Goal: Information Seeking & Learning: Learn about a topic

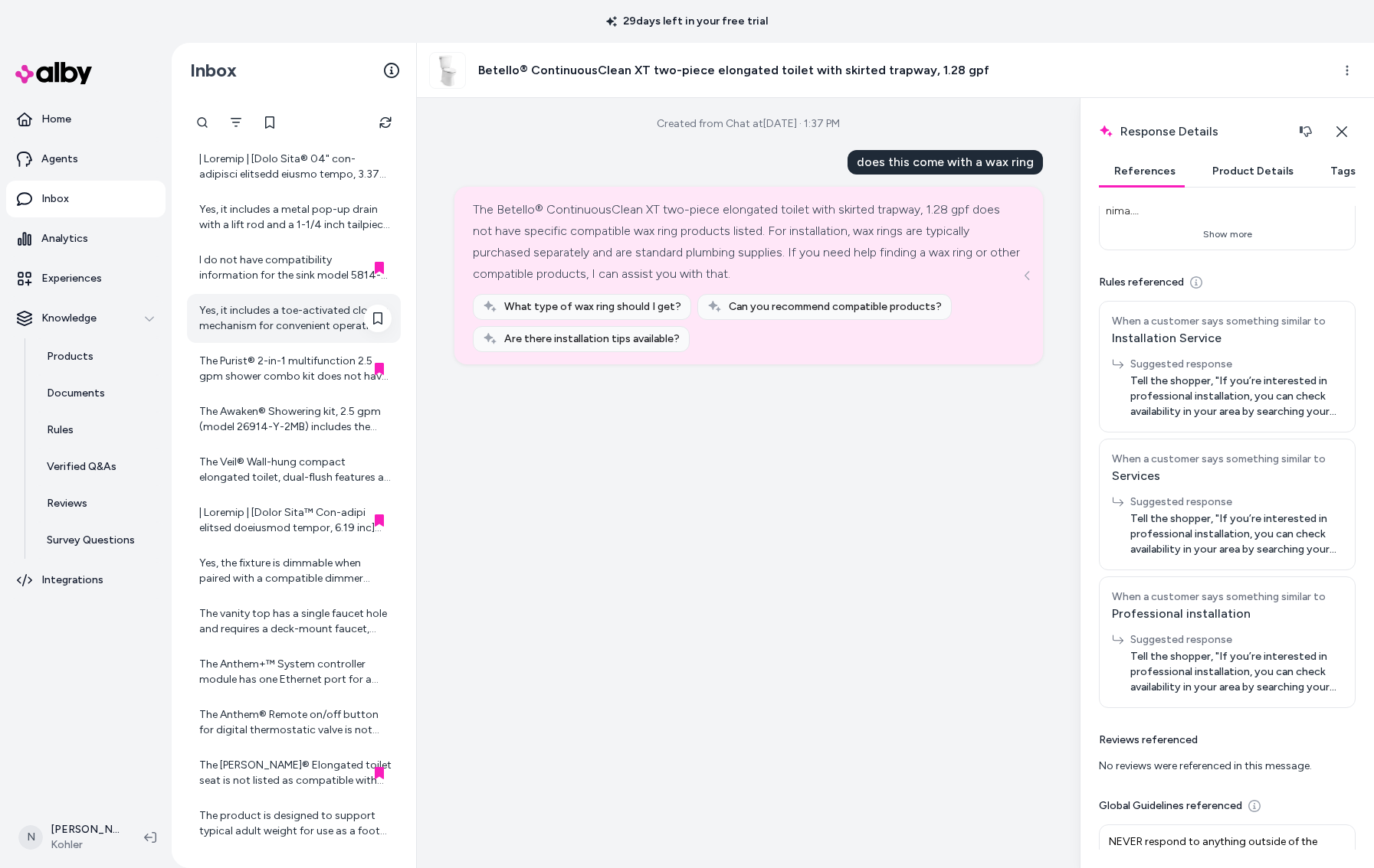
scroll to position [1587, 0]
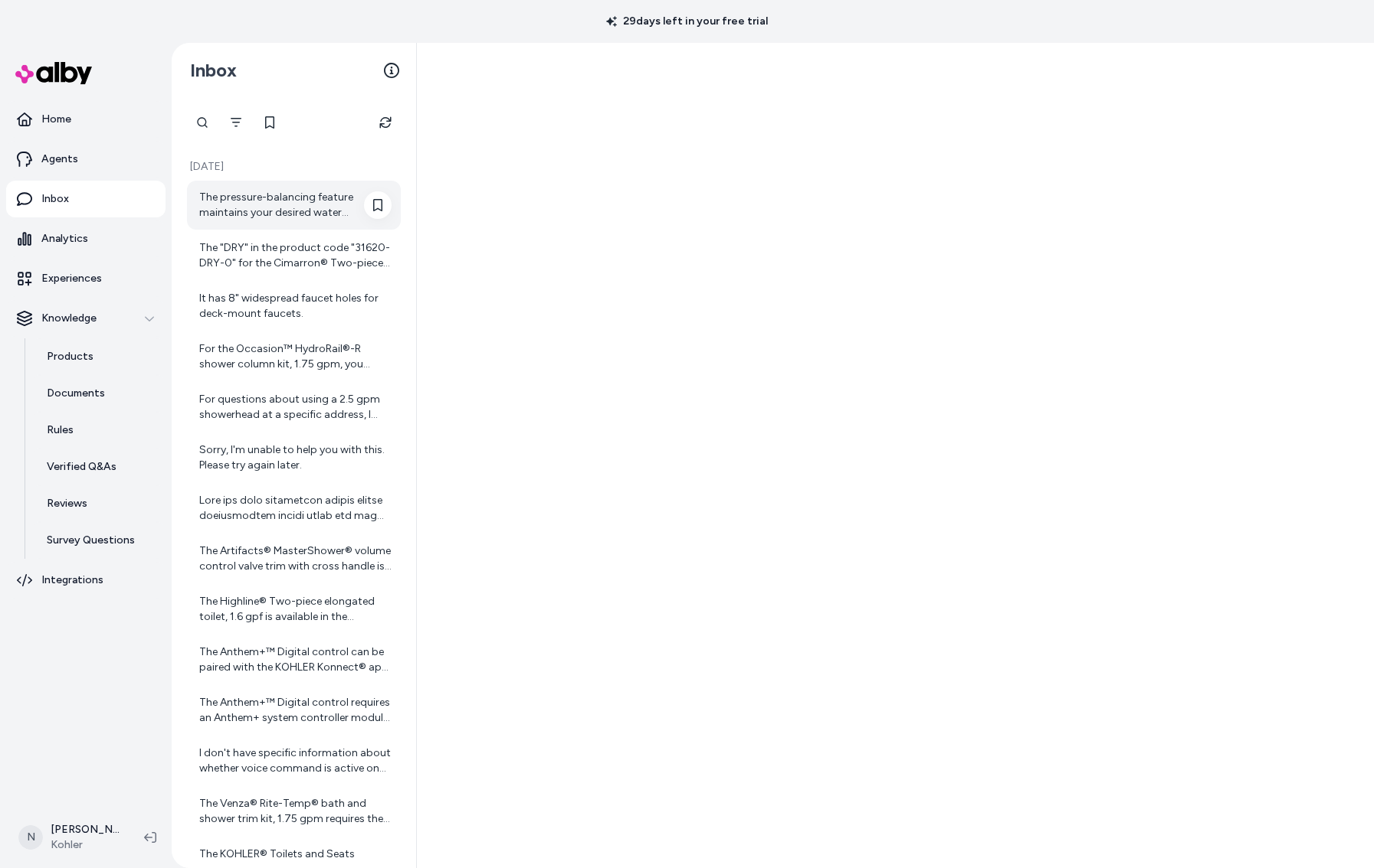
click at [285, 210] on div "The pressure-balancing feature maintains your desired water temperature during …" at bounding box center [295, 205] width 193 height 31
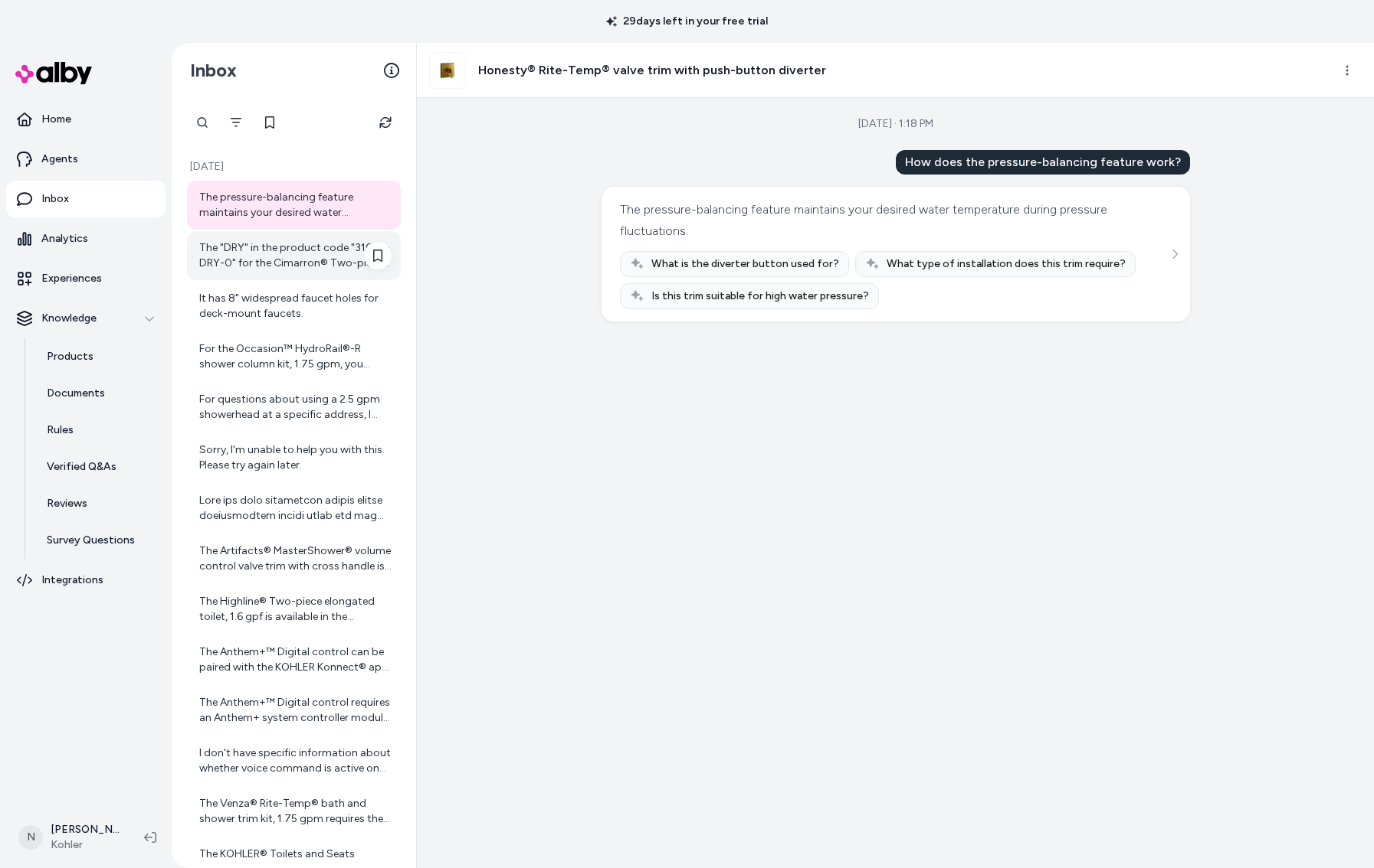
click at [328, 249] on div "The "DRY" in the product code "31620-DRY-0" for the Cimarron® Two-piece elongat…" at bounding box center [295, 255] width 193 height 31
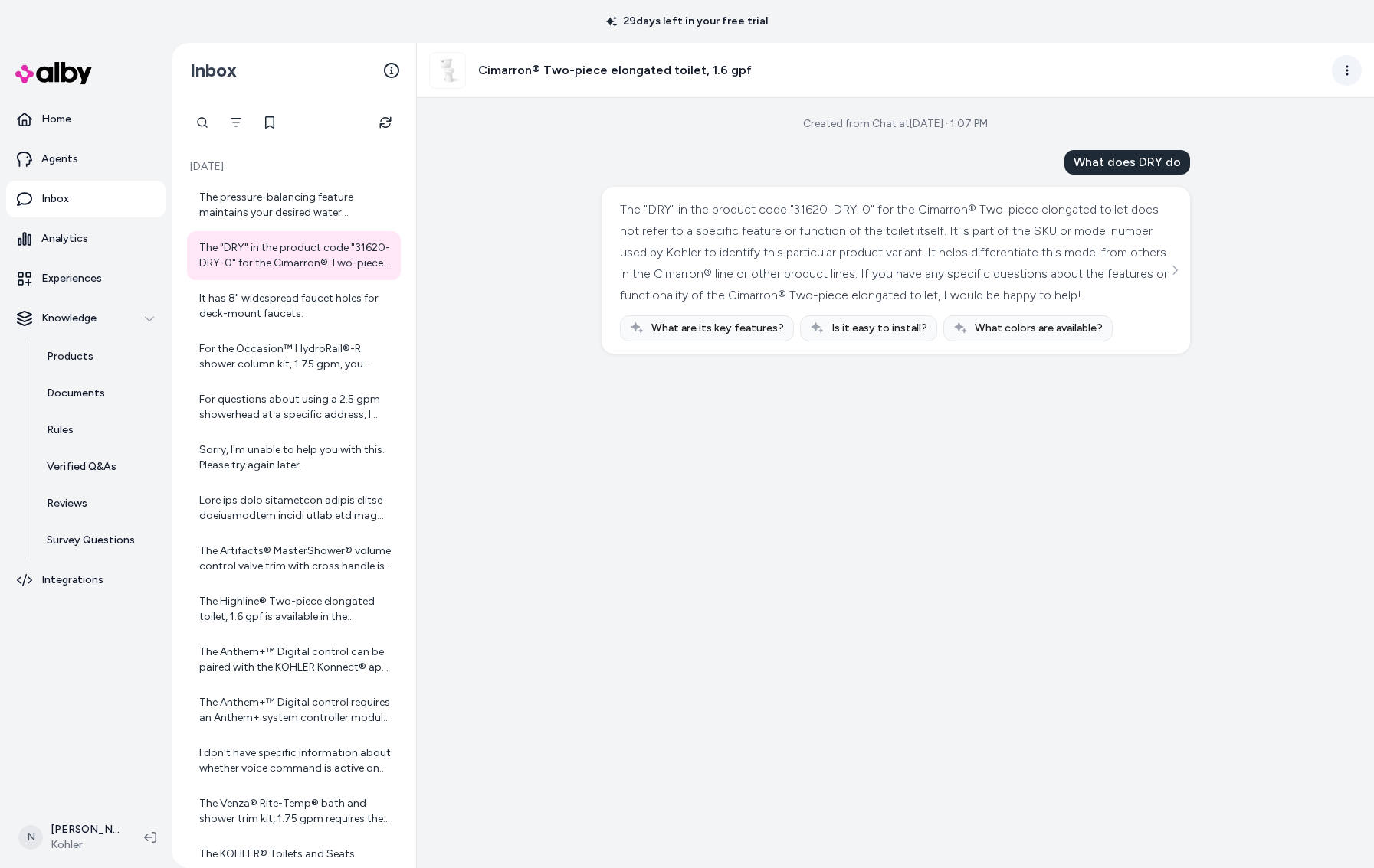
click at [1334, 78] on html "29 days left in your free trial Home Agents Inbox Analytics Experiences Knowled…" at bounding box center [687, 434] width 1374 height 868
drag, startPoint x: 1173, startPoint y: 271, endPoint x: 1170, endPoint y: 280, distance: 9.5
click at [1172, 271] on html "29 days left in your free trial Home Agents Inbox Analytics Experiences Knowled…" at bounding box center [687, 434] width 1374 height 868
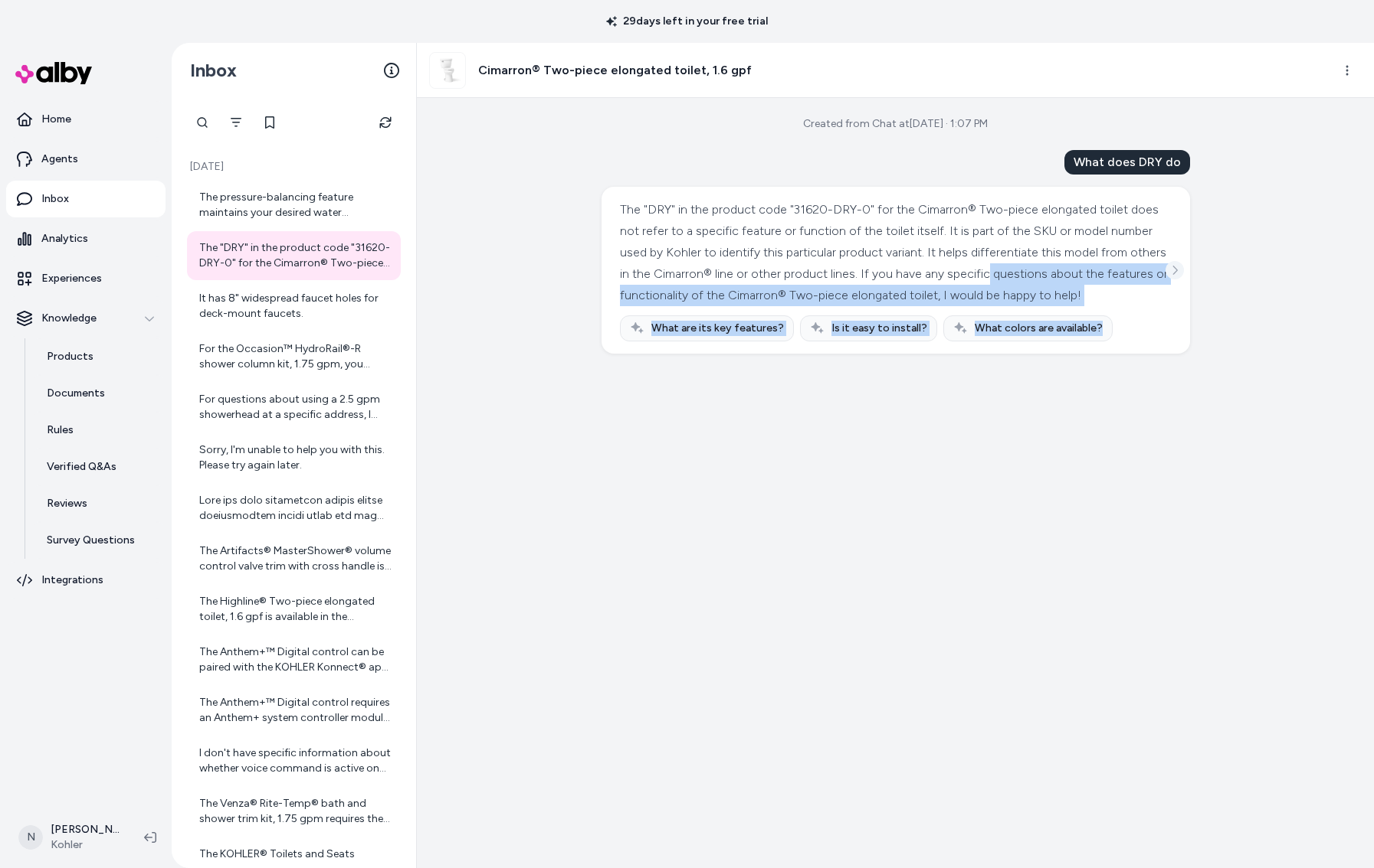
click at [1170, 276] on icon "See more" at bounding box center [1174, 270] width 10 height 10
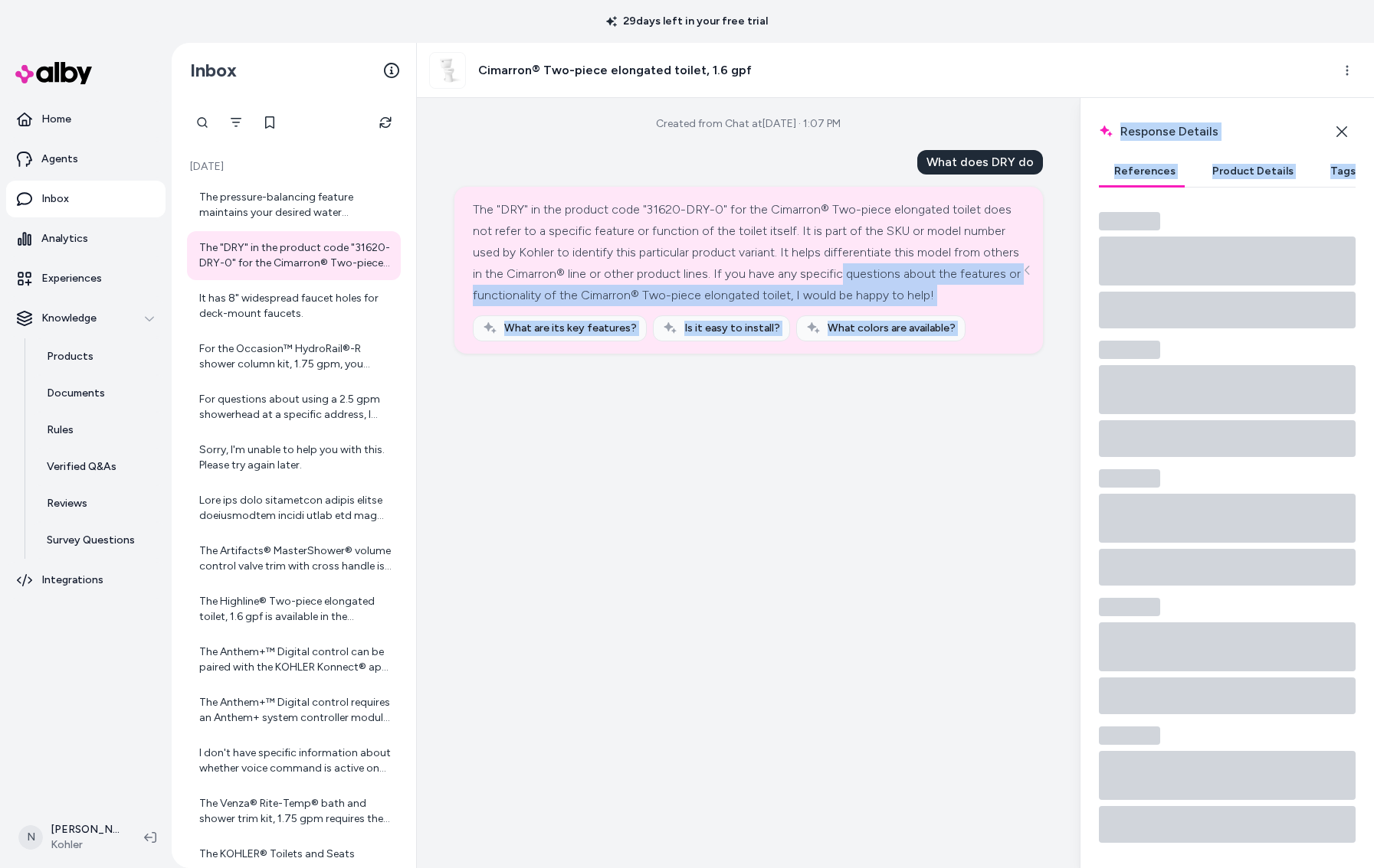
click at [1254, 117] on div "Response Details Response details and product details for the selected message.…" at bounding box center [1236, 132] width 275 height 31
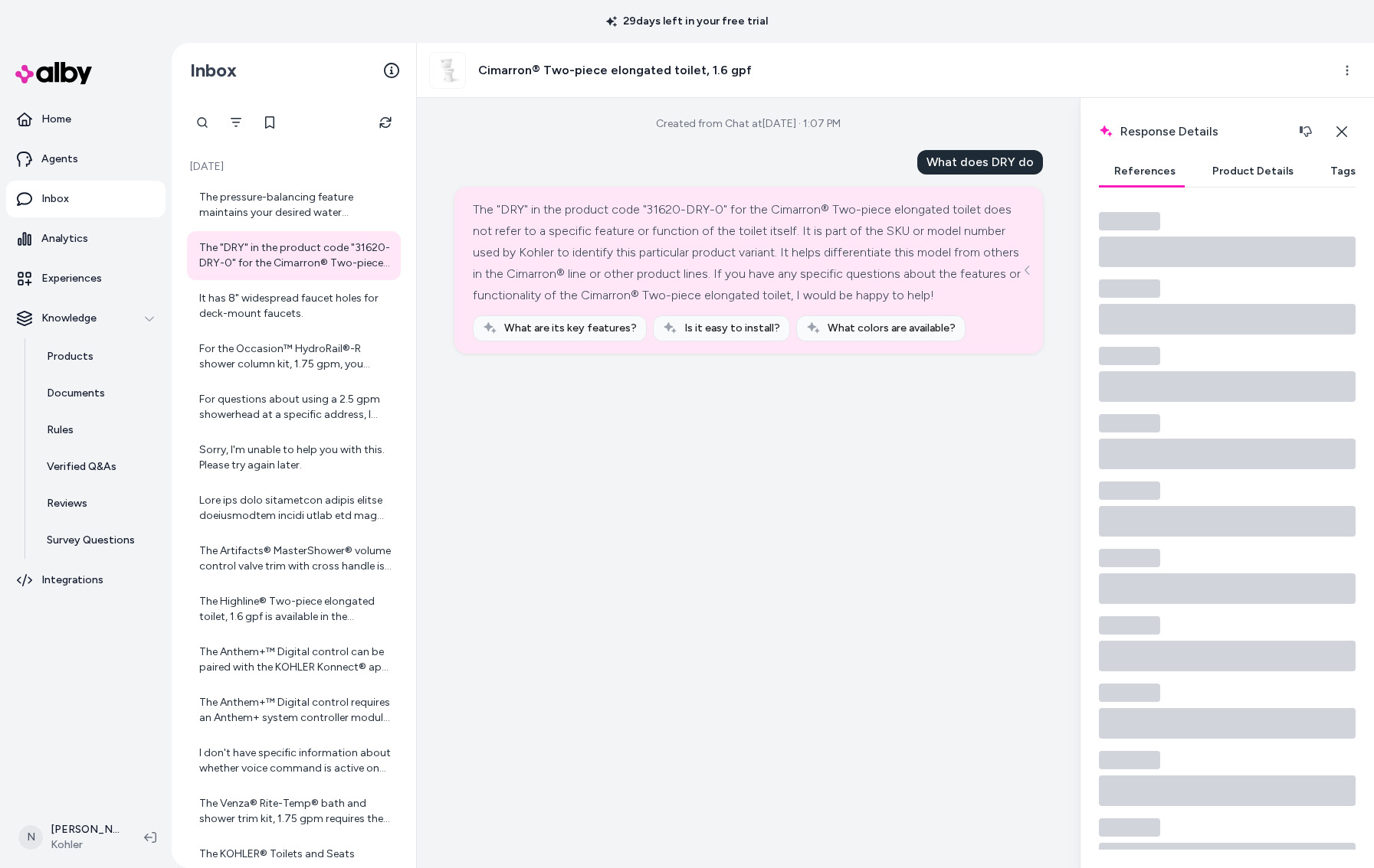
click at [1253, 178] on button "Product Details" at bounding box center [1252, 171] width 112 height 31
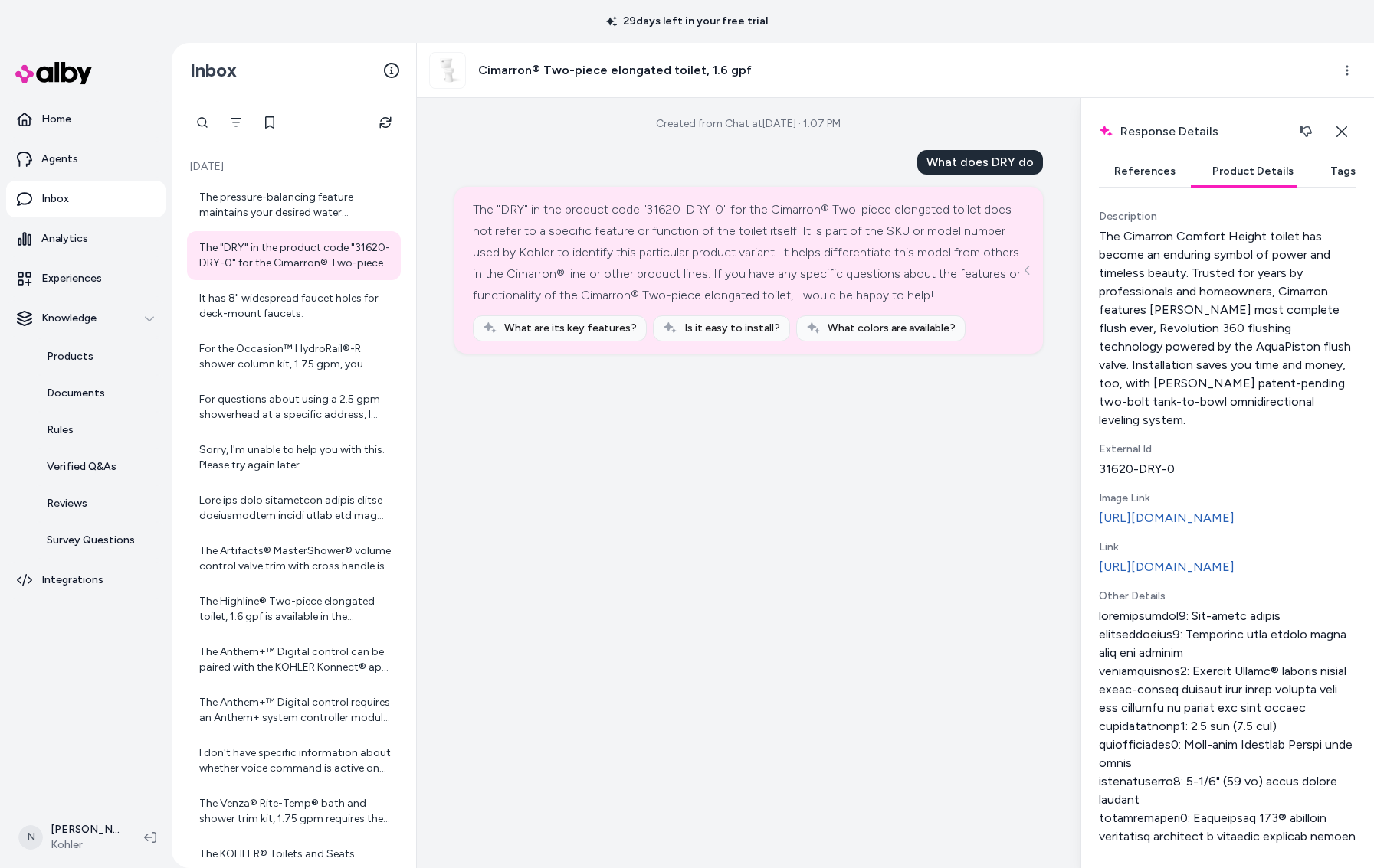
scroll to position [152, 0]
click at [297, 306] on div "It has 8" widespread faucet holes for deck-mount faucets." at bounding box center [295, 306] width 193 height 31
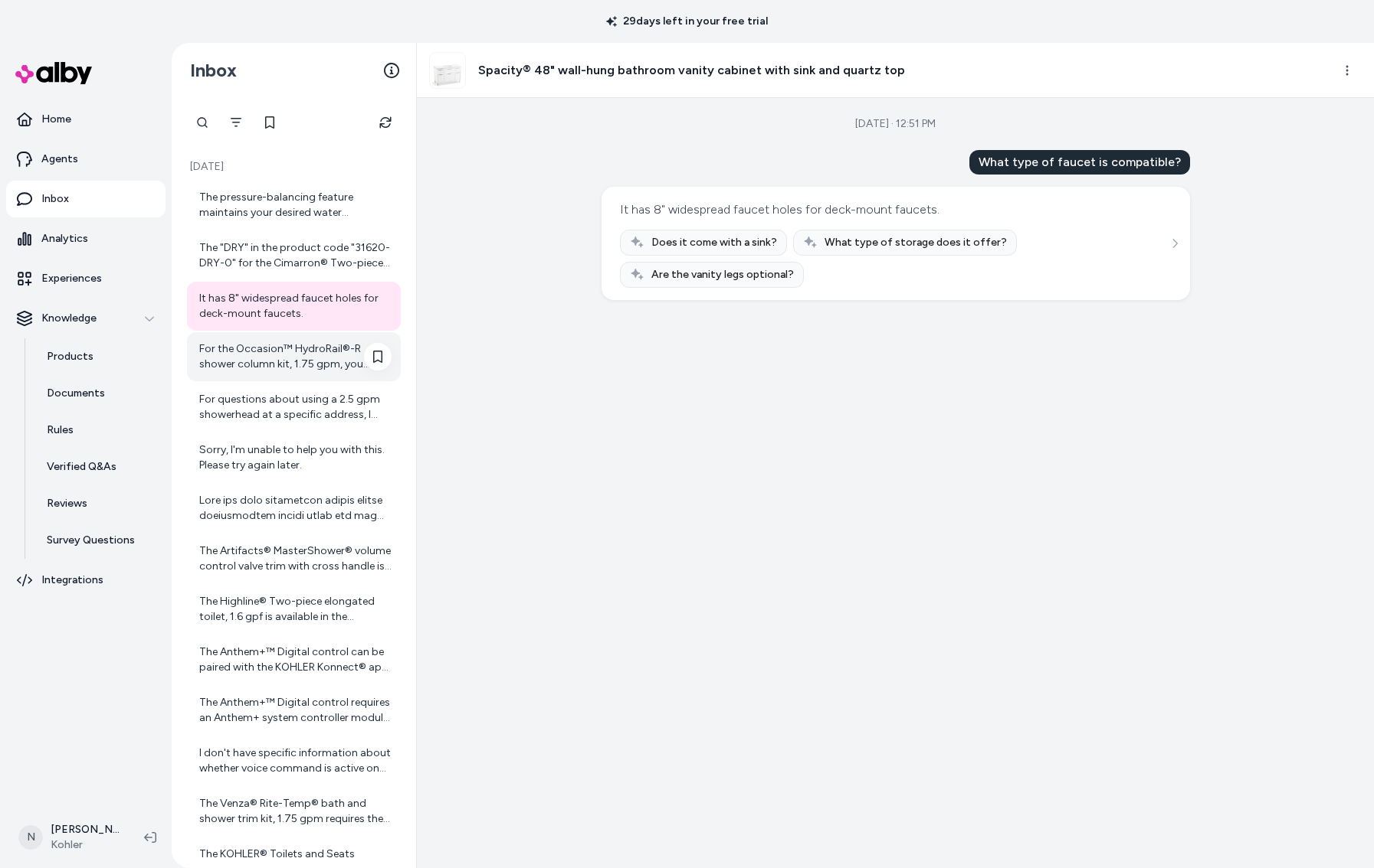
click at [287, 352] on div "For the Occasion™ HydroRail®-R shower column kit, 1.75 gpm, you would combine i…" at bounding box center [295, 357] width 193 height 31
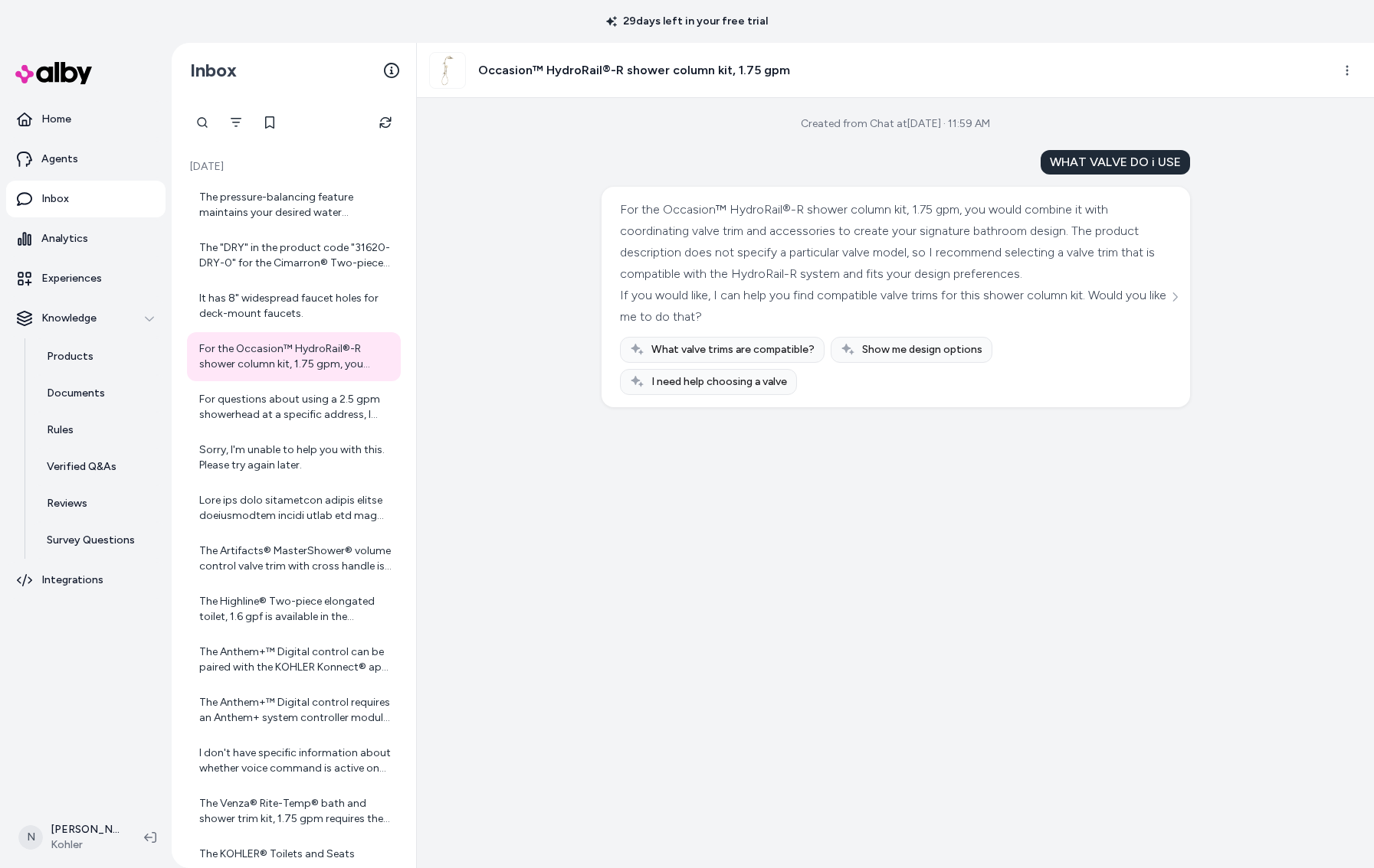
click at [771, 354] on span "What valve trims are compatible?" at bounding box center [733, 349] width 164 height 15
click at [1178, 295] on icon "See more" at bounding box center [1174, 296] width 10 height 10
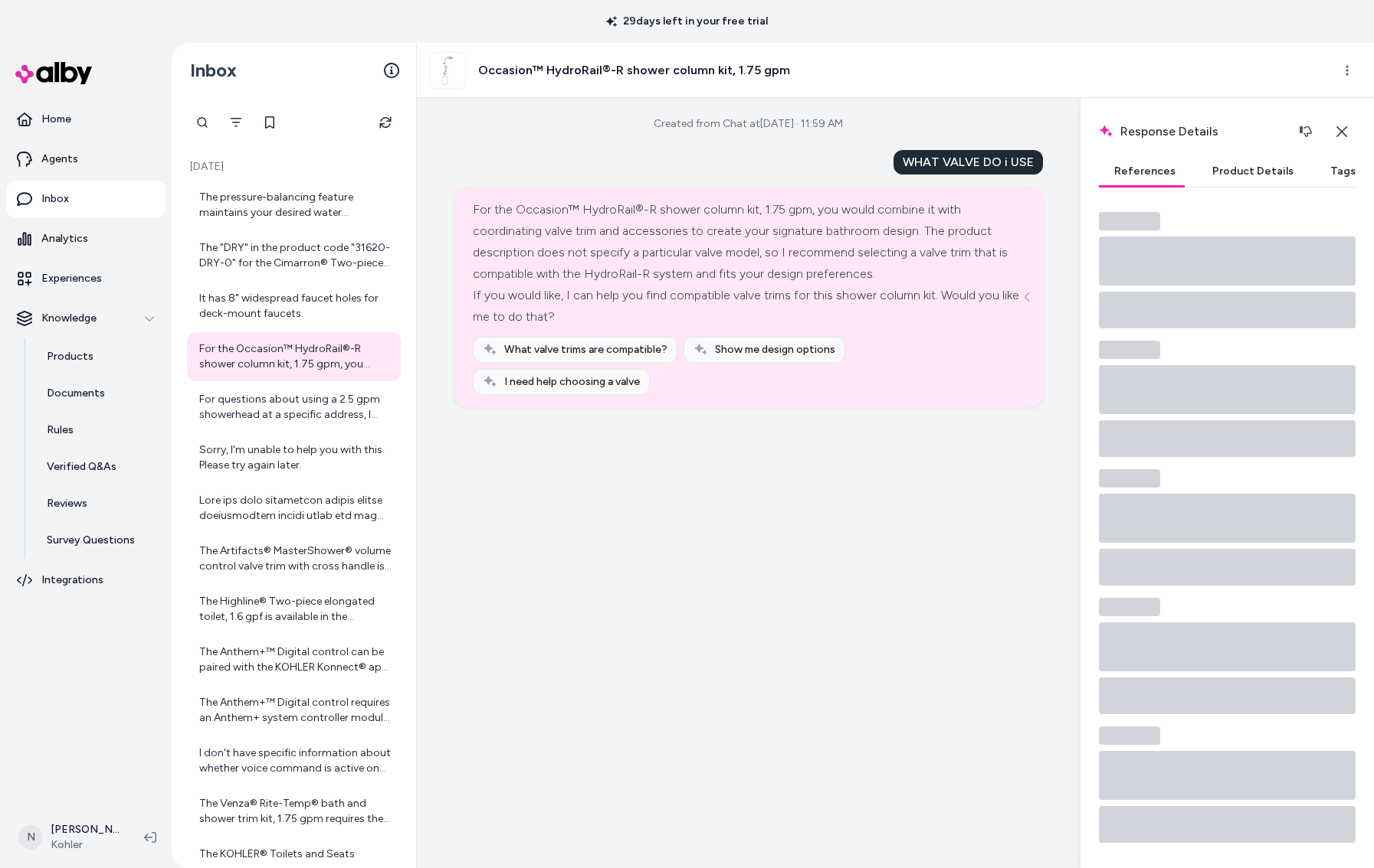
click at [1236, 172] on button "Product Details" at bounding box center [1252, 171] width 112 height 31
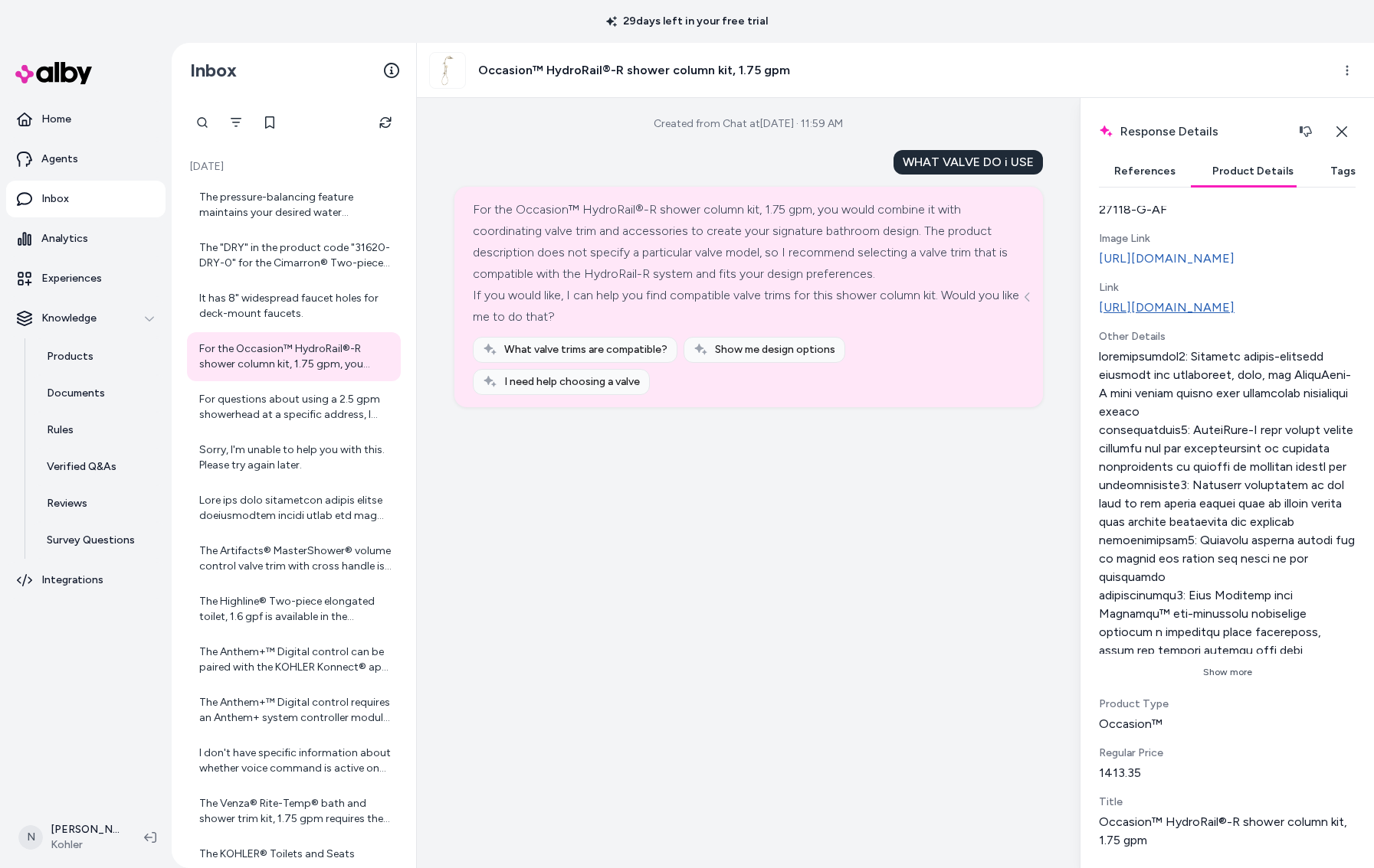
scroll to position [529, 0]
click at [899, 160] on div "WHAT VALVE DO i USE" at bounding box center [968, 163] width 150 height 24
drag, startPoint x: 903, startPoint y: 160, endPoint x: 1044, endPoint y: 160, distance: 141.0
click at [1044, 160] on div "Created from Chat at Aug 26, 2025 · 11:59 AM WHAT VALVE DO i USE For the Occasi…" at bounding box center [748, 483] width 663 height 771
copy div "WHAT VALVE DO i USE"
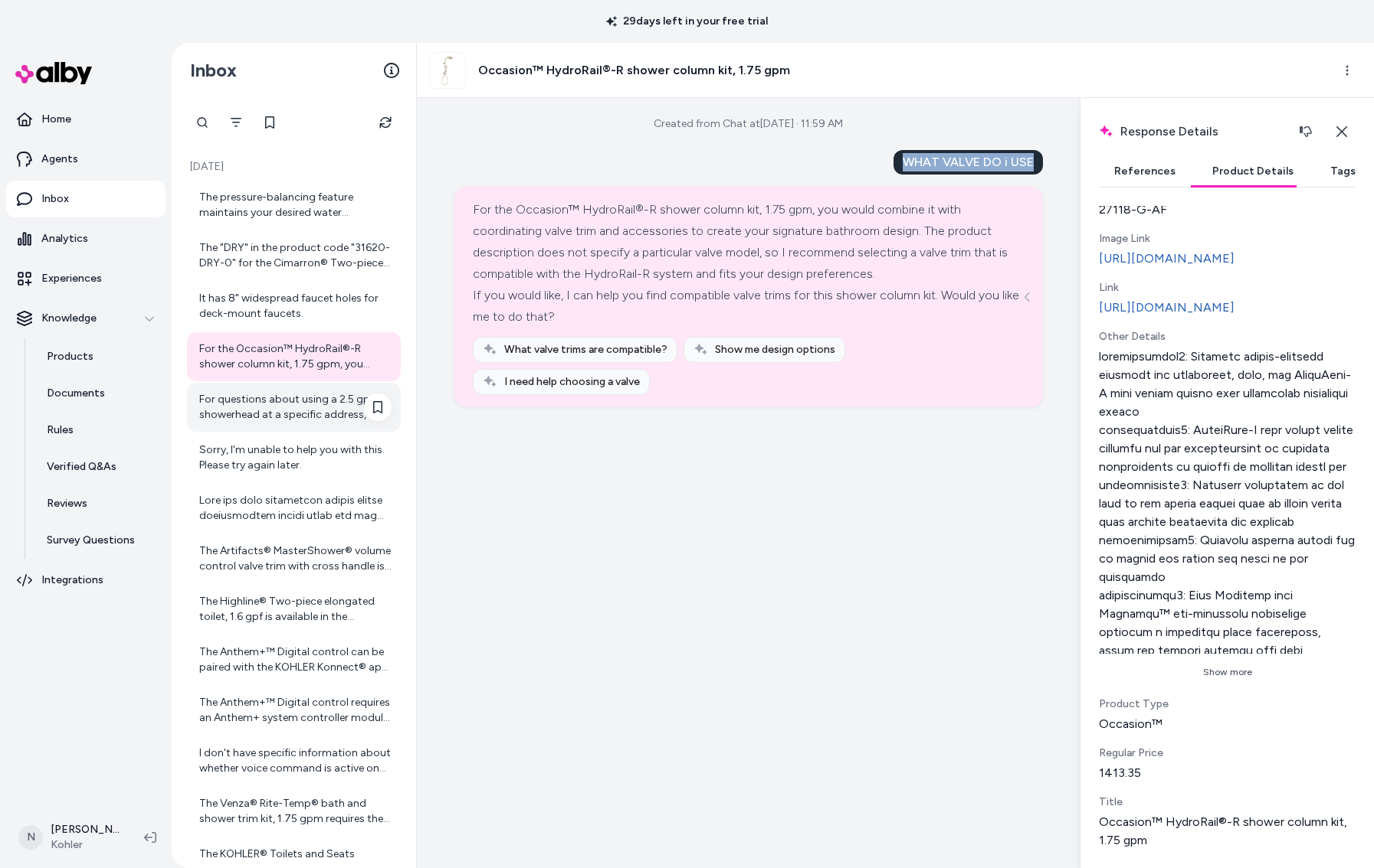
click at [265, 404] on div "For questions about using a 2.5 gpm showerhead at a specific address, I recomme…" at bounding box center [295, 407] width 193 height 31
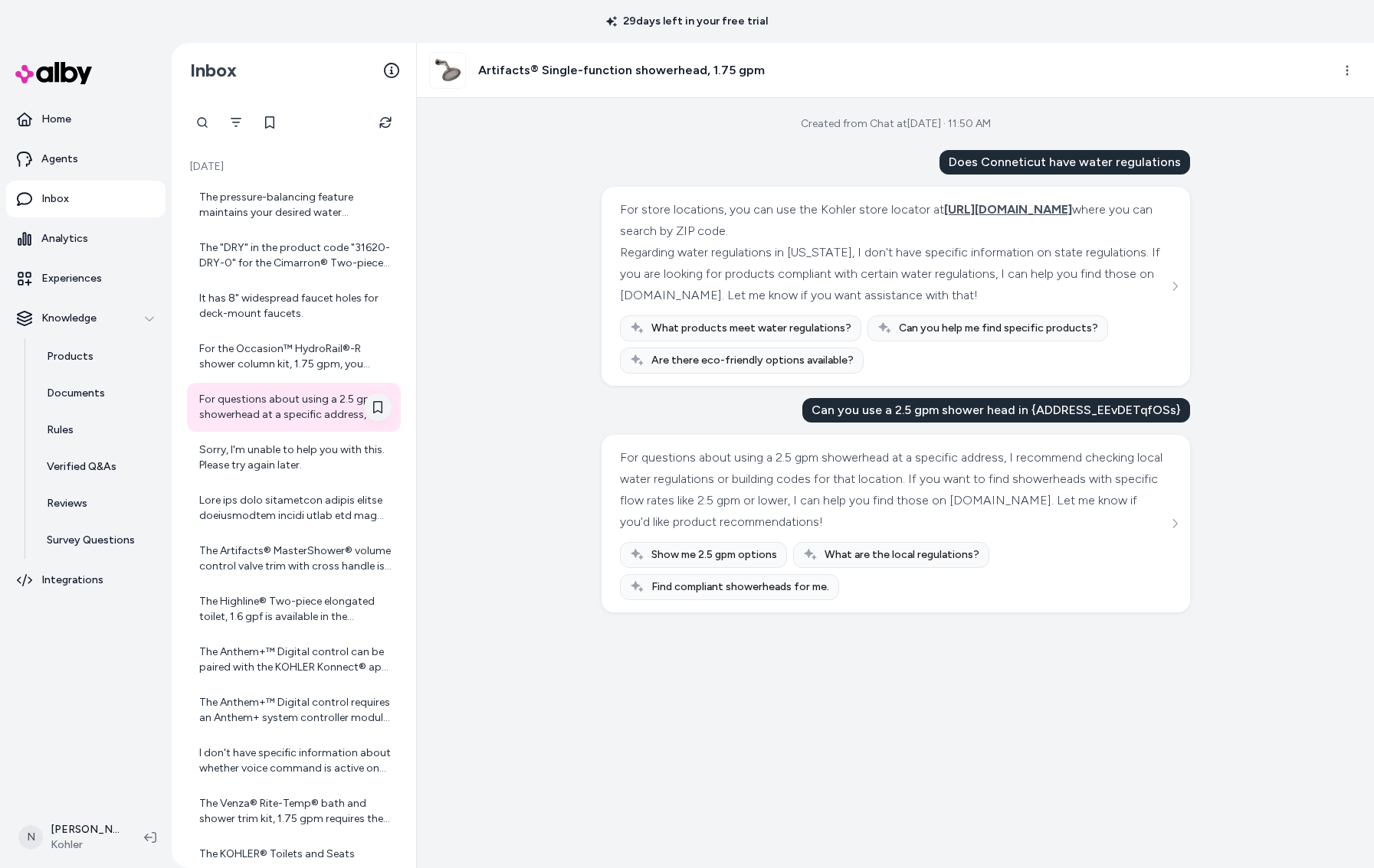
click at [370, 406] on button at bounding box center [378, 407] width 28 height 28
click at [959, 158] on div "Does Conneticut have water regulations" at bounding box center [1065, 163] width 250 height 24
drag, startPoint x: 961, startPoint y: 160, endPoint x: 1176, endPoint y: 164, distance: 215.0
click at [1185, 166] on div "Does Conneticut have water regulations" at bounding box center [1065, 163] width 250 height 24
copy div "Does Conneticut have water regulations"
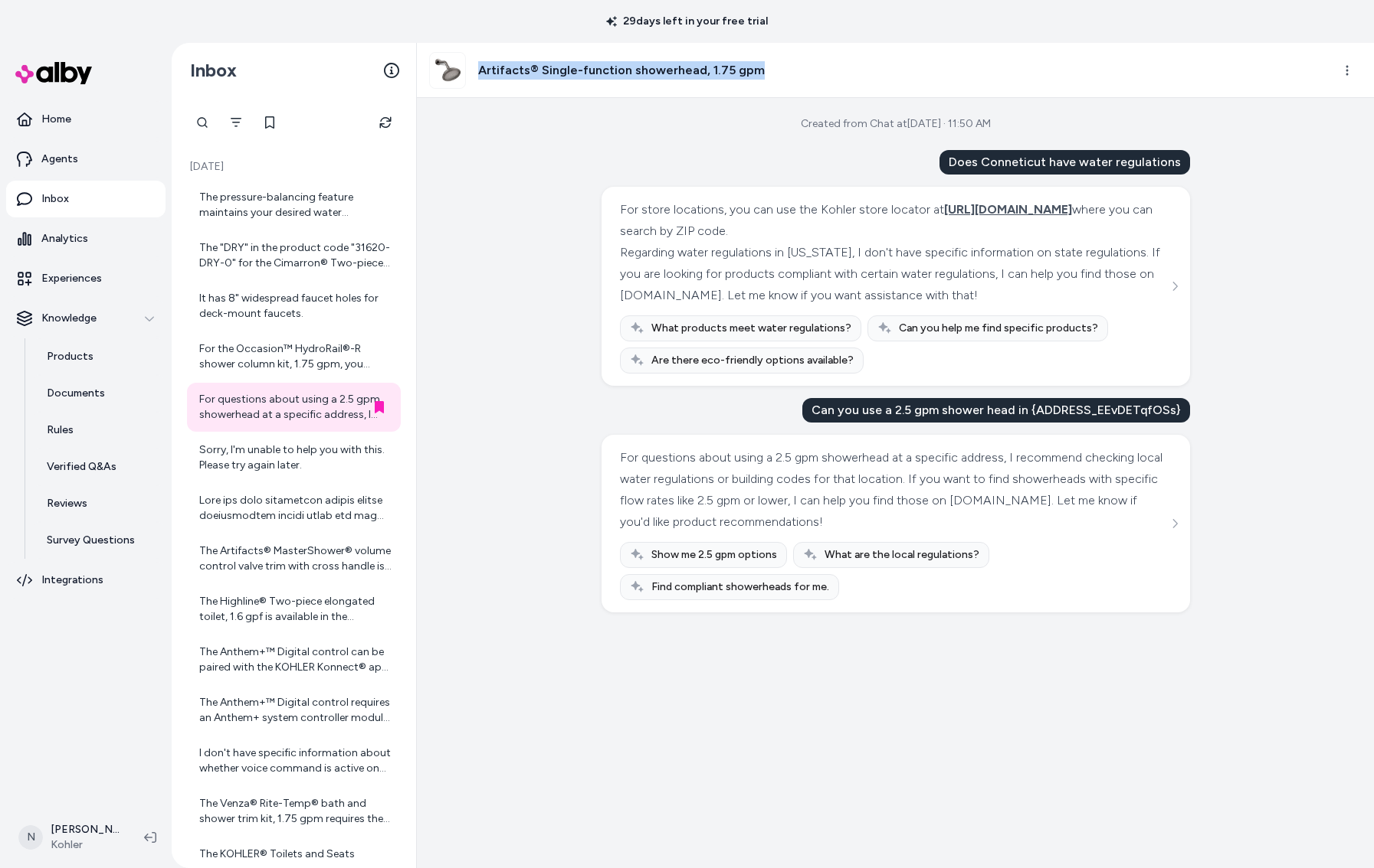
drag, startPoint x: 481, startPoint y: 69, endPoint x: 783, endPoint y: 68, distance: 302.0
click at [784, 68] on div "Artifacts® Single-function showerhead, 1.75 gpm" at bounding box center [874, 70] width 890 height 36
copy h3 "Artifacts® Single-function showerhead, 1.75 gpm"
click at [967, 159] on div "Does Conneticut have water regulations" at bounding box center [1065, 163] width 250 height 24
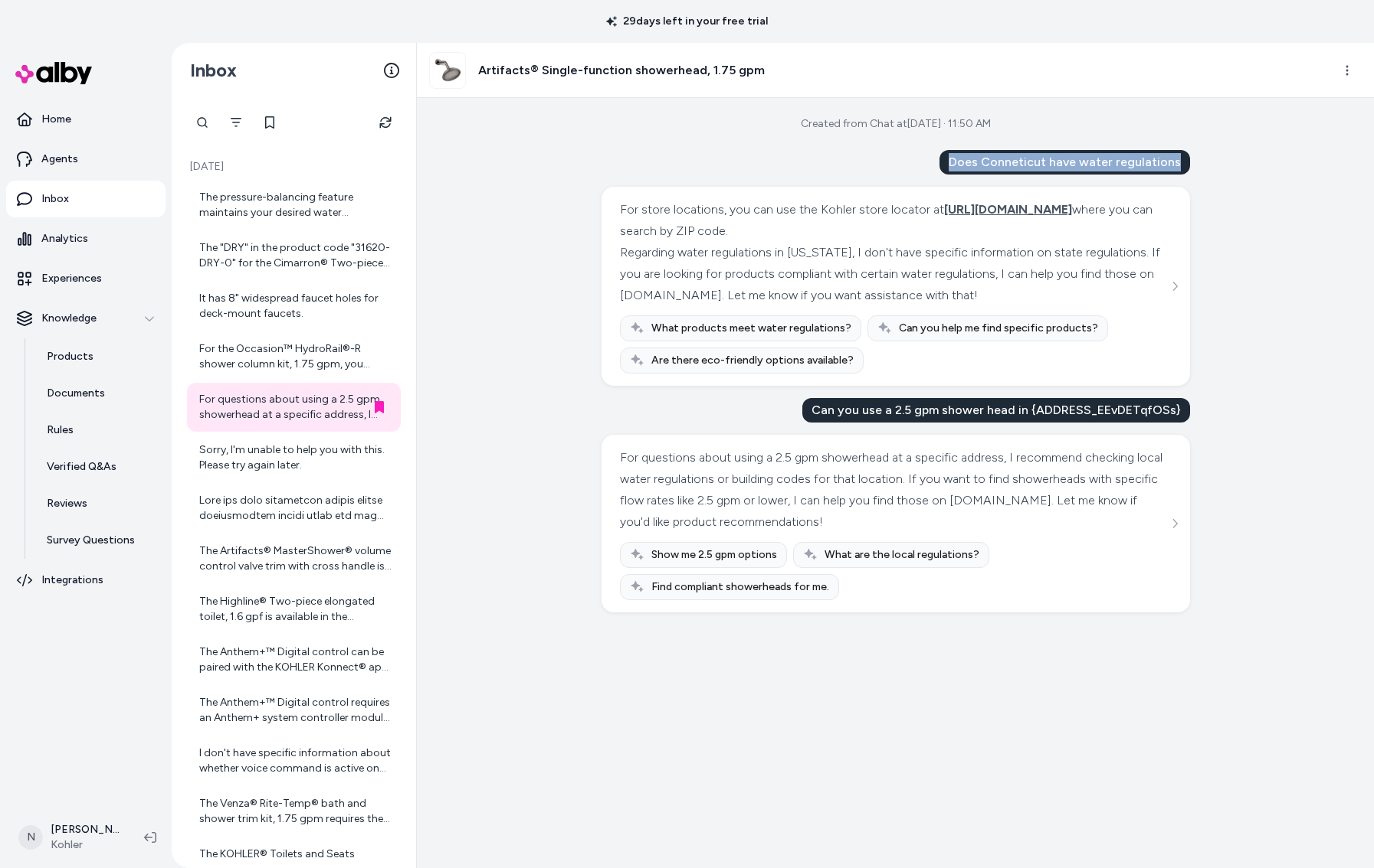
drag, startPoint x: 962, startPoint y: 163, endPoint x: 1184, endPoint y: 164, distance: 222.0
click at [1184, 164] on div "Does Conneticut have water regulations" at bounding box center [1065, 163] width 250 height 24
copy div "Does Conneticut have water regulations"
click at [474, 177] on div "Created from Chat at Aug 26, 2025 · 11:50 AM Does Conneticut have water regulat…" at bounding box center [895, 483] width 957 height 771
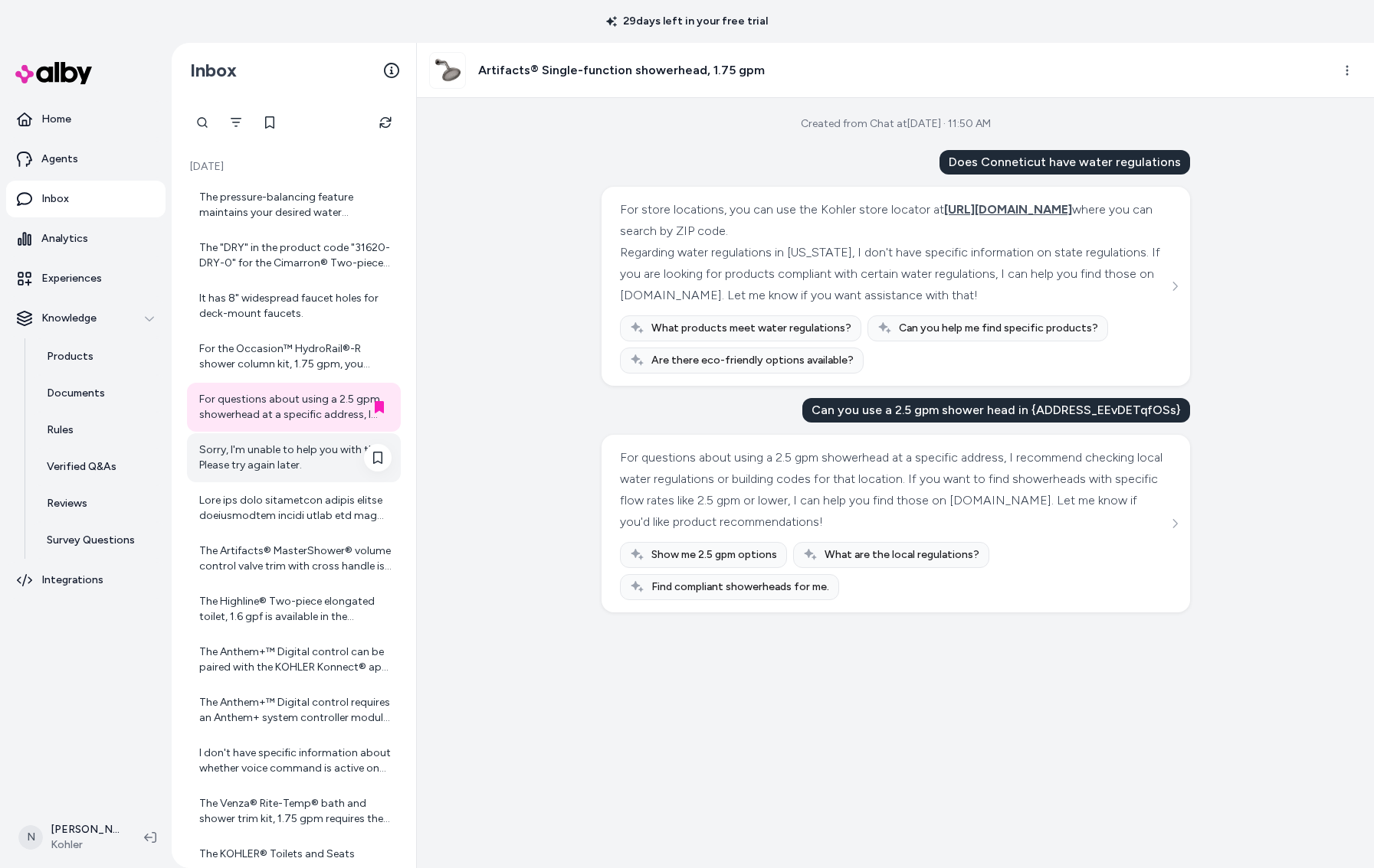
click at [289, 456] on div "Sorry, I'm unable to help you with this. Please try again later." at bounding box center [295, 458] width 193 height 31
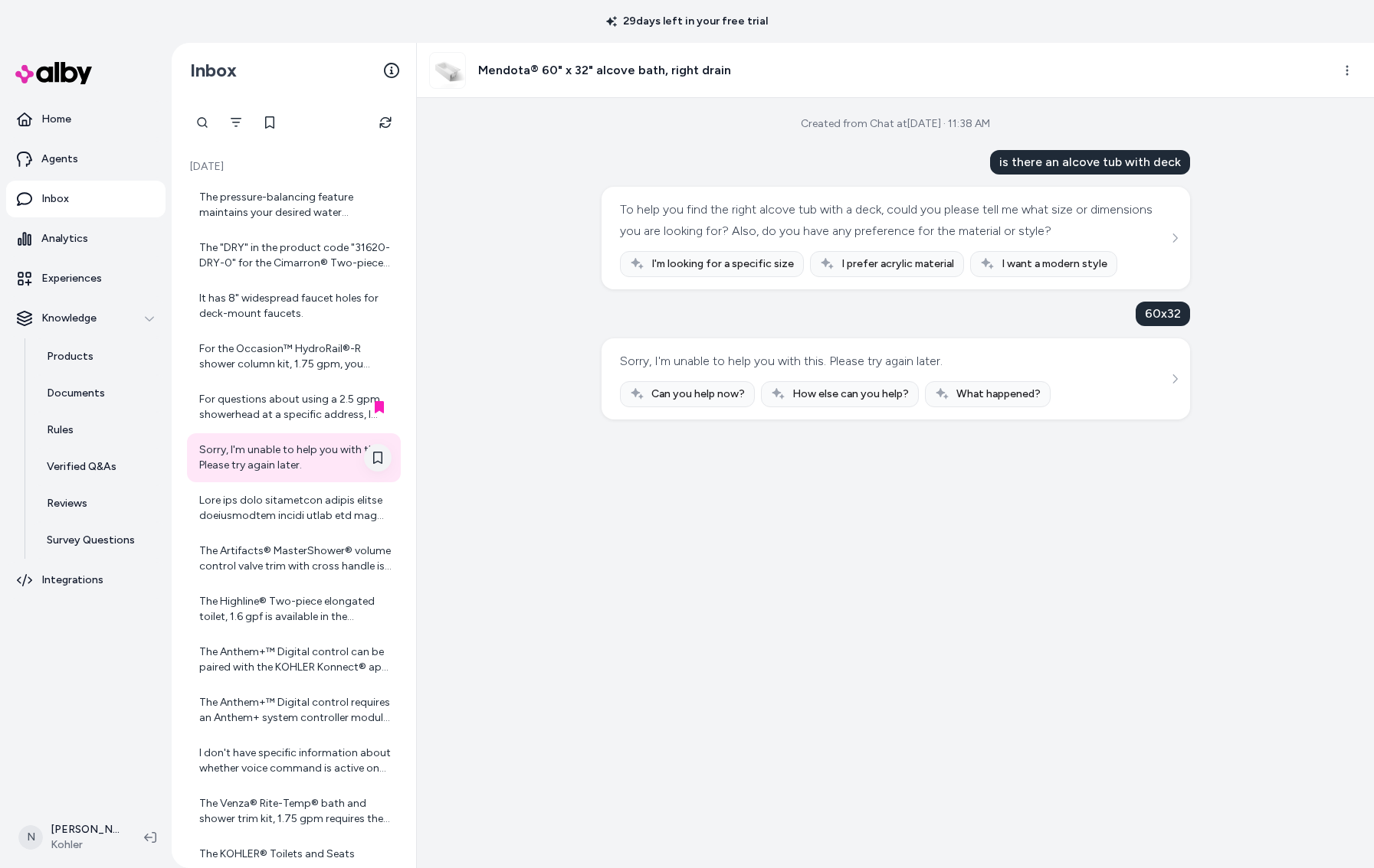
click at [372, 456] on icon at bounding box center [378, 458] width 12 height 12
click at [373, 454] on icon at bounding box center [378, 458] width 9 height 12
click at [376, 458] on icon at bounding box center [378, 458] width 12 height 12
click at [380, 461] on icon at bounding box center [378, 458] width 12 height 12
click at [334, 420] on div "For questions about using a 2.5 gpm showerhead at a specific address, I recomme…" at bounding box center [295, 407] width 193 height 31
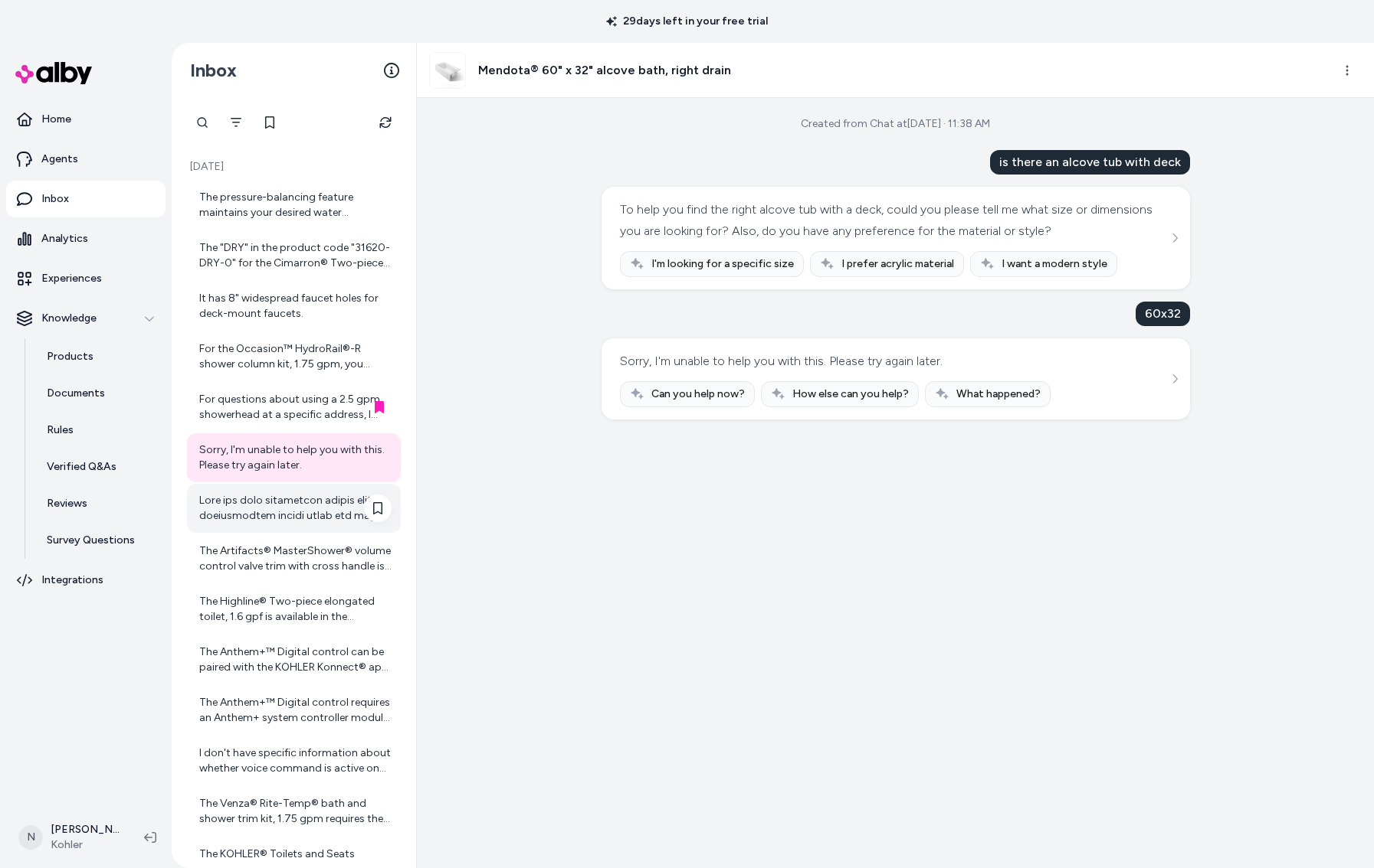
click at [287, 487] on div at bounding box center [293, 508] width 214 height 49
click at [263, 505] on div at bounding box center [295, 508] width 193 height 31
click at [396, 118] on button "Refresh" at bounding box center [385, 122] width 31 height 31
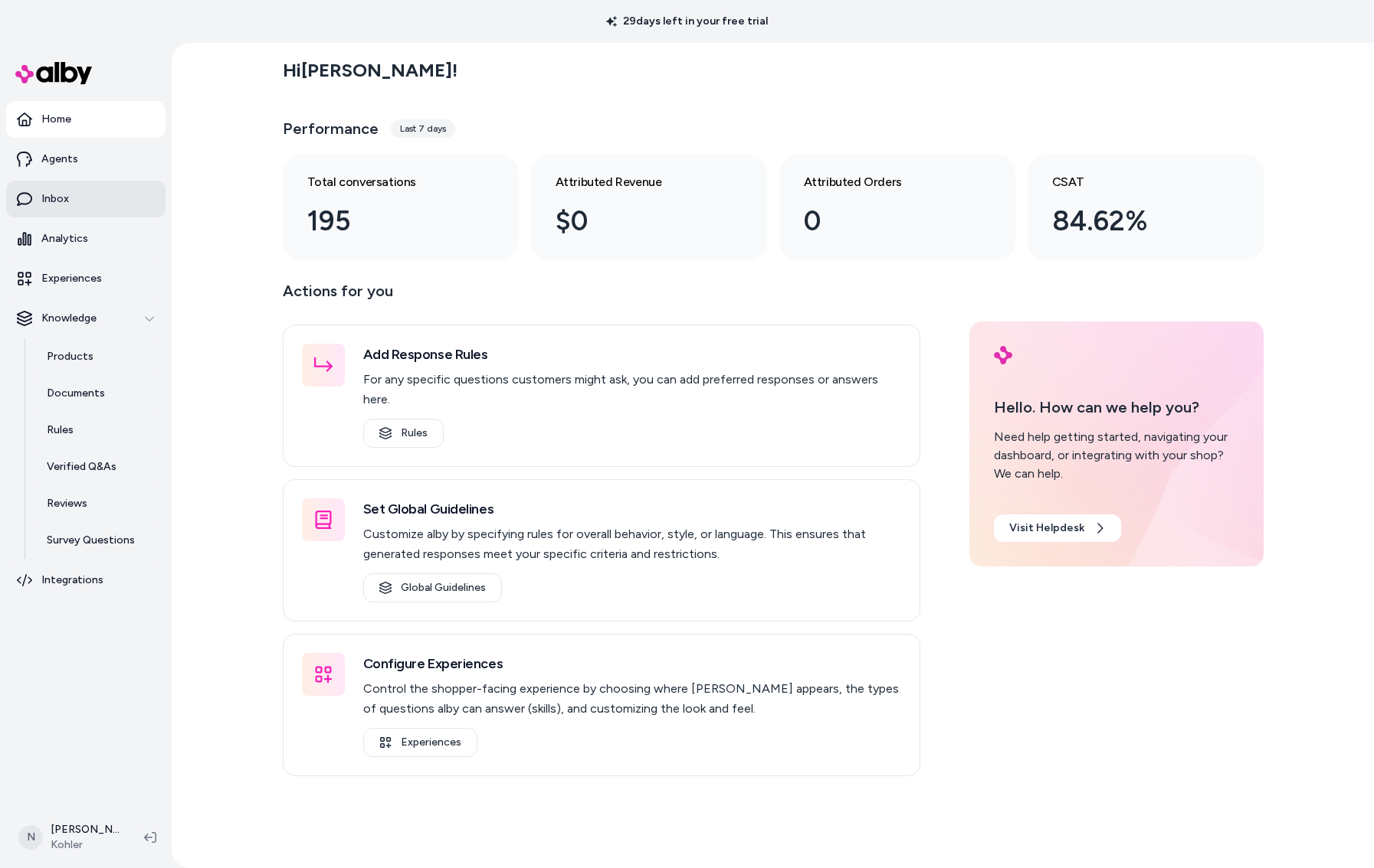
click at [75, 195] on link "Inbox" at bounding box center [86, 198] width 159 height 36
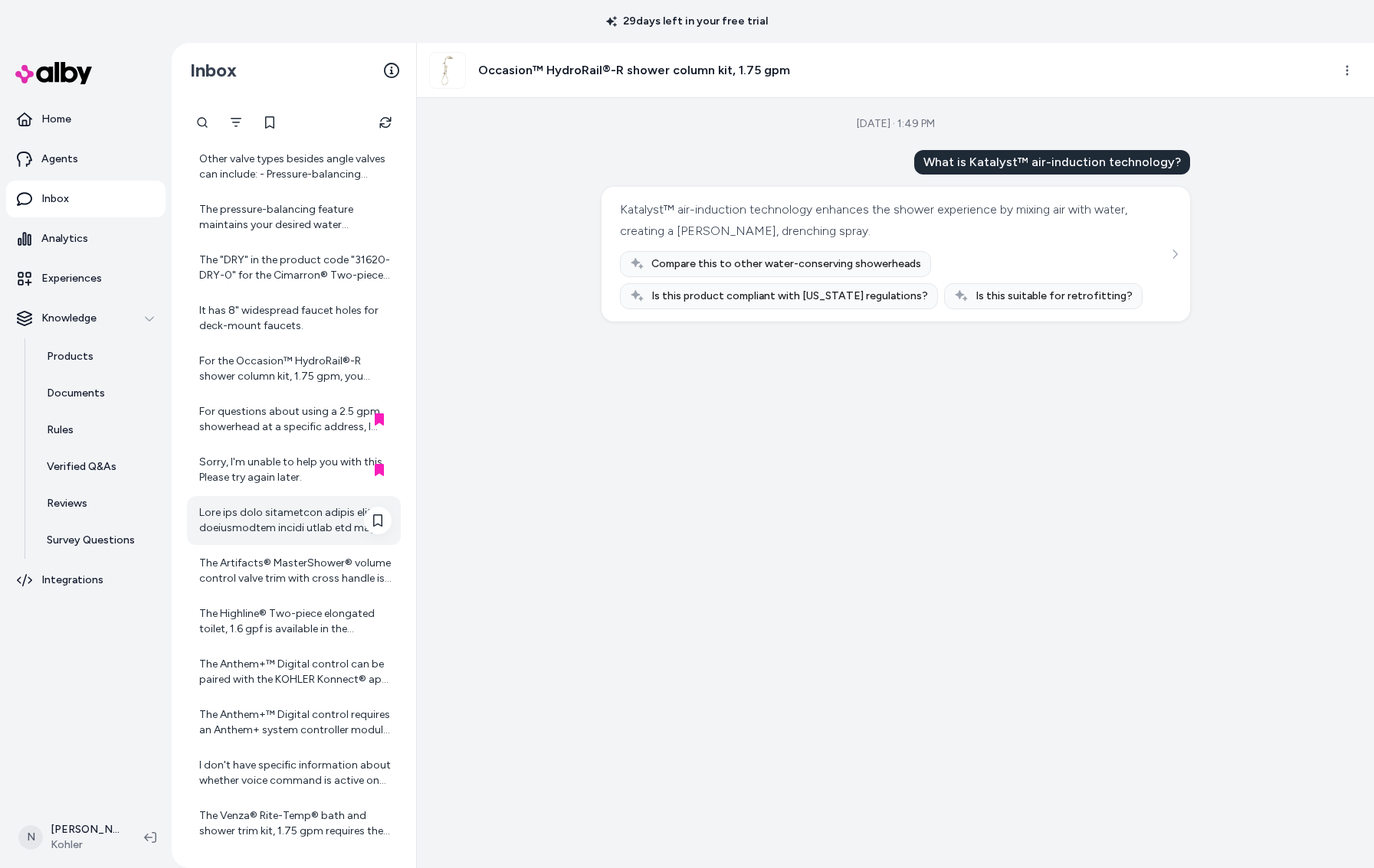
scroll to position [86, 0]
click at [310, 536] on div at bounding box center [295, 524] width 193 height 31
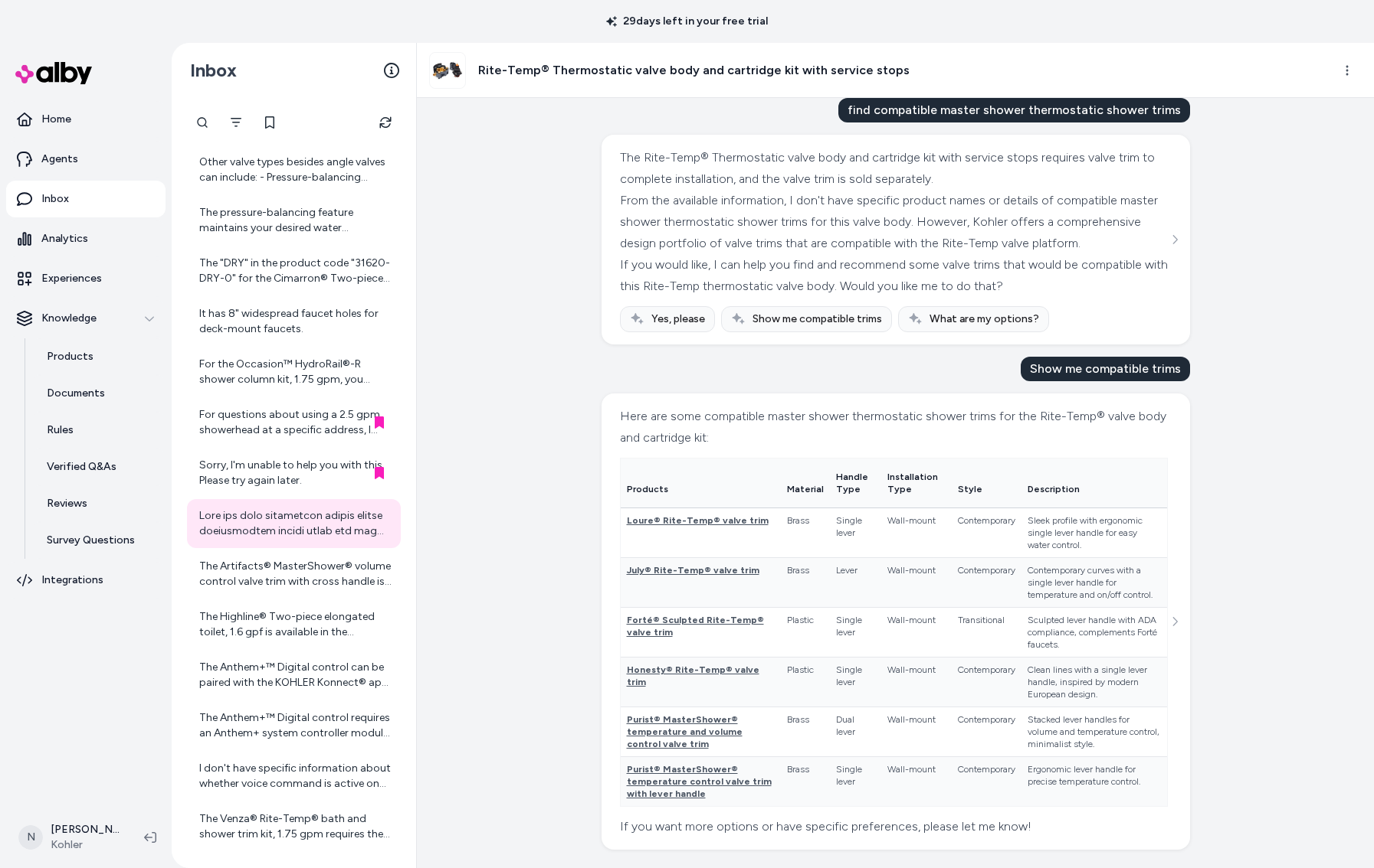
scroll to position [86, 0]
click at [267, 559] on div "The Artifacts® MasterShower® volume control valve trim with cross handle is a t…" at bounding box center [295, 574] width 193 height 31
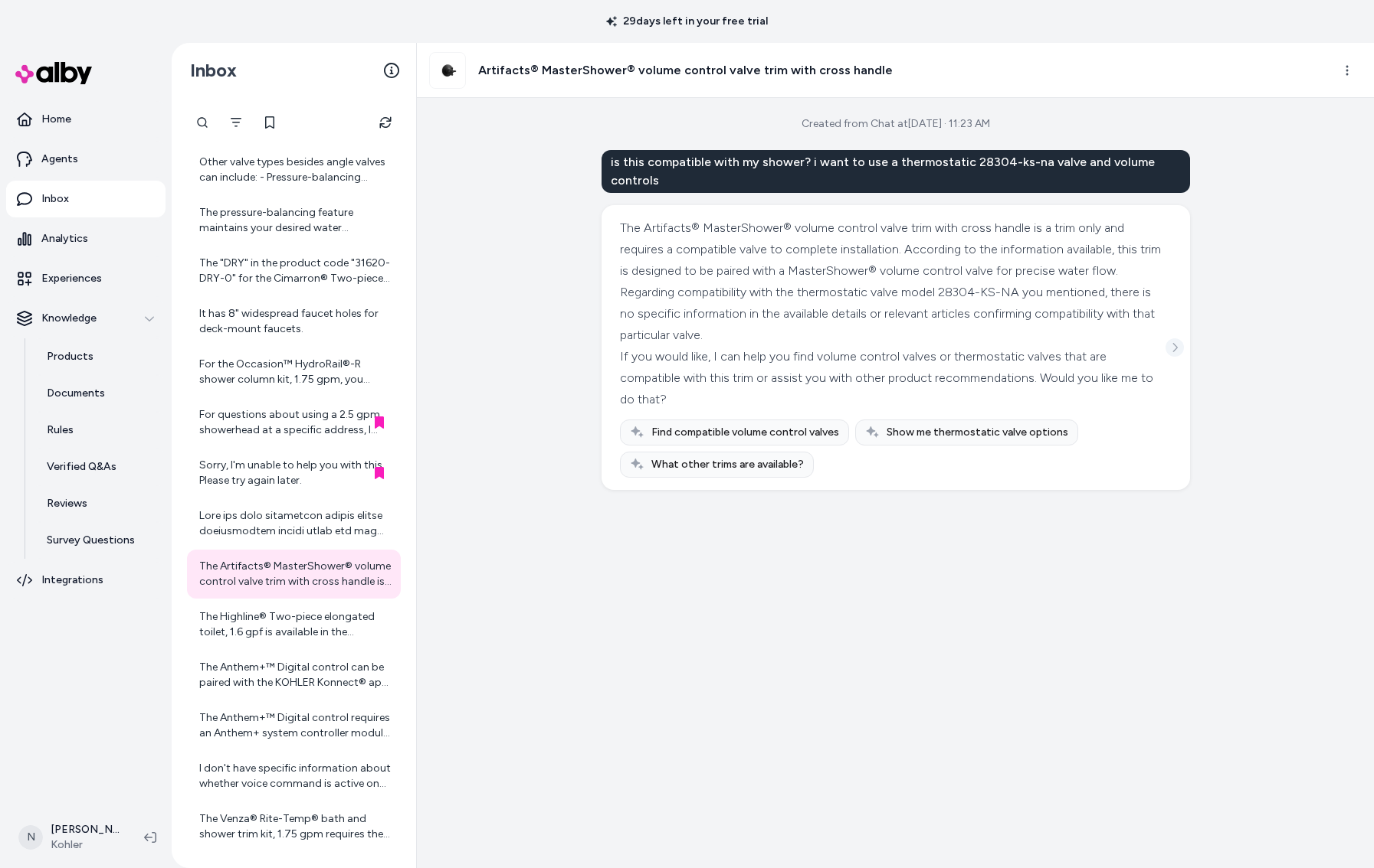
click at [1175, 352] on icon "See more" at bounding box center [1174, 347] width 10 height 10
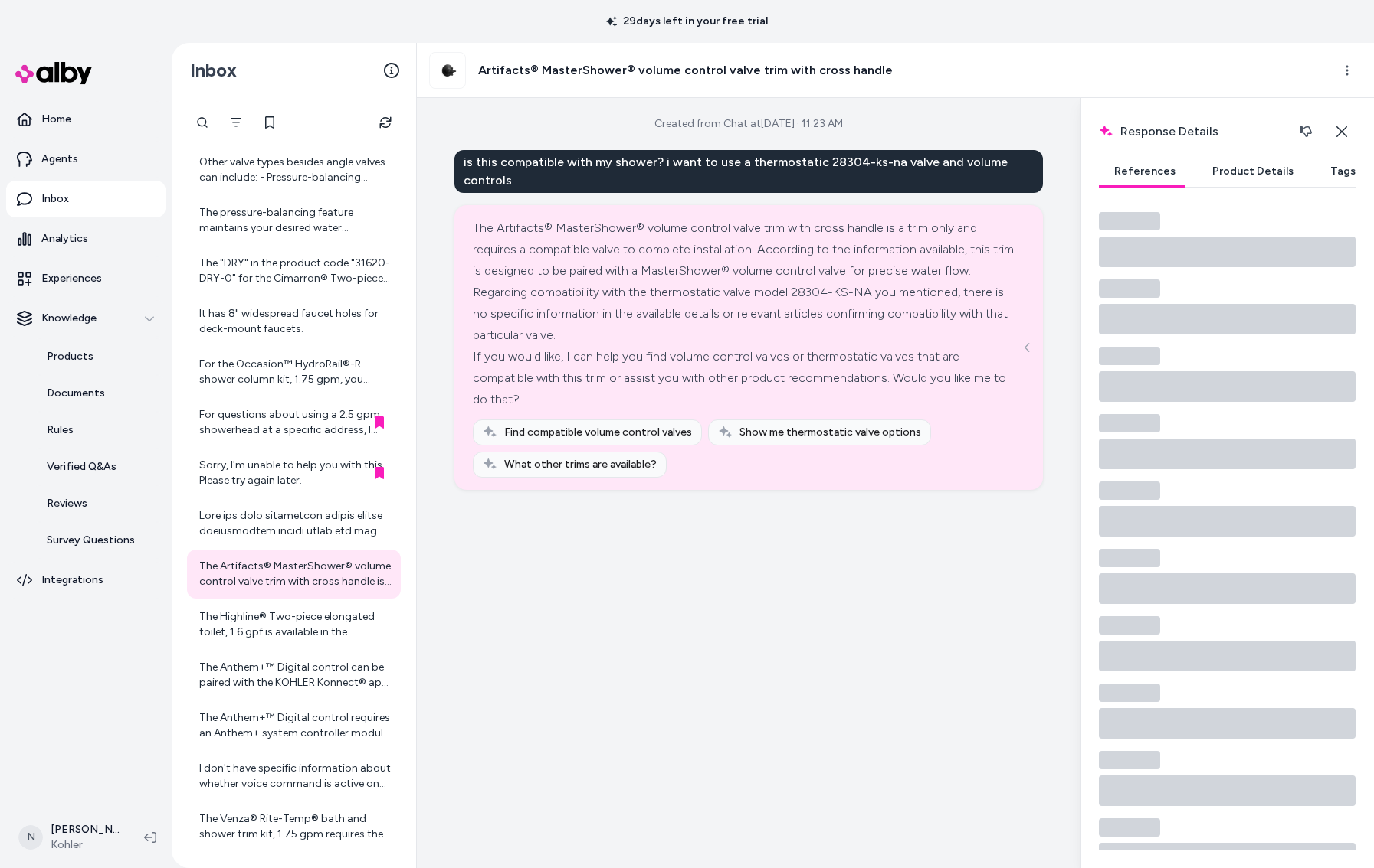
click at [1249, 166] on button "Product Details" at bounding box center [1252, 171] width 112 height 31
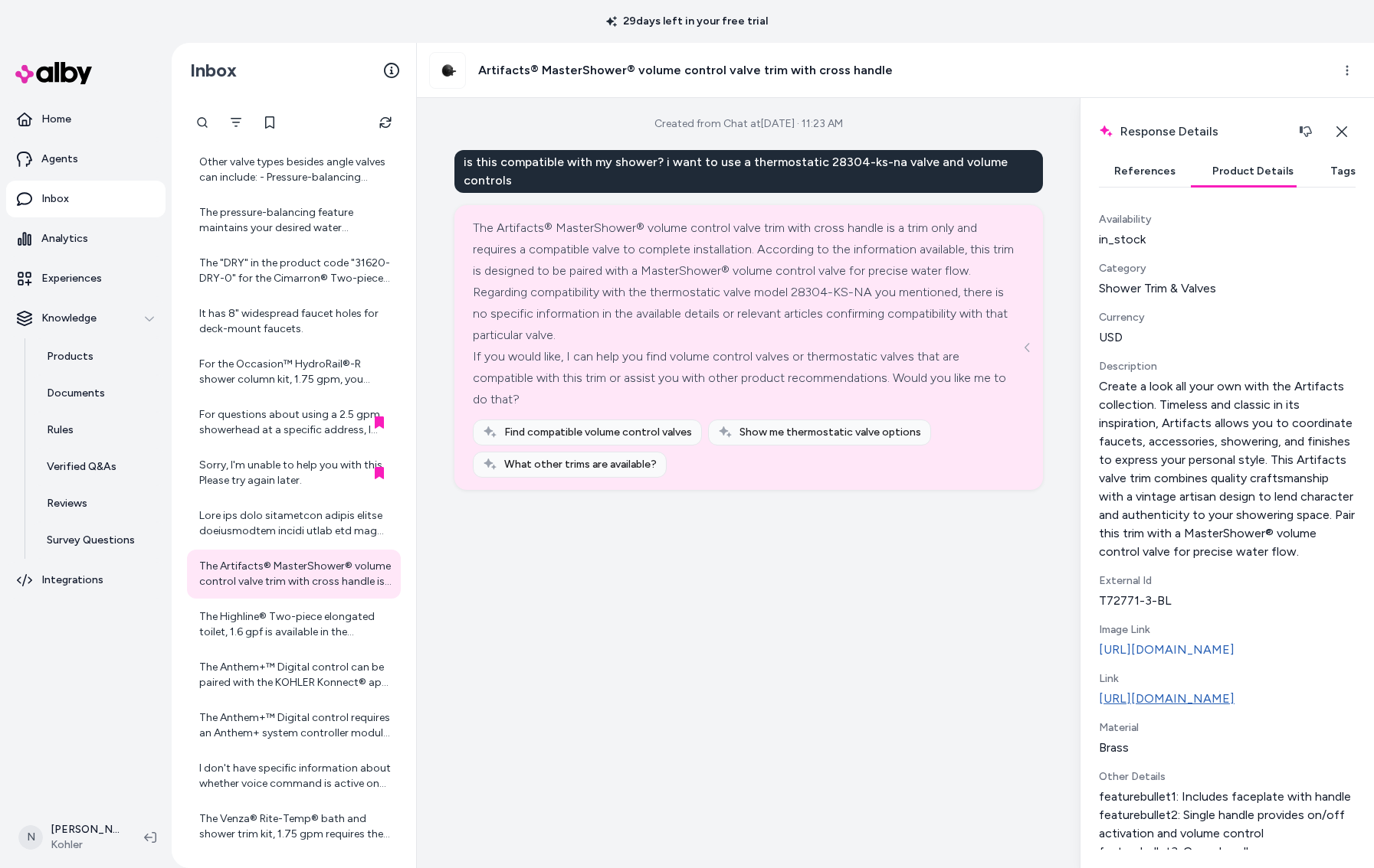
click at [1230, 708] on link "https://www.kohler.com/en/product-details?skuNumber=T72771-3-BL" at bounding box center [1226, 699] width 257 height 19
click at [377, 578] on icon at bounding box center [378, 574] width 9 height 12
click at [512, 183] on div "is this compatible with my shower? i want to use a thermostatic 28304-ks-na val…" at bounding box center [748, 172] width 588 height 43
click at [510, 182] on div "is this compatible with my shower? i want to use a thermostatic 28304-ks-na val…" at bounding box center [748, 172] width 588 height 43
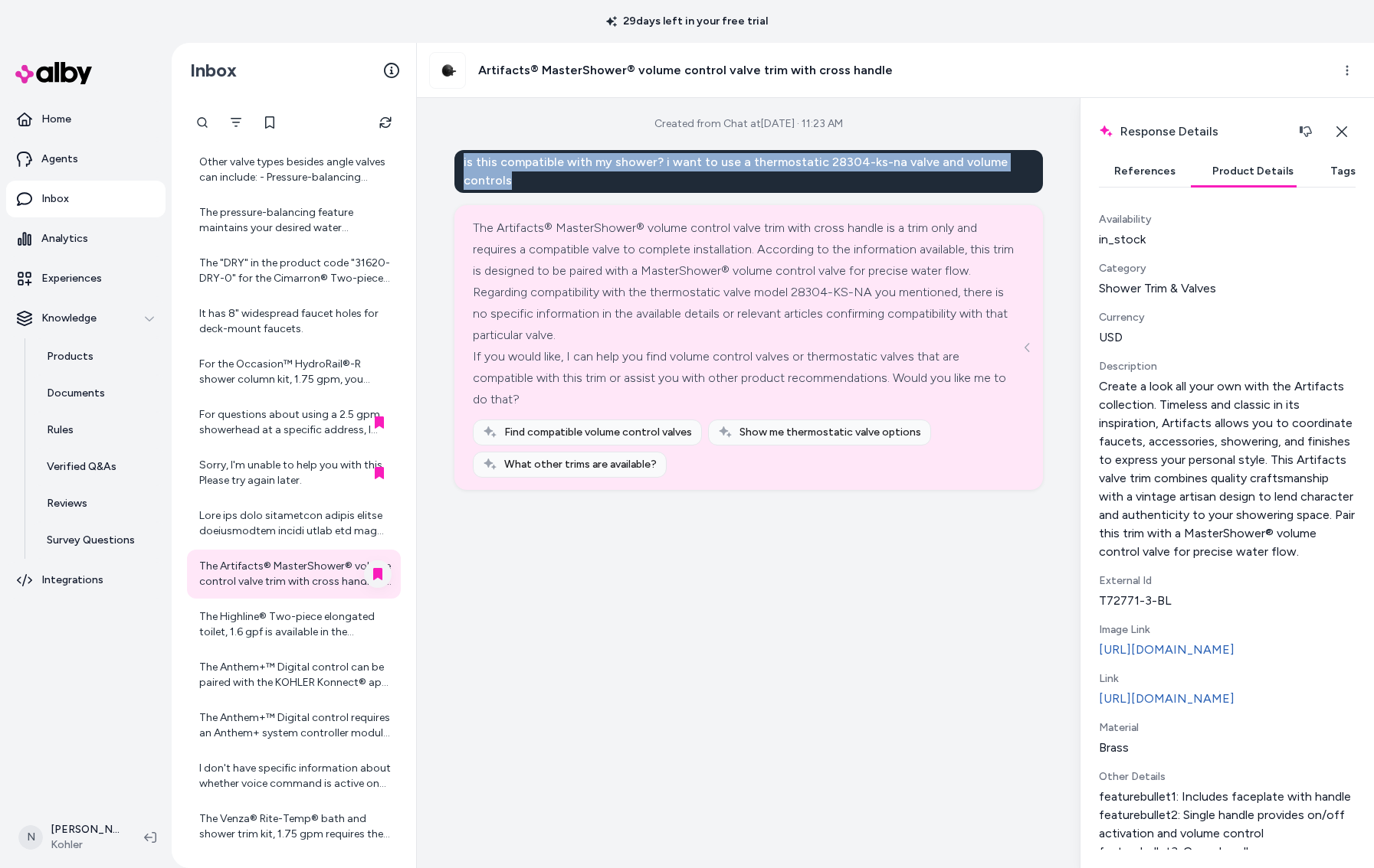
drag, startPoint x: 510, startPoint y: 185, endPoint x: 463, endPoint y: 168, distance: 50.0
click at [463, 168] on div "is this compatible with my shower? i want to use a thermostatic 28304-ks-na val…" at bounding box center [748, 172] width 588 height 43
copy div "is this compatible with my shower? i want to use a thermostatic 28304-ks-na val…"
drag, startPoint x: 519, startPoint y: 191, endPoint x: 516, endPoint y: 178, distance: 13.3
click at [519, 191] on div "is this compatible with my shower? i want to use a thermostatic 28304-ks-na val…" at bounding box center [748, 172] width 588 height 43
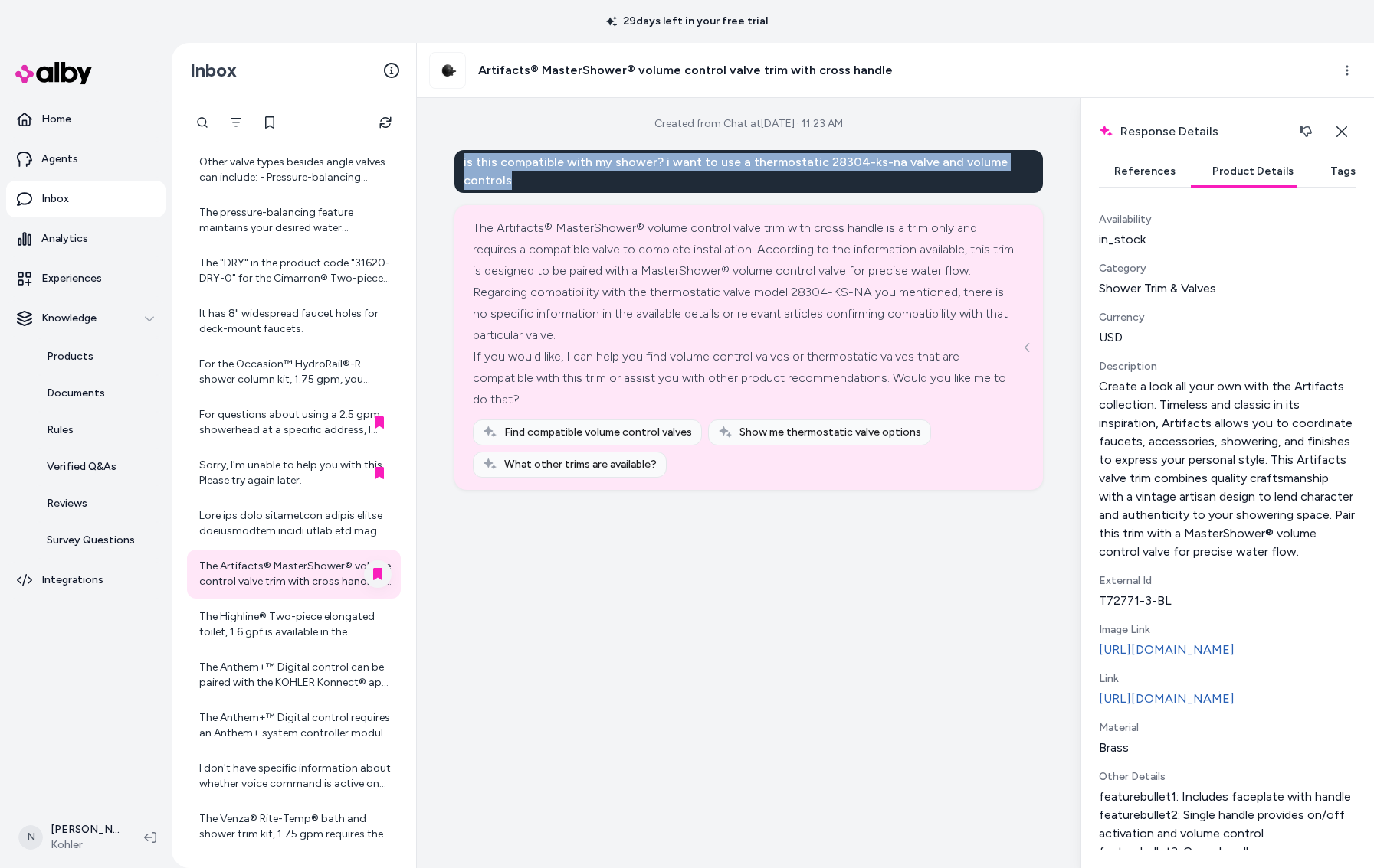
drag, startPoint x: 516, startPoint y: 178, endPoint x: 456, endPoint y: 161, distance: 62.4
click at [456, 161] on div "is this compatible with my shower? i want to use a thermostatic 28304-ks-na val…" at bounding box center [748, 172] width 588 height 43
copy div "is this compatible with my shower? i want to use a thermostatic 28304-ks-na val…"
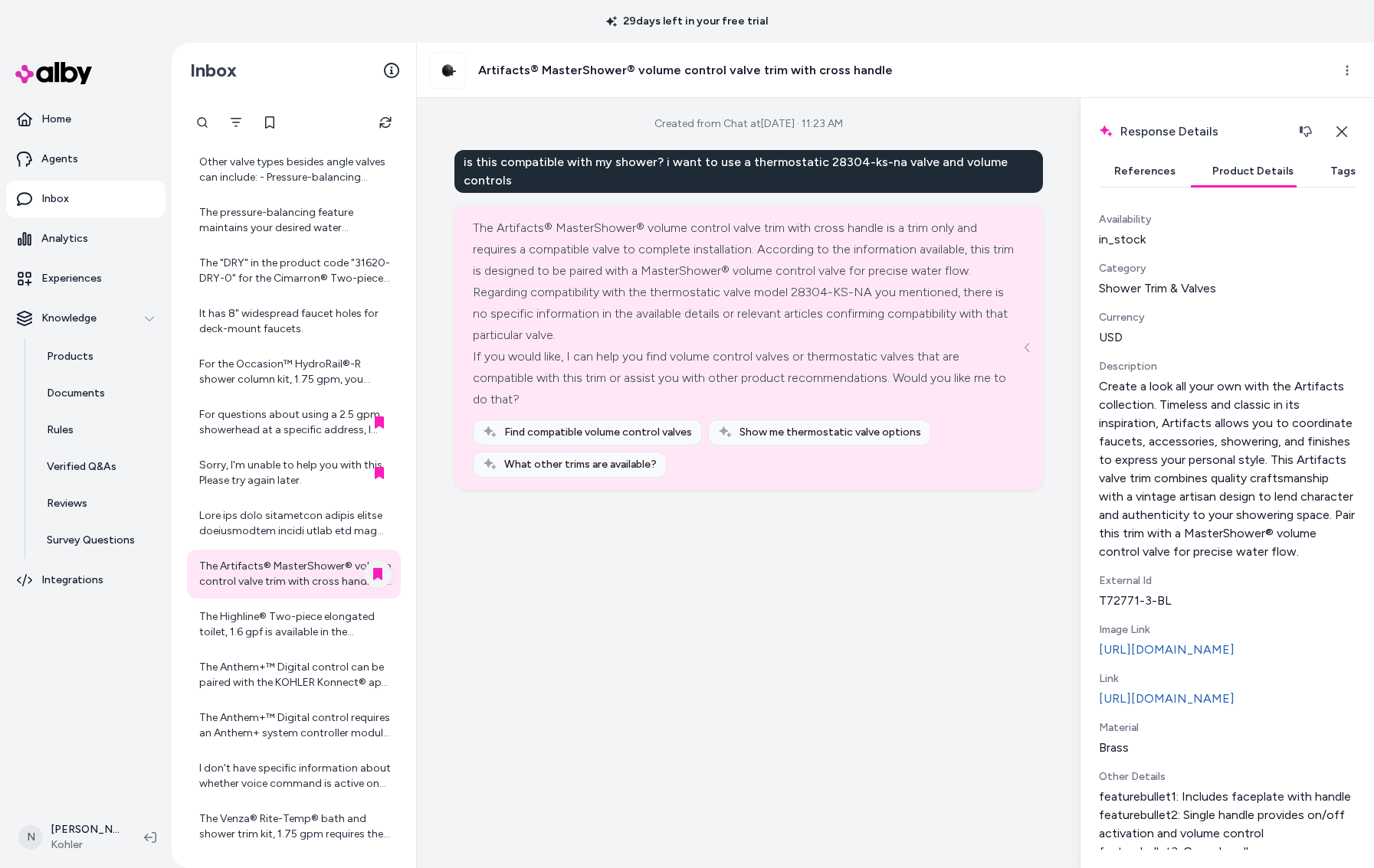
click at [676, 560] on div "Created from Chat at Aug 26, 2025 · 11:23 AM is this compatible with my shower?…" at bounding box center [748, 483] width 663 height 771
click at [273, 630] on div "The Highline® Two-piece elongated toilet, 1.6 gpf is available in the following…" at bounding box center [295, 624] width 193 height 31
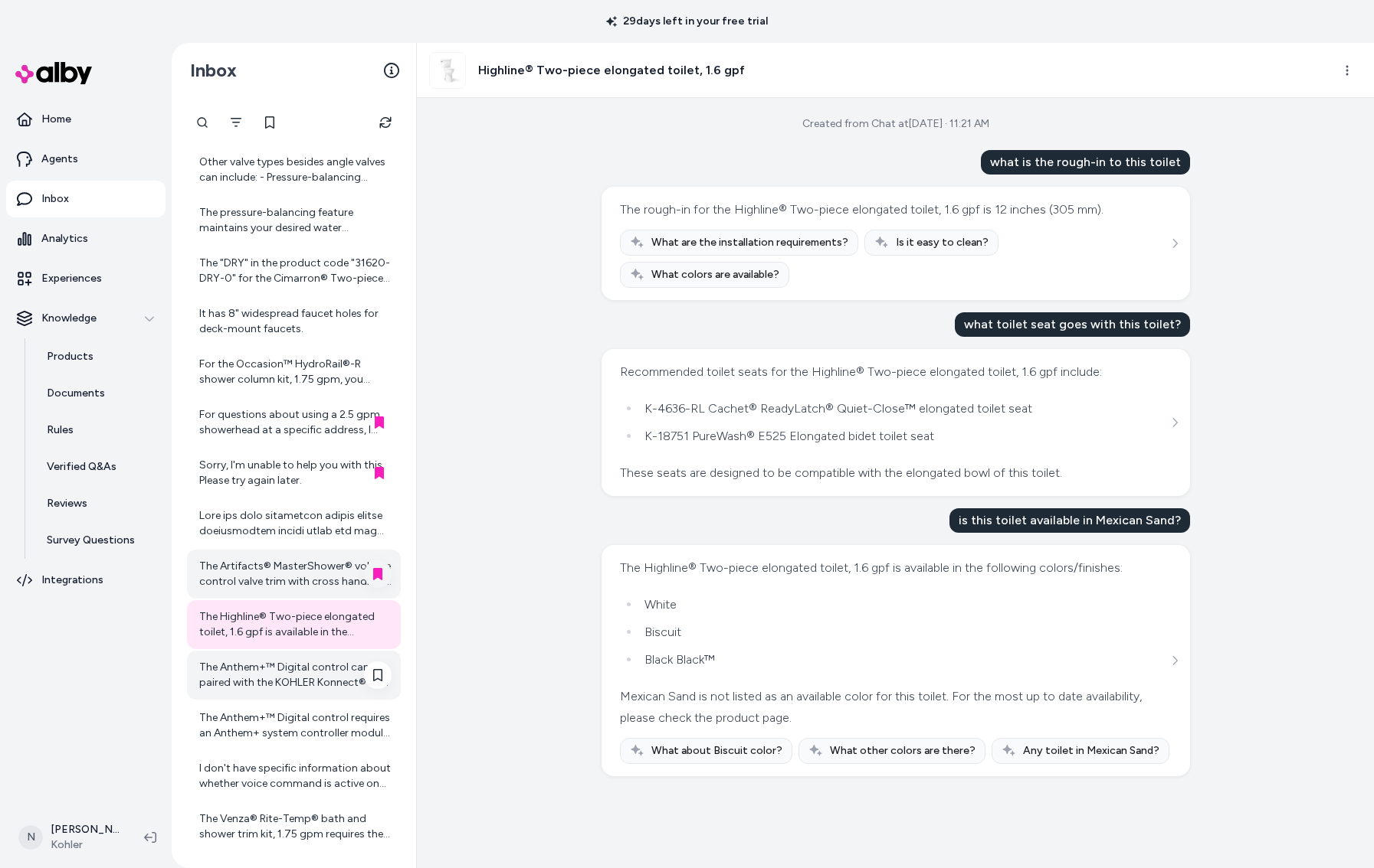
click at [257, 689] on div "The Anthem+™ Digital control can be paired with the KOHLER Konnect® app for add…" at bounding box center [295, 676] width 193 height 31
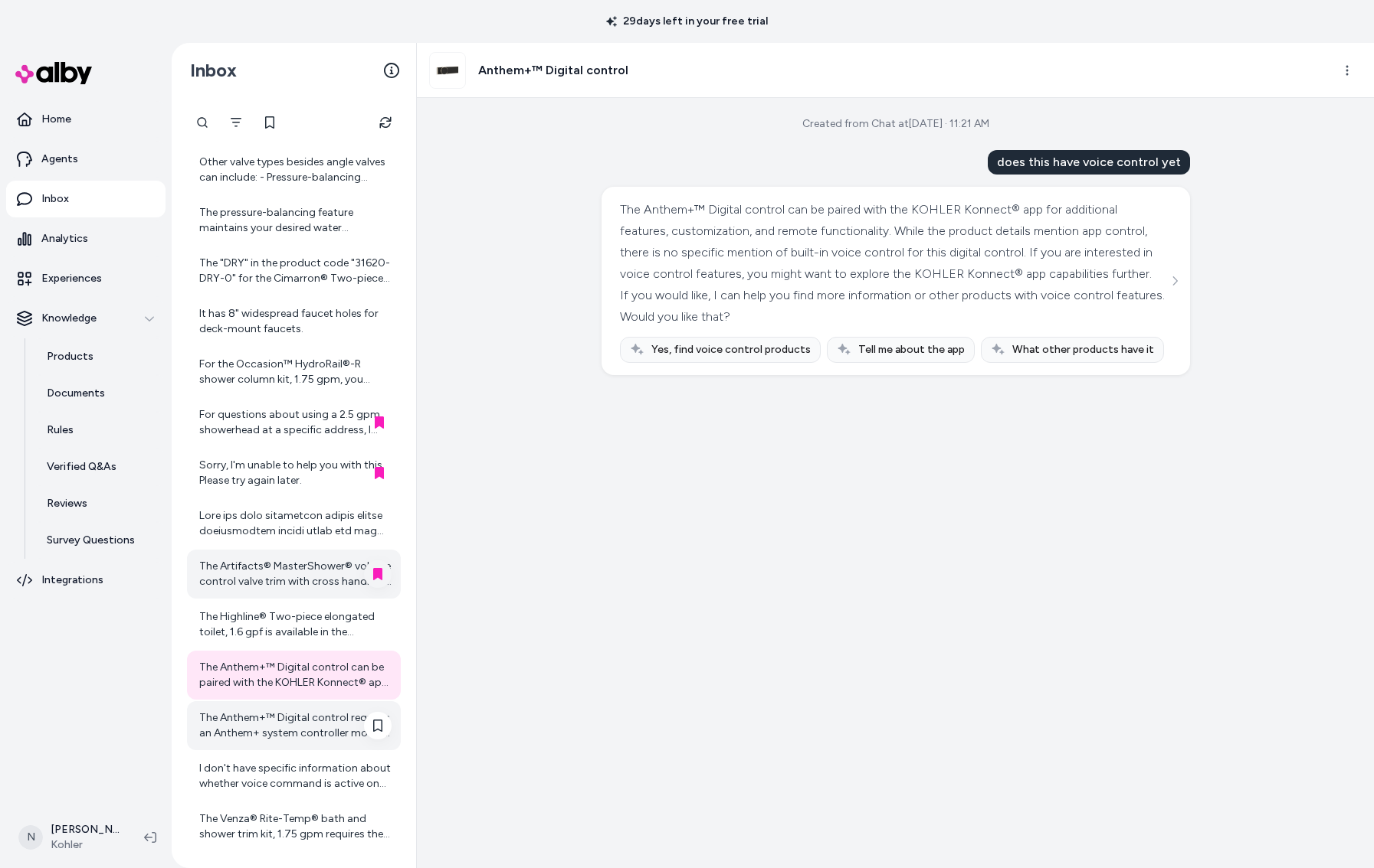
click at [265, 733] on div "The Anthem+™ Digital control requires an Anthem+ system controller module and a…" at bounding box center [295, 726] width 193 height 31
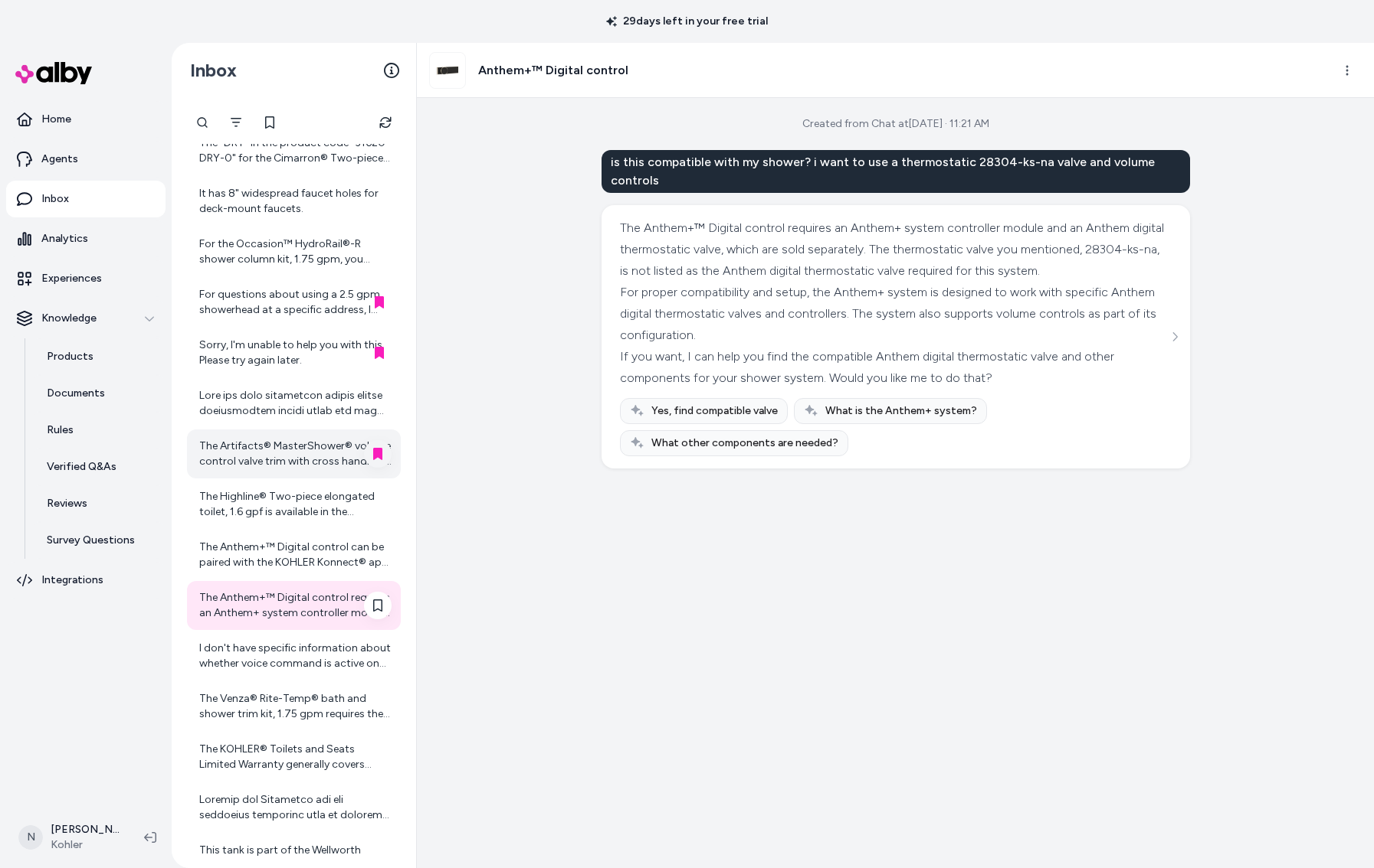
scroll to position [213, 0]
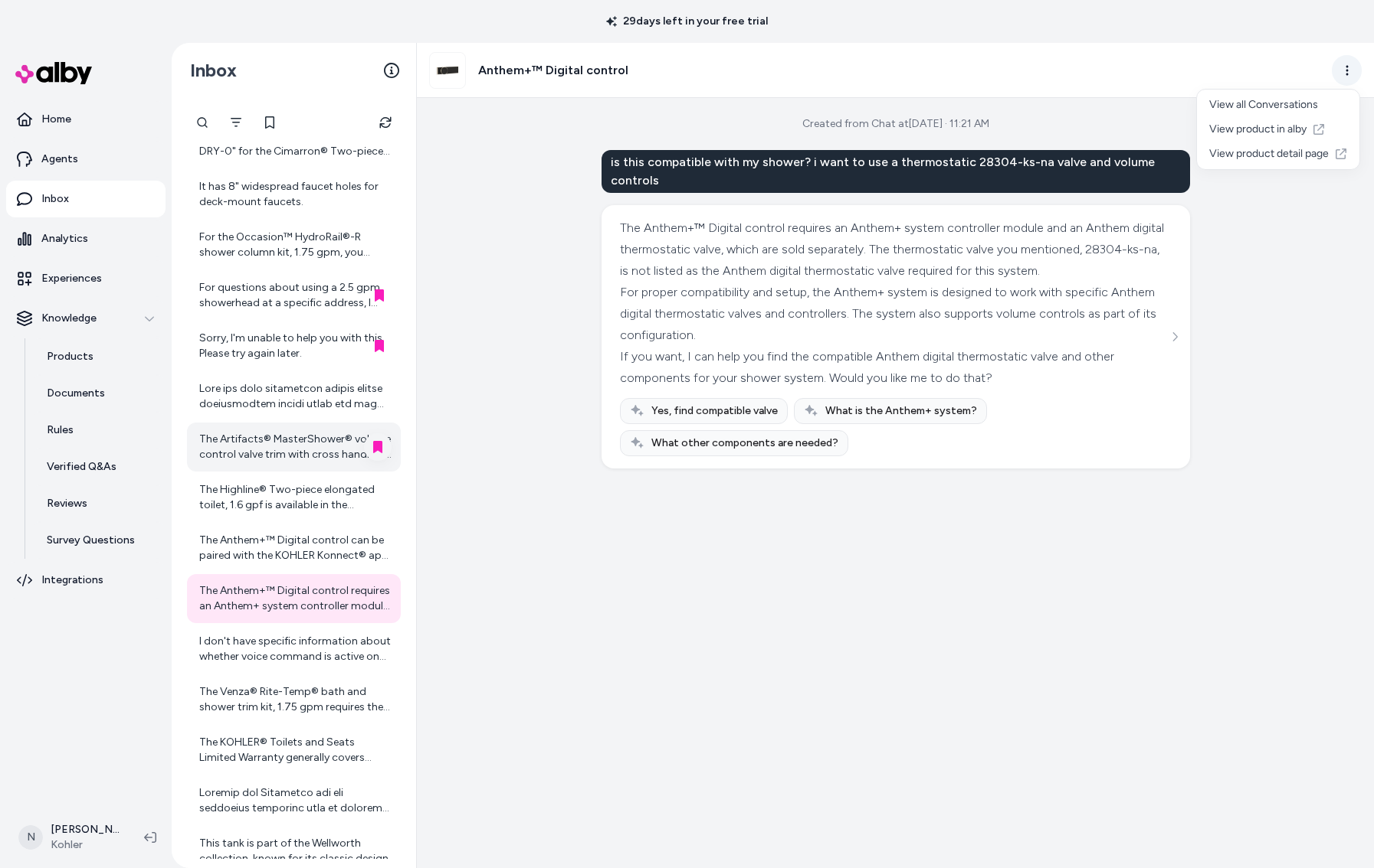
click at [1348, 76] on html "29 days left in your free trial Home Agents Inbox Analytics Experiences Knowled…" at bounding box center [687, 434] width 1374 height 868
click at [1297, 152] on link "View product detail page" at bounding box center [1278, 154] width 163 height 24
click at [317, 639] on div "I don't have specific information about whether voice command is active on Anth…" at bounding box center [295, 649] width 193 height 31
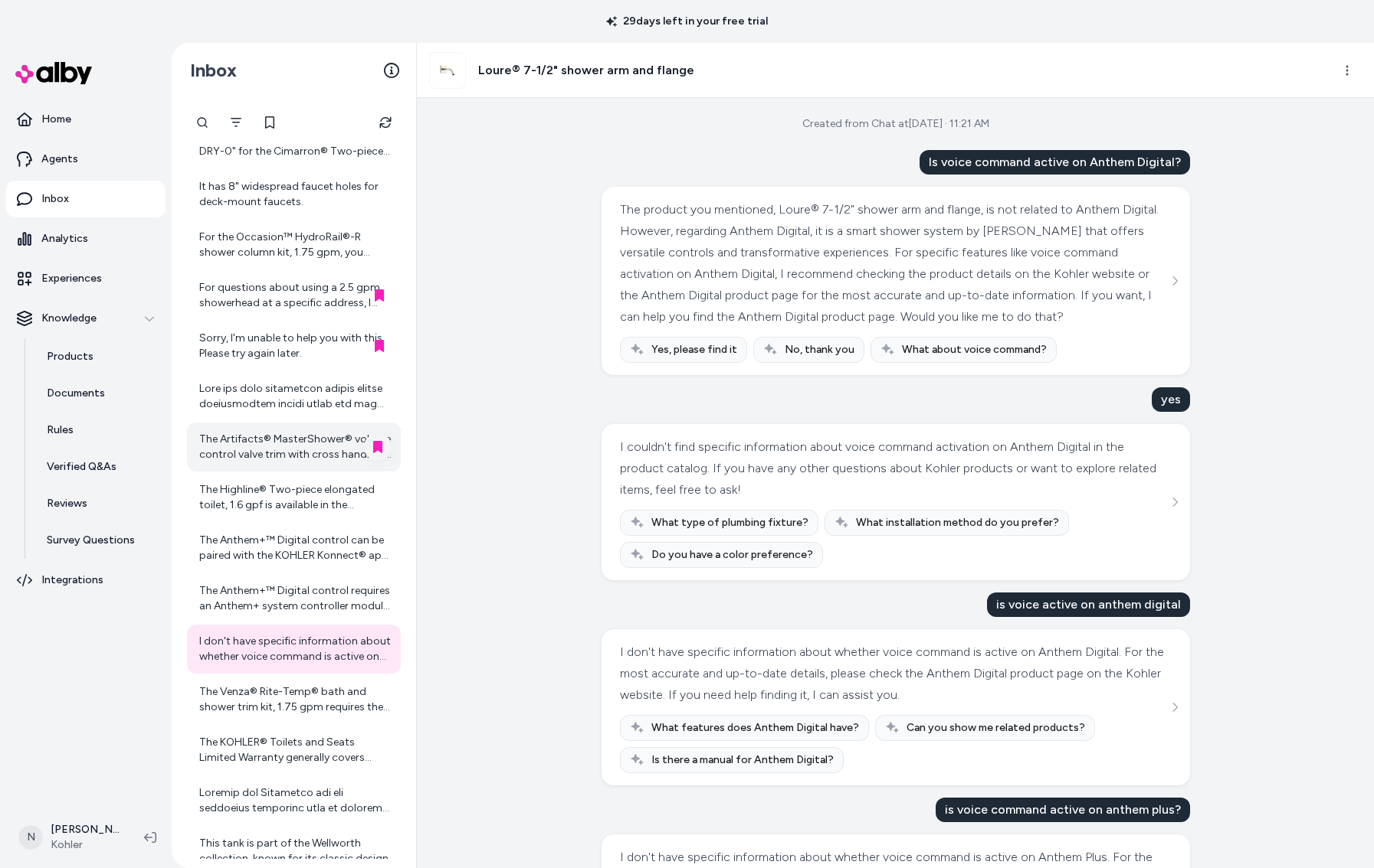
scroll to position [95, 0]
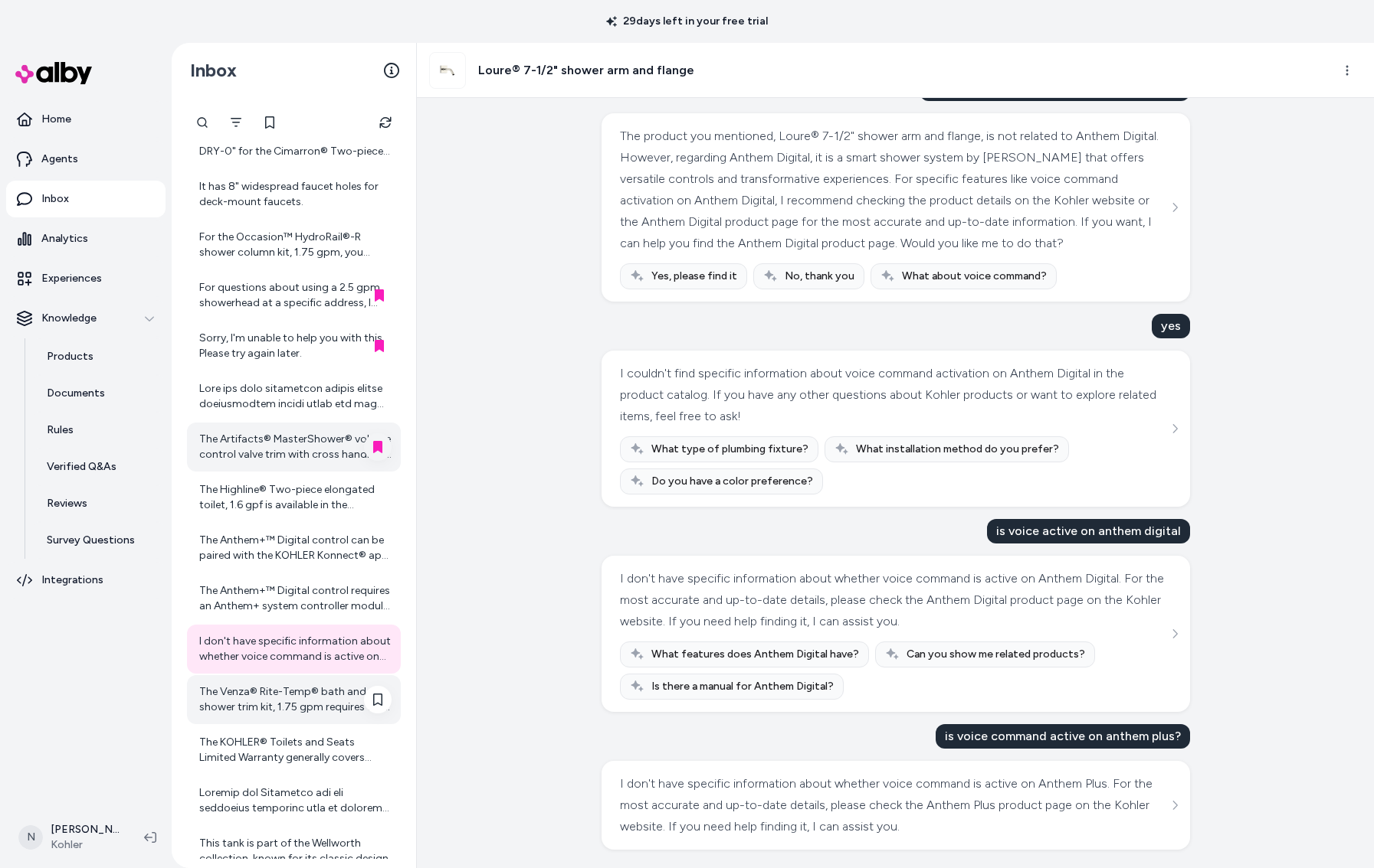
click at [310, 717] on div "The Venza® Rite-Temp® bath and shower trim kit, 1.75 gpm requires the Rite-Temp…" at bounding box center [293, 700] width 214 height 49
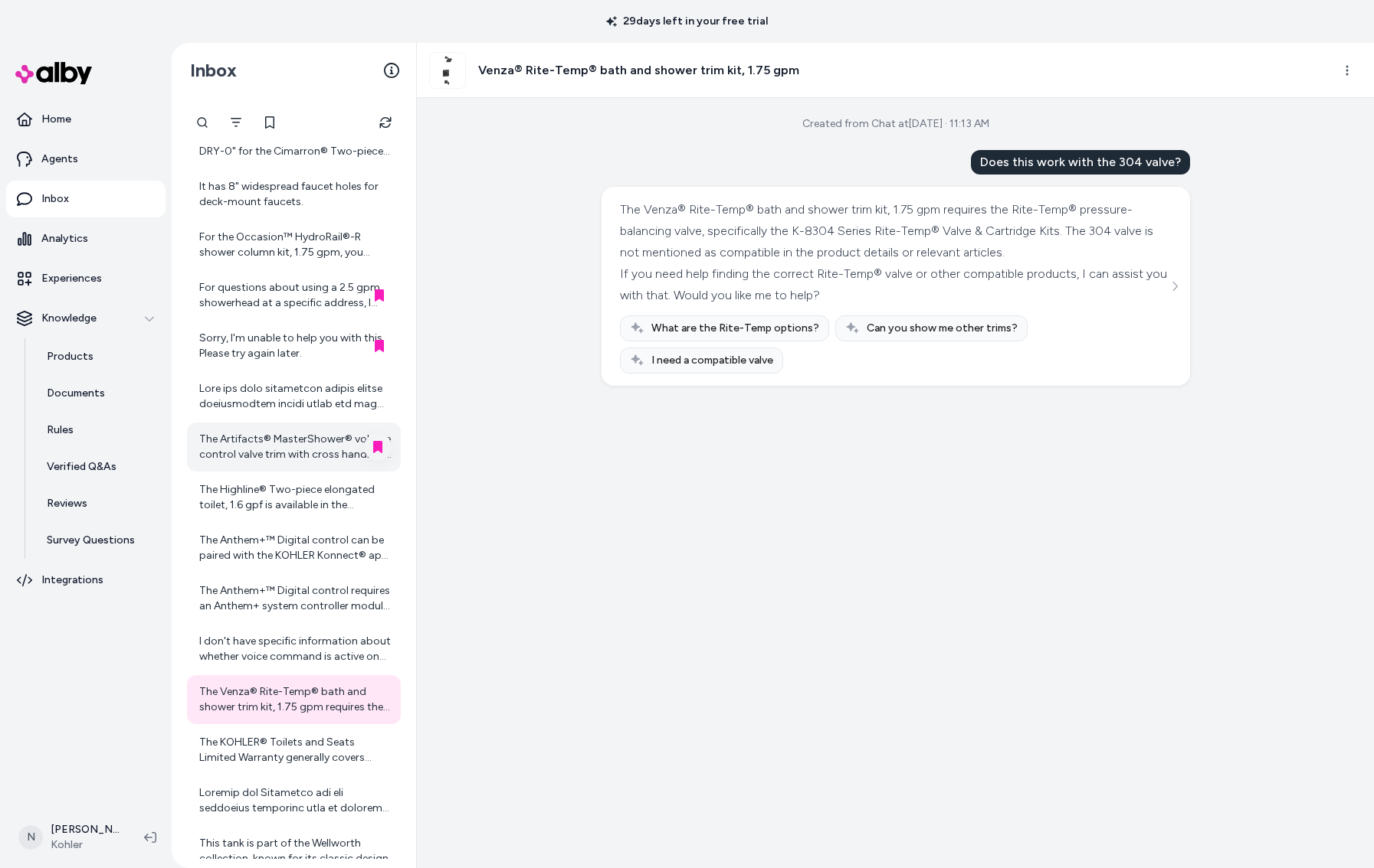
click at [1164, 304] on div "The Venza® Rite-Temp® bath and shower trim kit, 1.75 gpm requires the Rite-Temp…" at bounding box center [895, 286] width 551 height 175
click at [1170, 294] on button "See more" at bounding box center [1175, 287] width 19 height 19
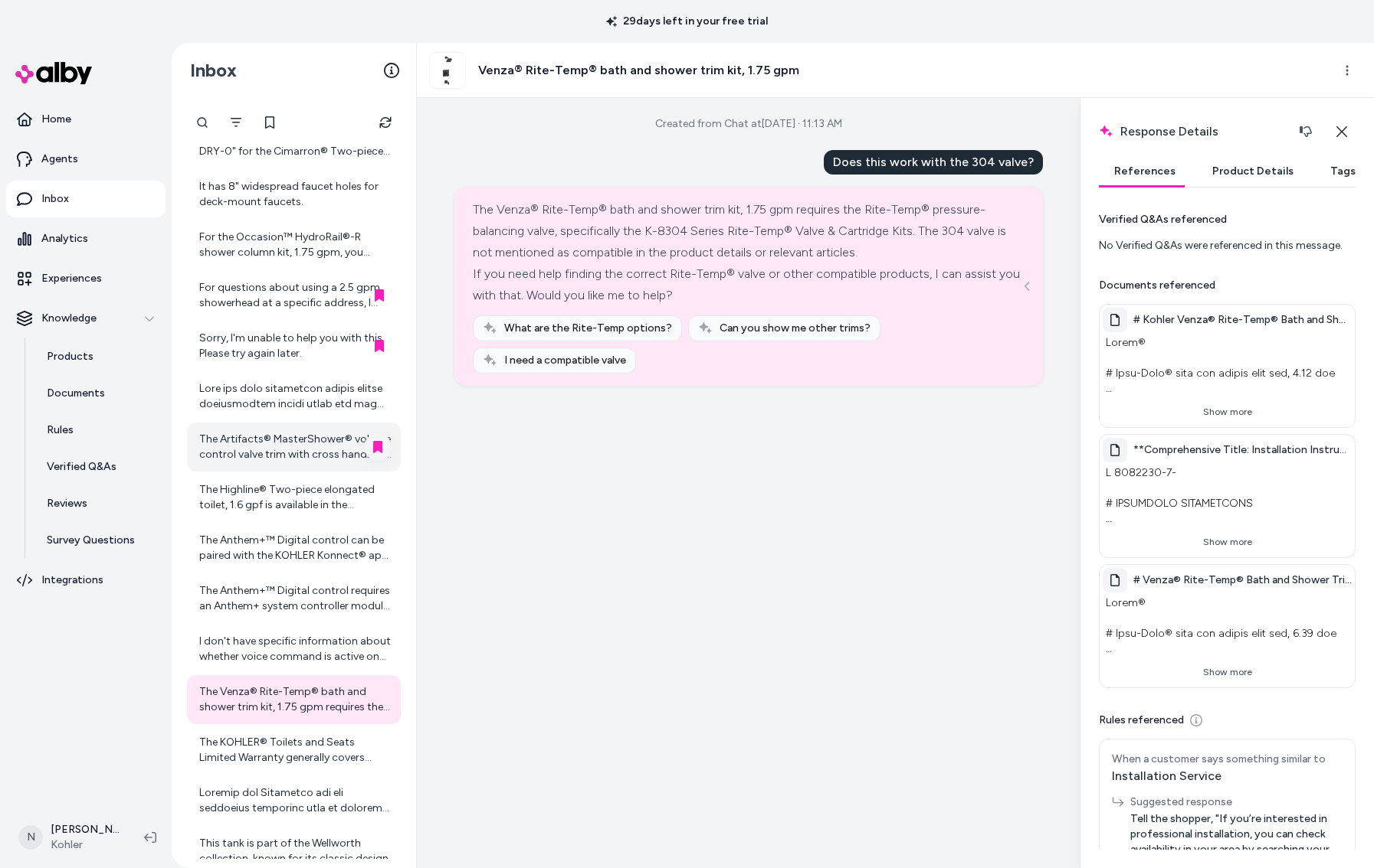
click at [1219, 158] on button "Product Details" at bounding box center [1252, 171] width 112 height 31
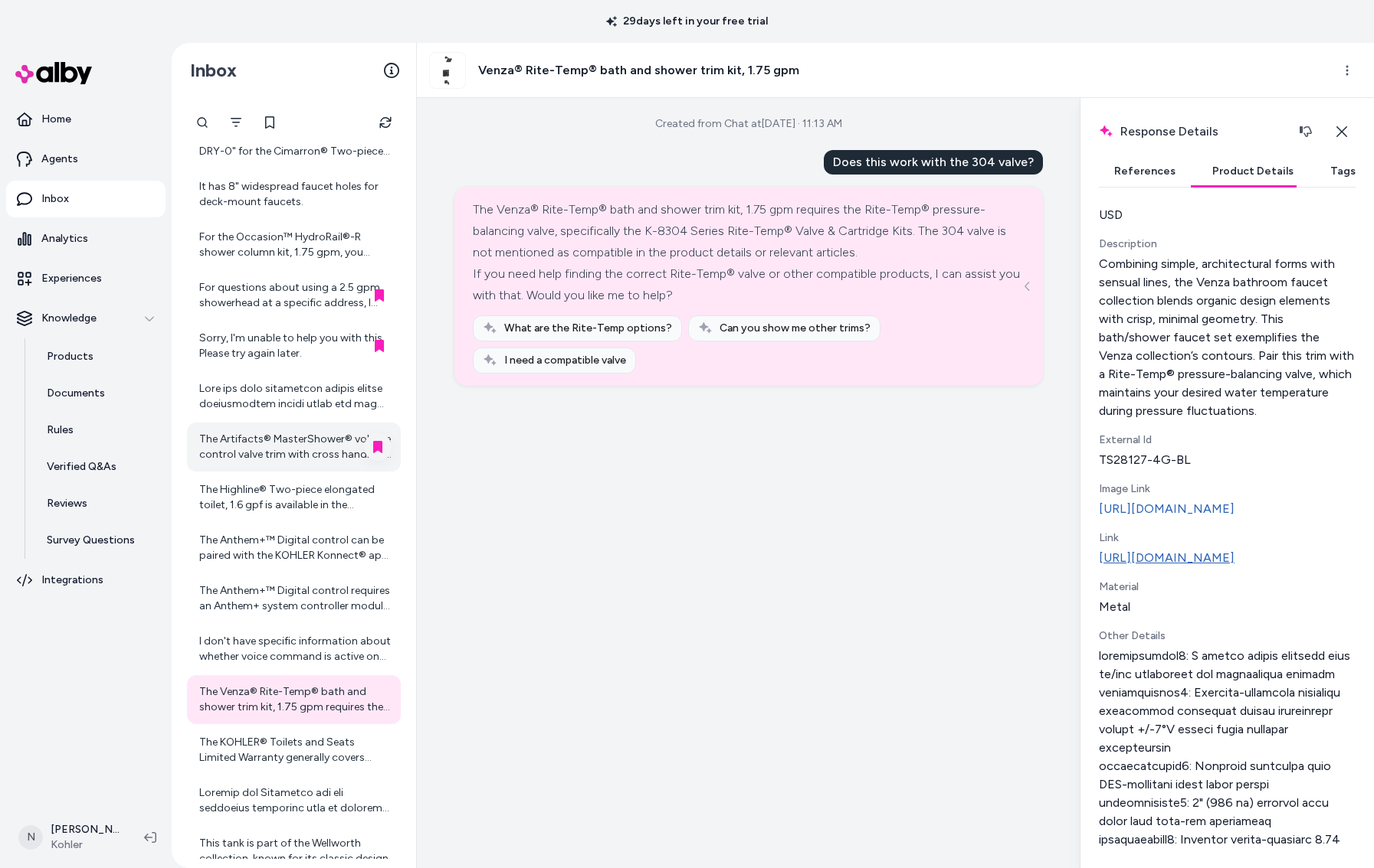
scroll to position [147, 0]
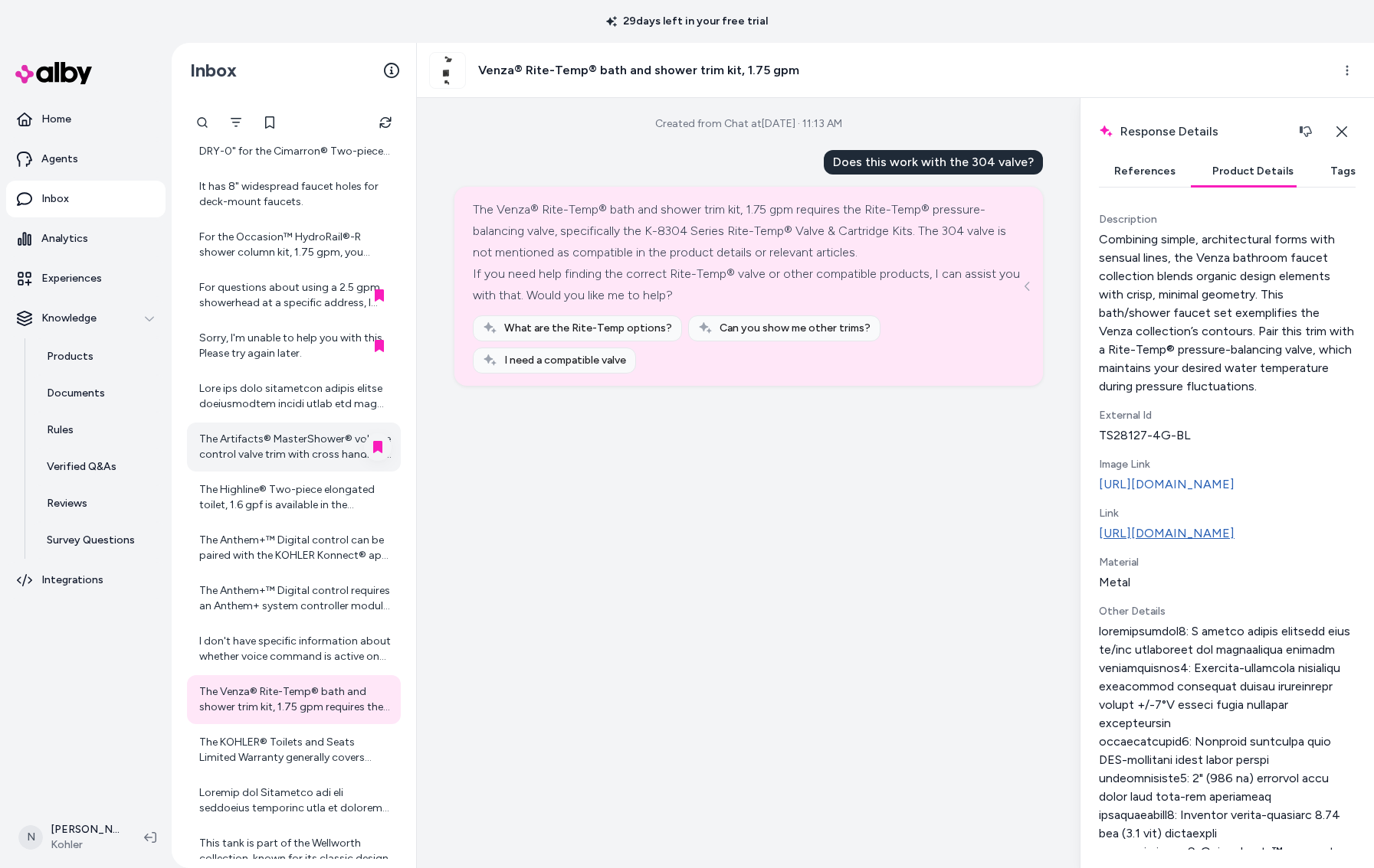
click at [1217, 543] on link "https://www.kohler.com/en/product-details?skuNumber=TS28127-4G-BL" at bounding box center [1226, 534] width 257 height 19
click at [266, 752] on div "The KOHLER® Toilets and Seats Limited Warranty generally covers defects in mate…" at bounding box center [295, 750] width 193 height 31
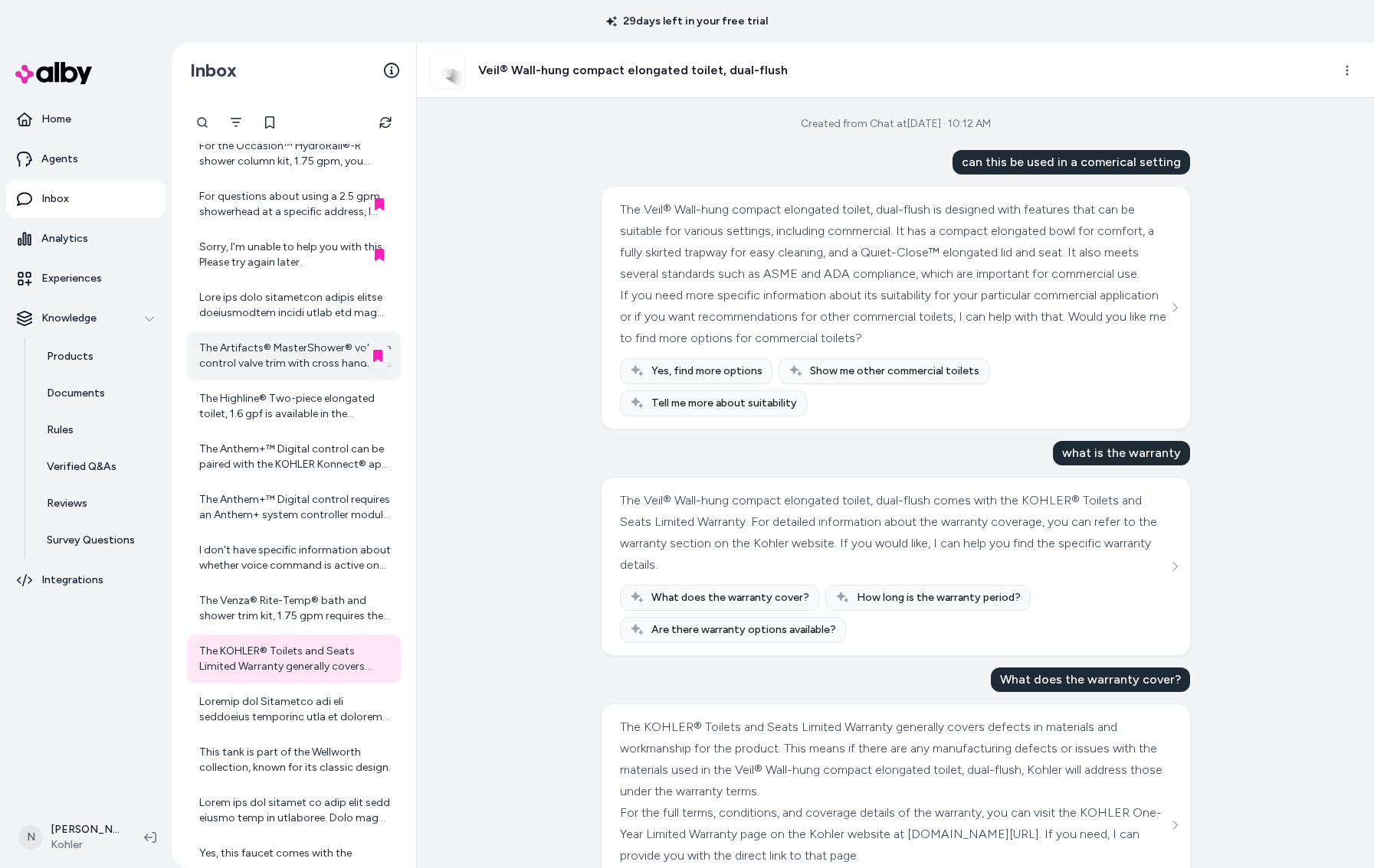
scroll to position [378, 0]
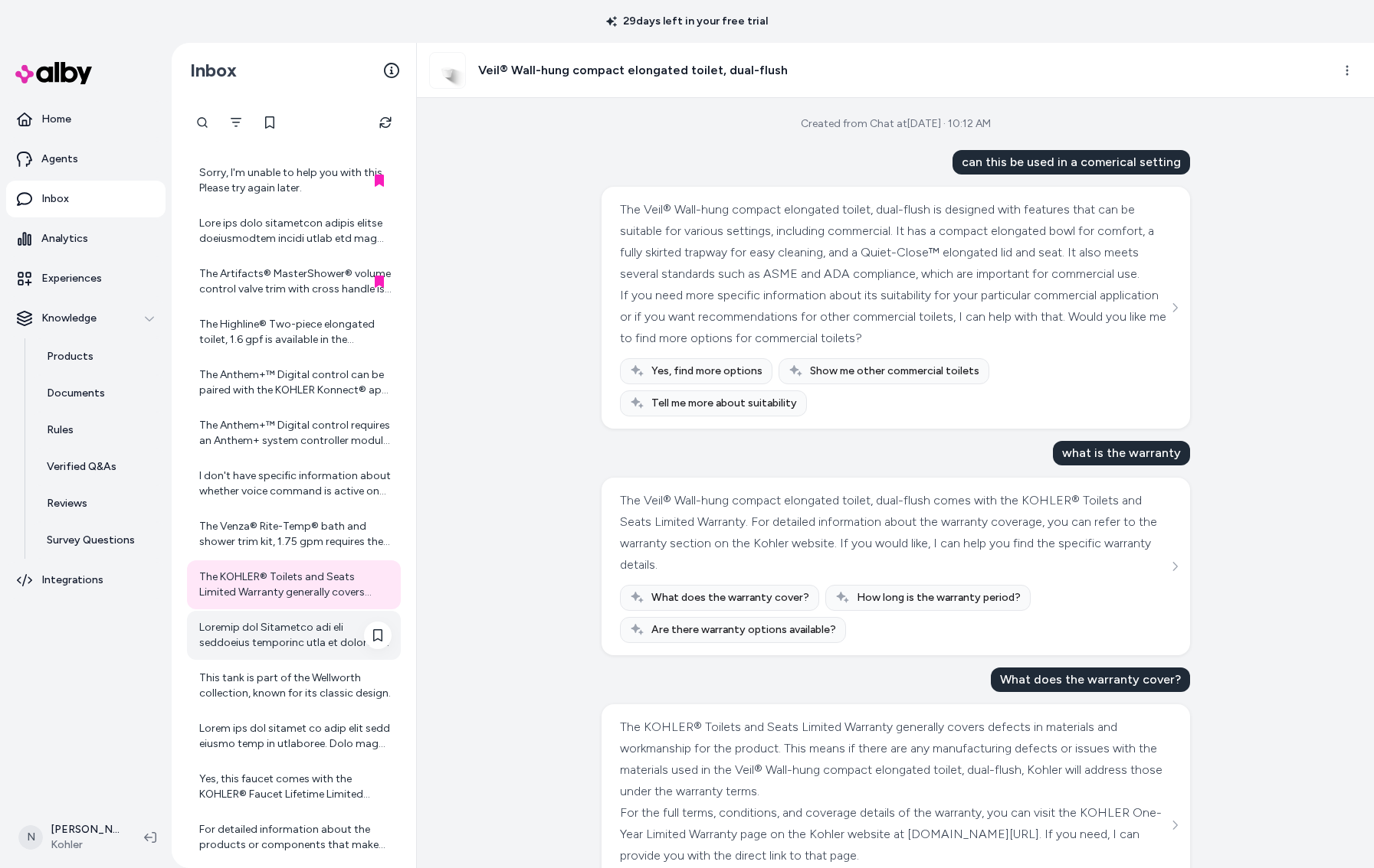
click at [287, 635] on div at bounding box center [295, 635] width 193 height 31
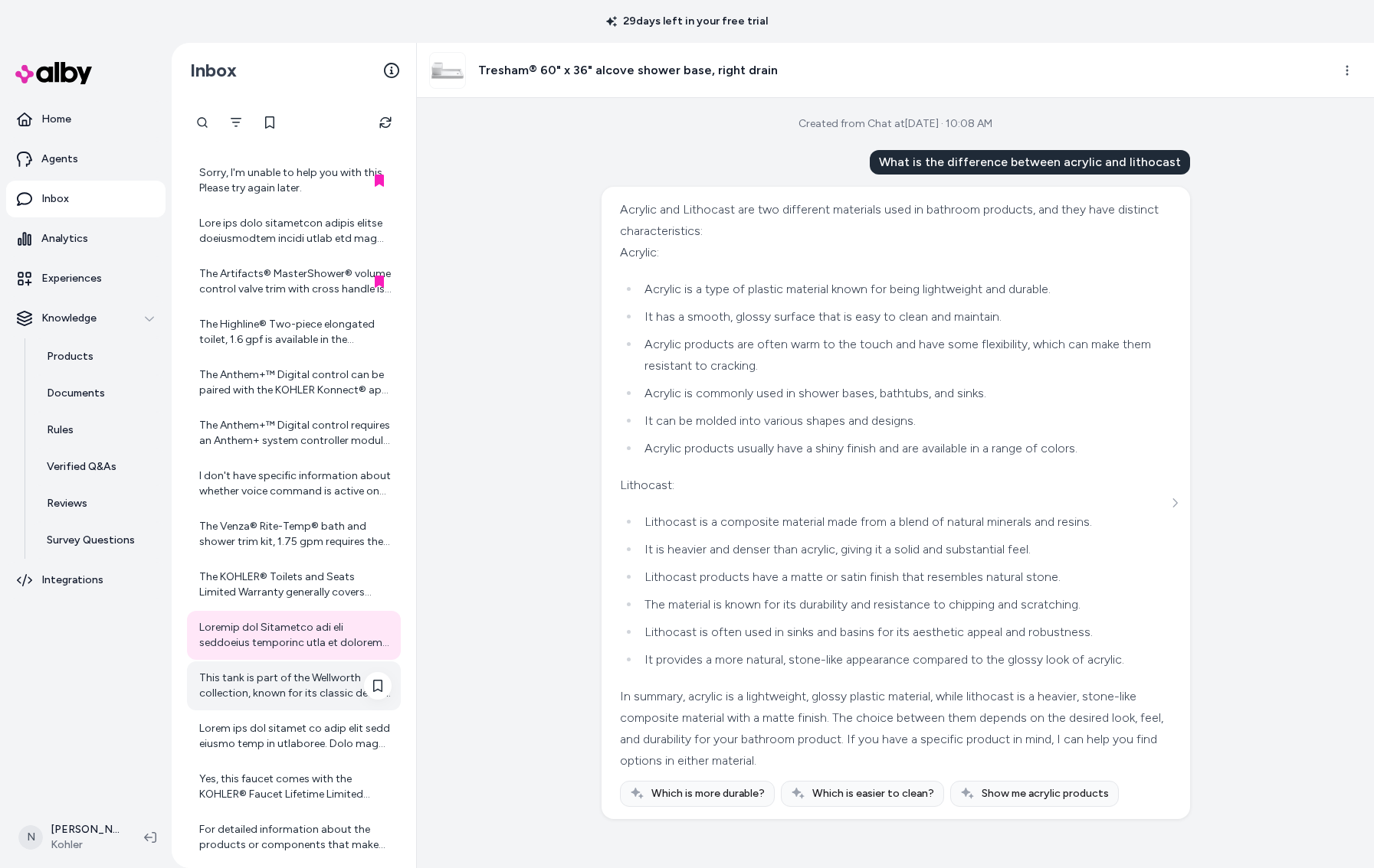
click at [269, 690] on div "This tank is part of the Wellworth collection, known for its classic design." at bounding box center [295, 686] width 193 height 31
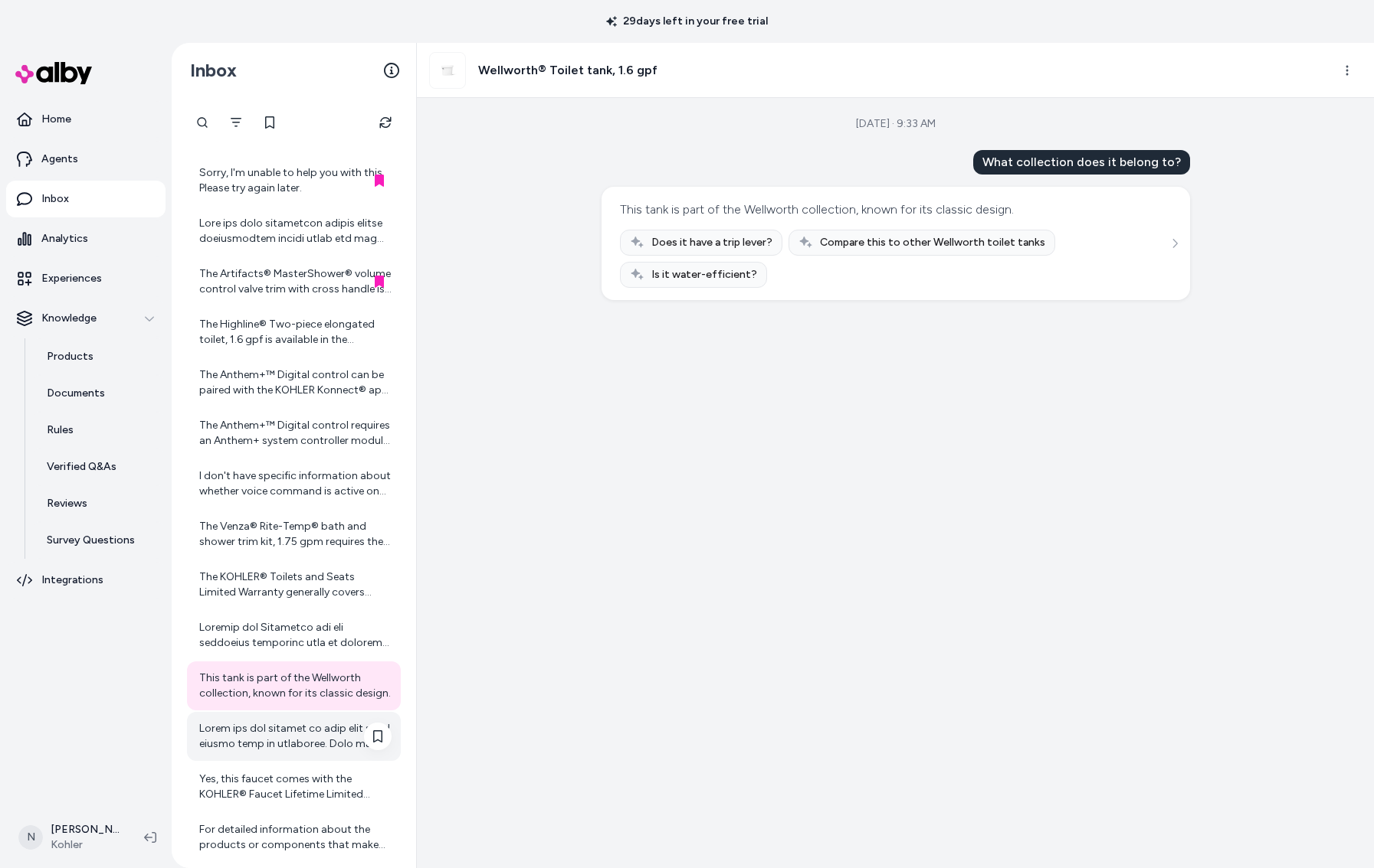
click at [286, 738] on div at bounding box center [295, 736] width 193 height 31
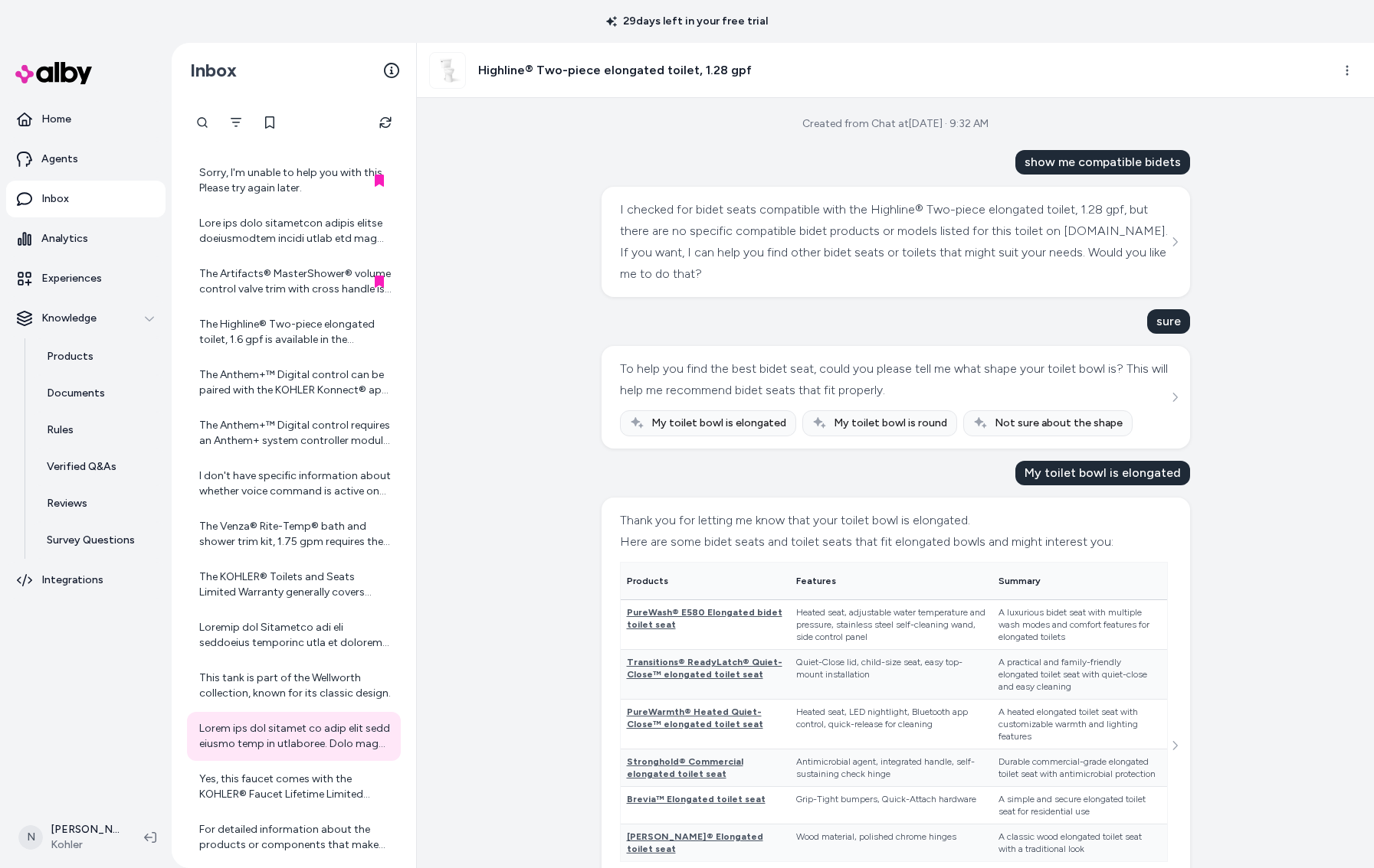
scroll to position [1, 0]
click at [1353, 71] on html "29 days left in your free trial Home Agents Inbox Analytics Experiences Knowled…" at bounding box center [687, 434] width 1374 height 868
click at [1304, 151] on link "View product detail page" at bounding box center [1278, 154] width 163 height 24
click at [1027, 159] on div "show me compatible bidets" at bounding box center [1102, 162] width 175 height 24
drag, startPoint x: 1029, startPoint y: 163, endPoint x: 1217, endPoint y: 169, distance: 188.1
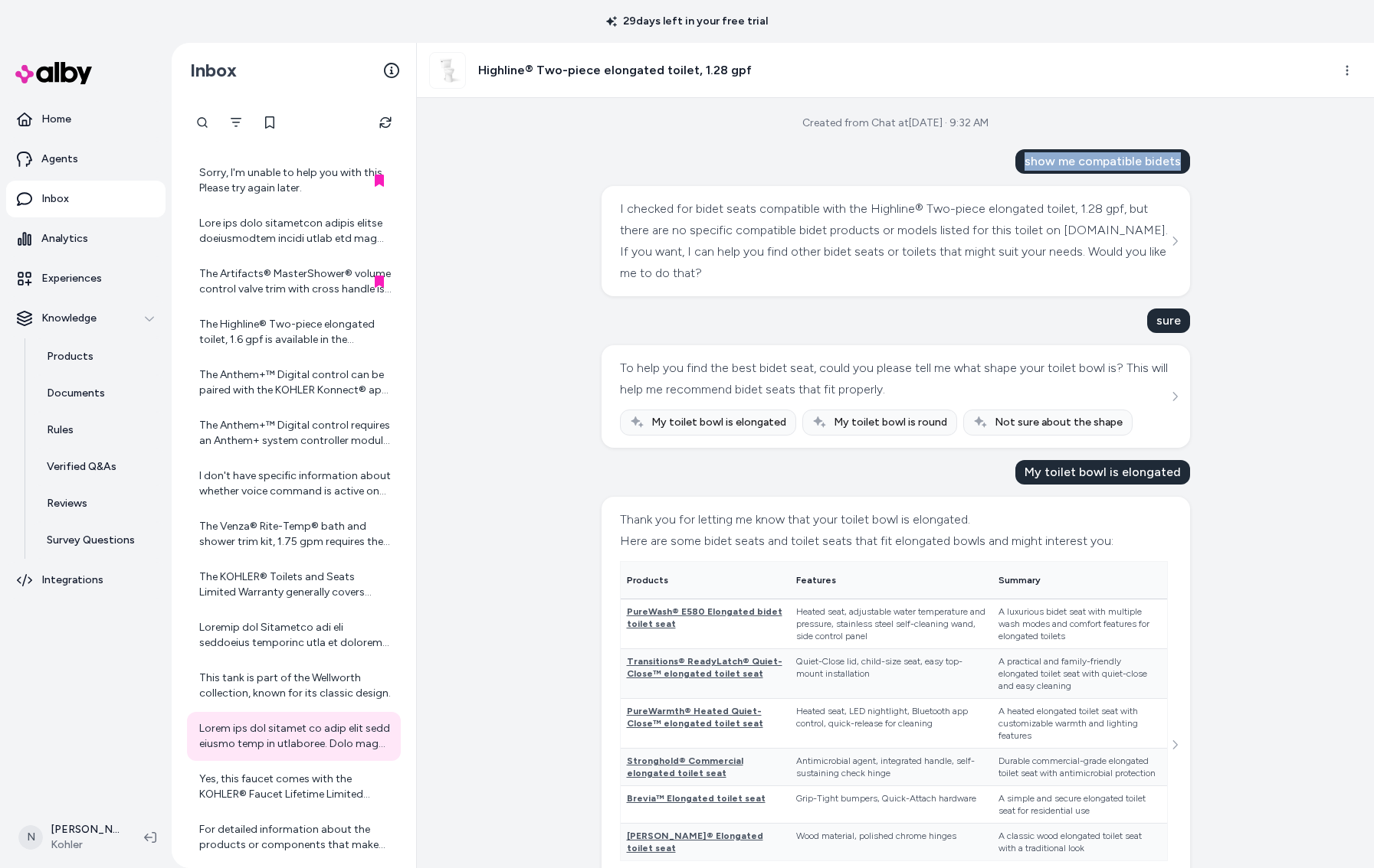
click at [1217, 169] on div "Created from Chat at Aug 26, 2025 · 9:32 AM show me compatible bidets I checked…" at bounding box center [895, 483] width 957 height 771
copy div "show me compatible bidets"
click at [89, 357] on p "Products" at bounding box center [70, 357] width 47 height 15
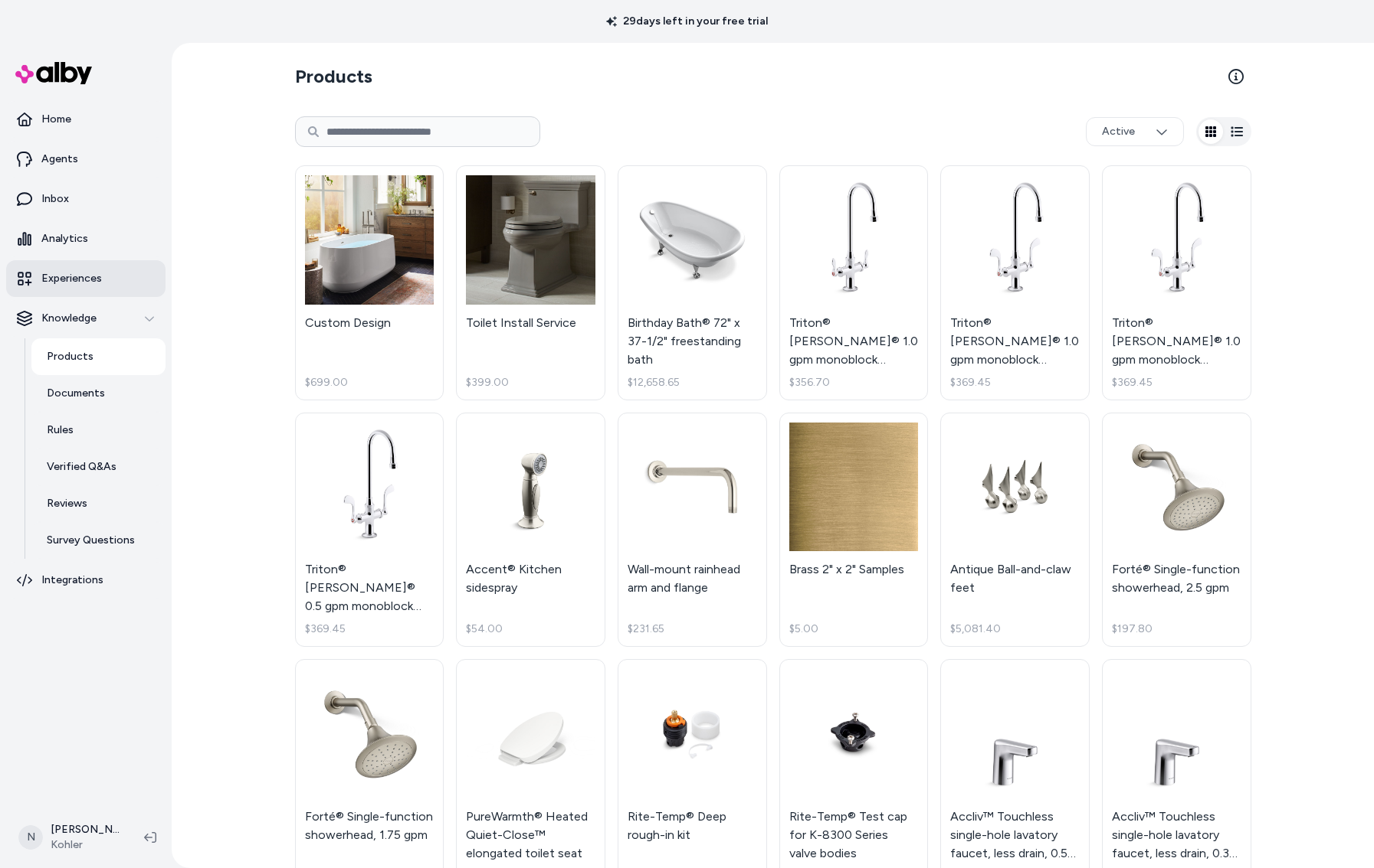
click at [96, 278] on p "Experiences" at bounding box center [71, 278] width 61 height 15
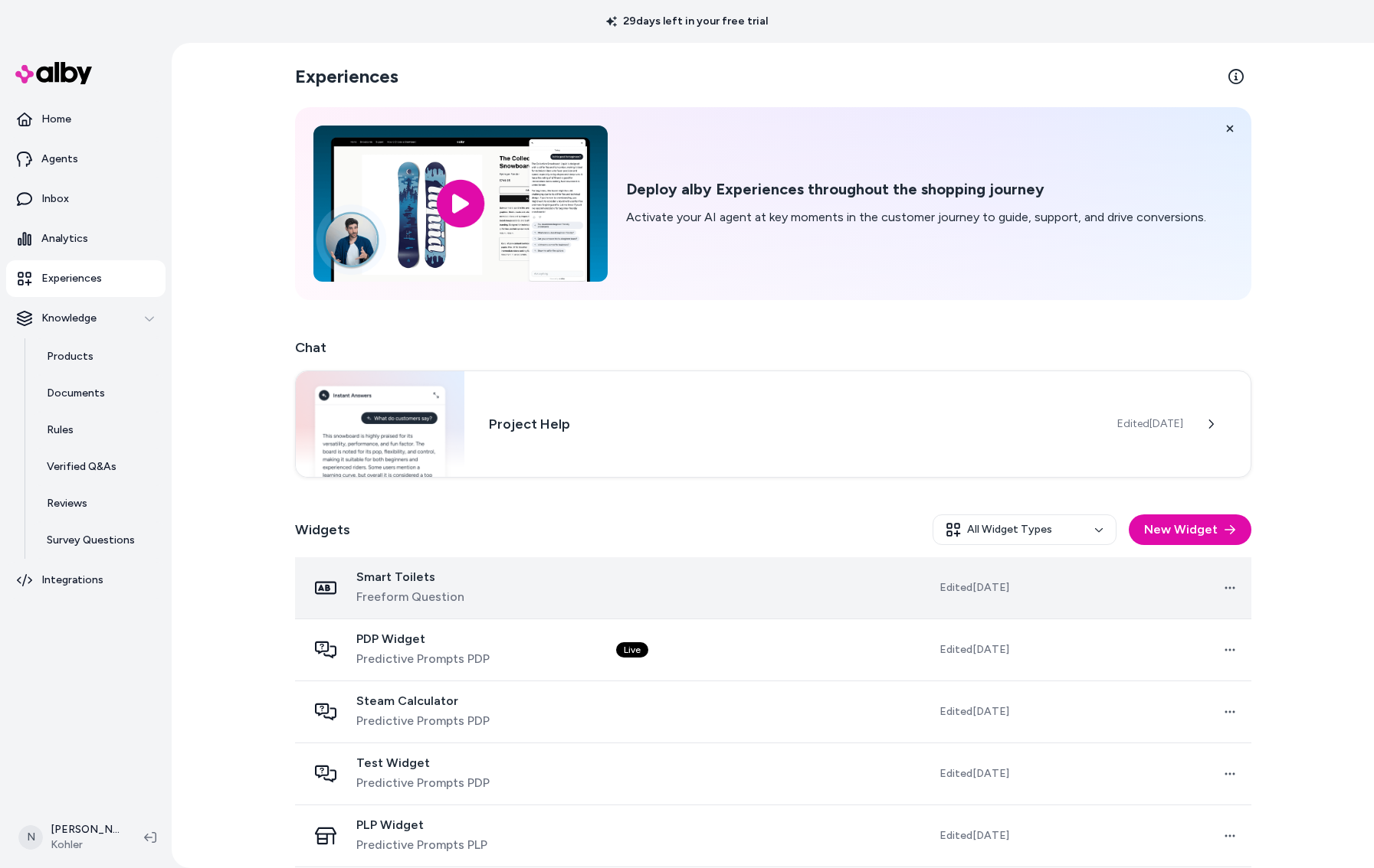
scroll to position [42, 0]
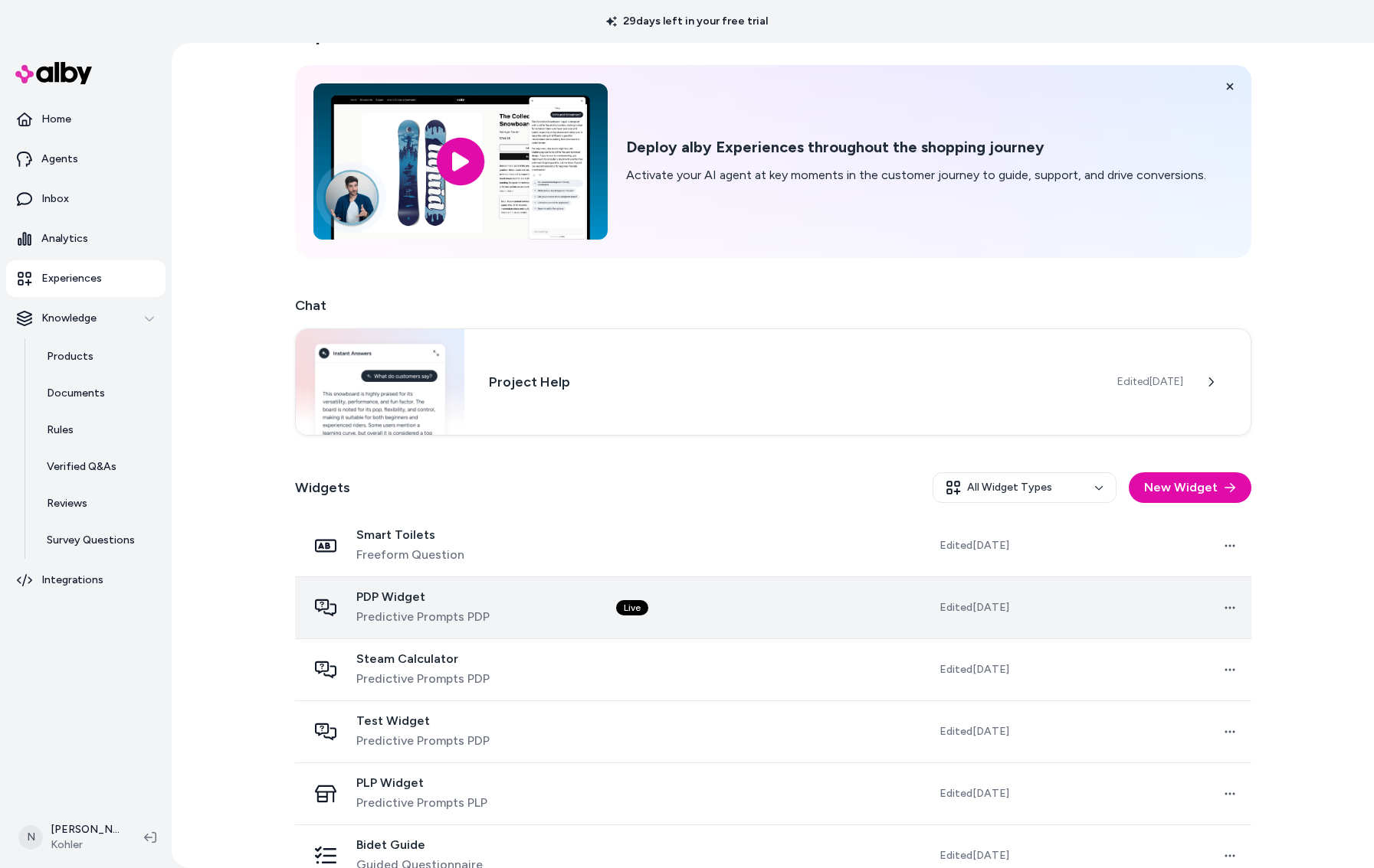
click at [457, 596] on span "PDP Widget" at bounding box center [422, 597] width 134 height 15
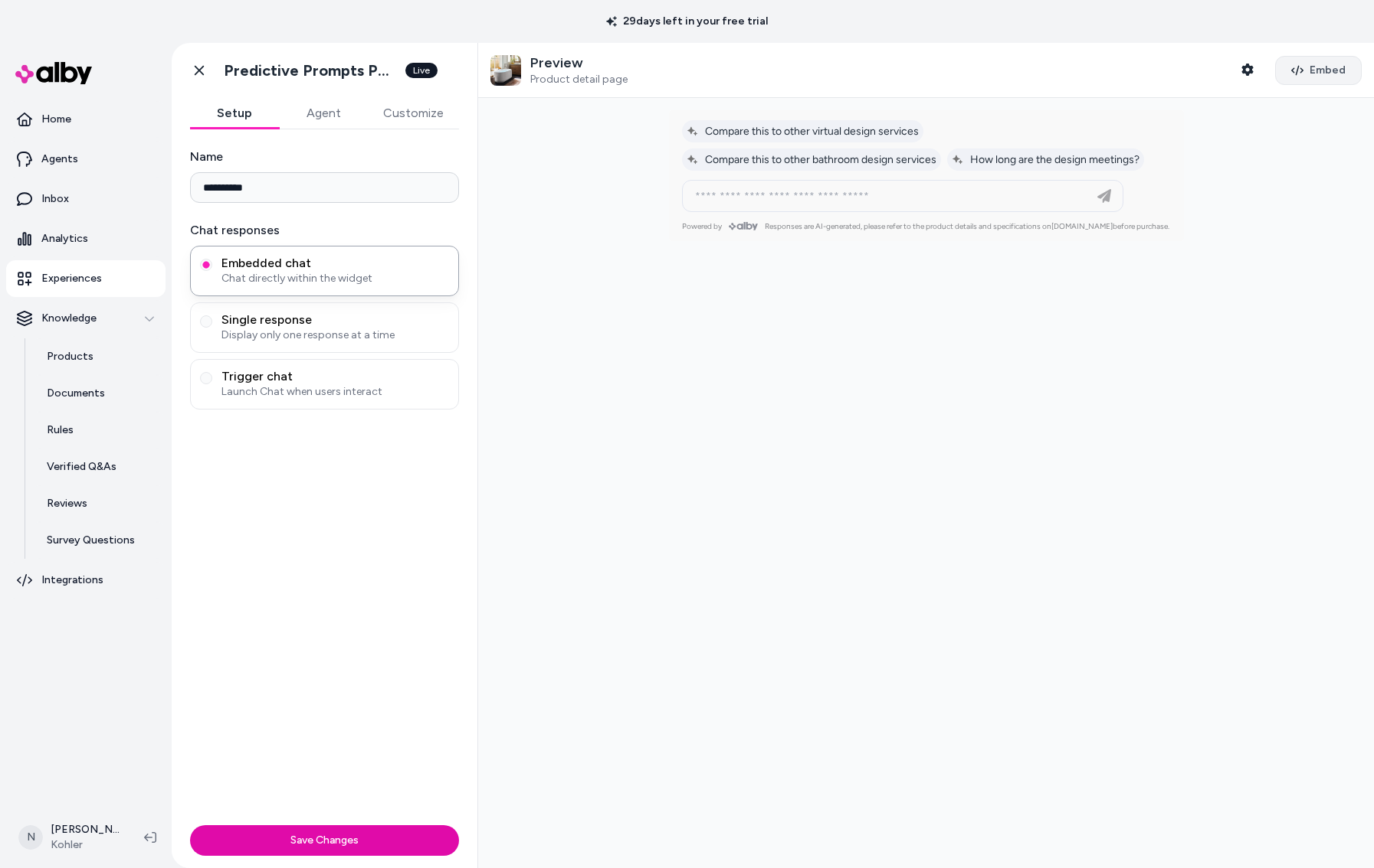
click at [1321, 67] on span "Embed" at bounding box center [1327, 70] width 36 height 15
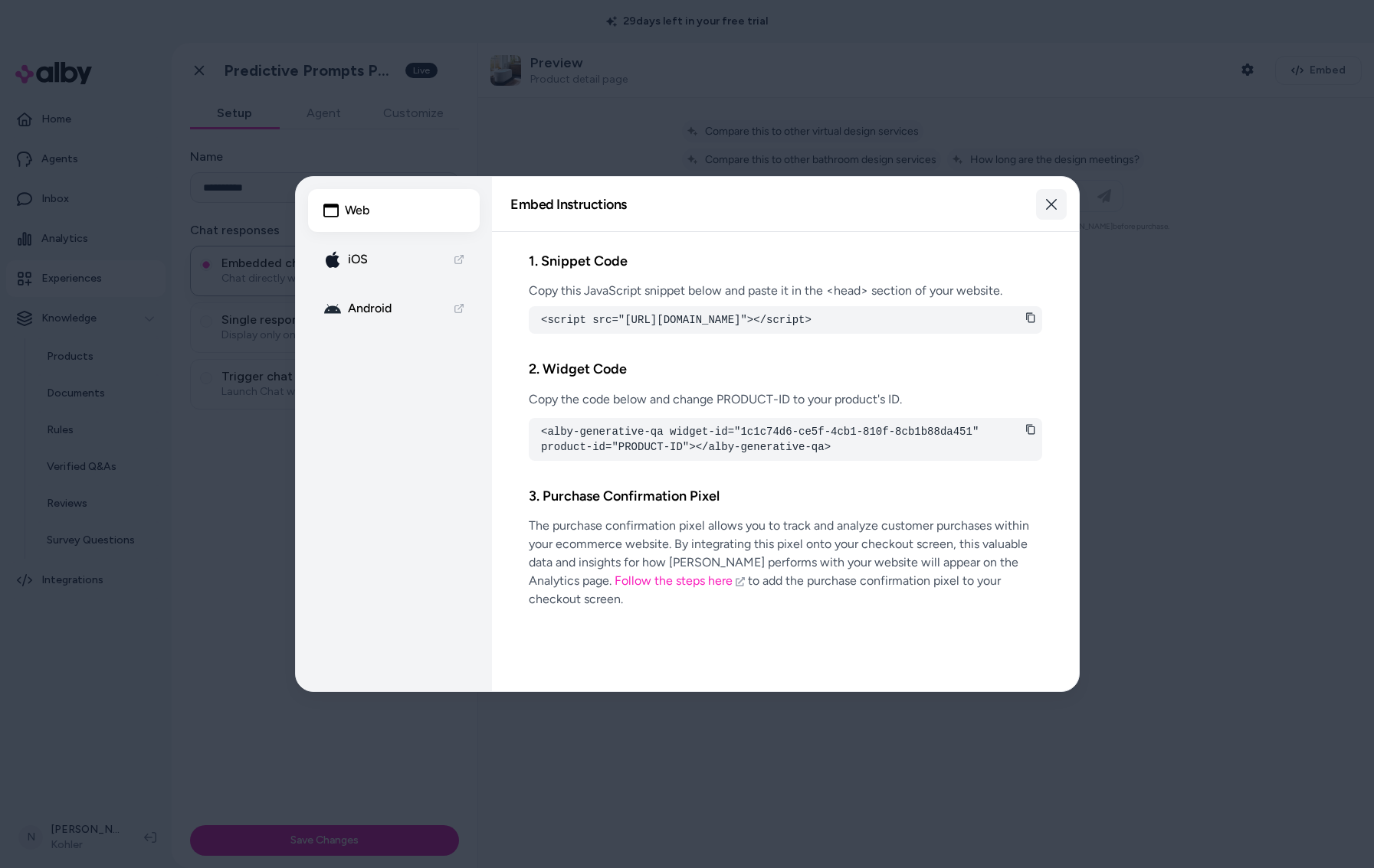
click at [1059, 204] on button "Close" at bounding box center [1051, 204] width 31 height 31
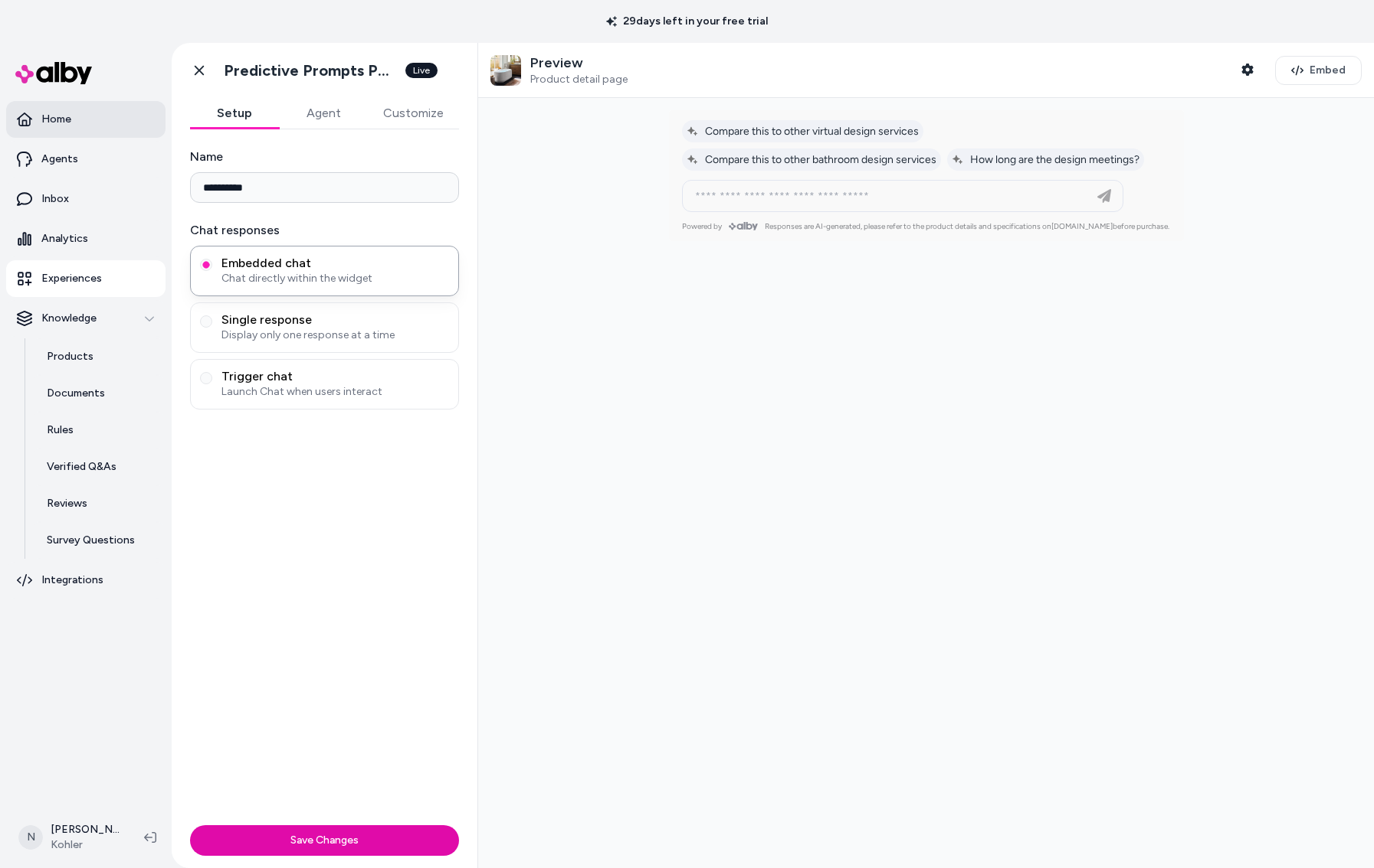
click at [72, 121] on link "Home" at bounding box center [86, 119] width 159 height 36
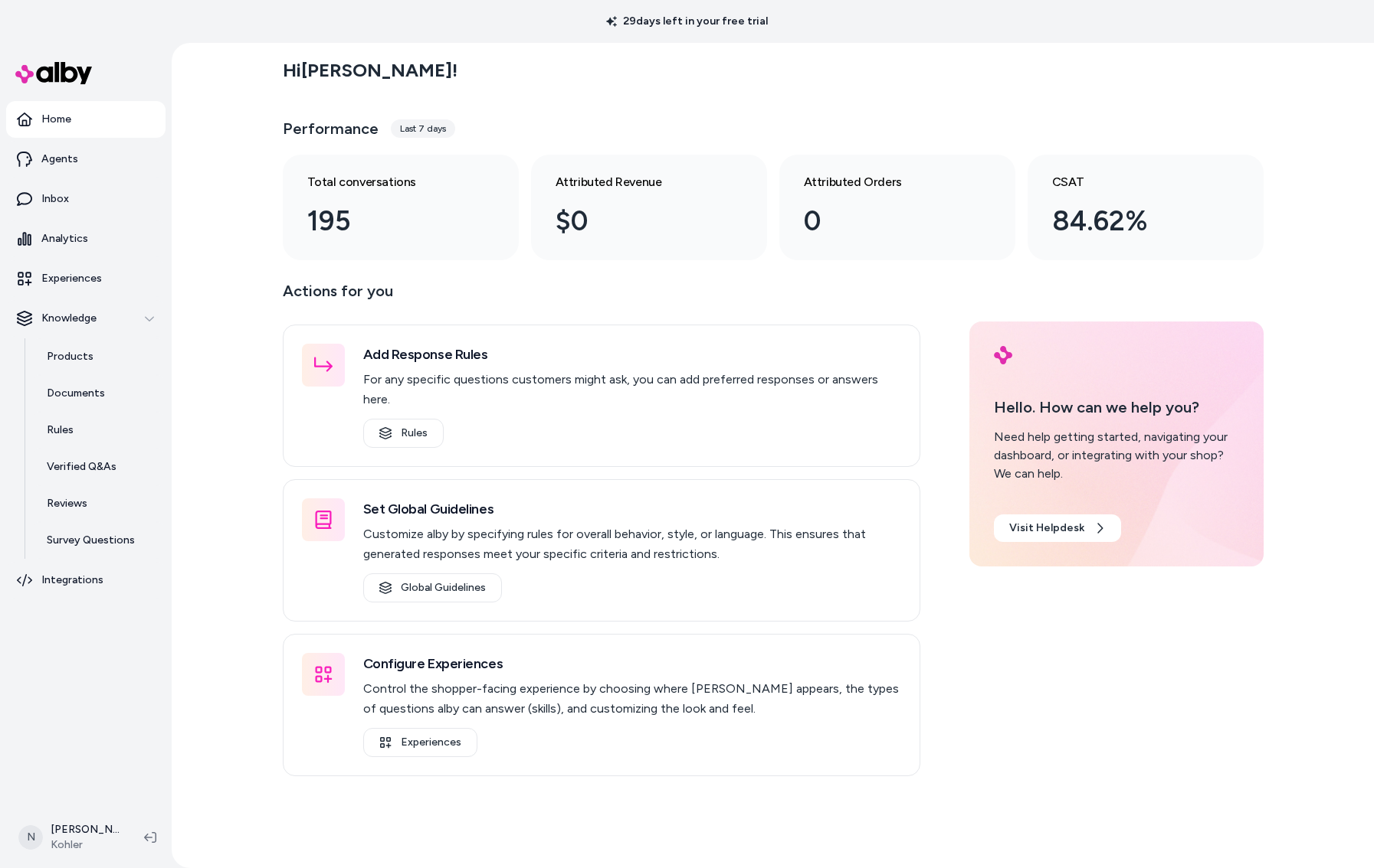
click at [65, 127] on link "Home" at bounding box center [86, 119] width 159 height 36
click at [75, 235] on p "Analytics" at bounding box center [64, 239] width 47 height 15
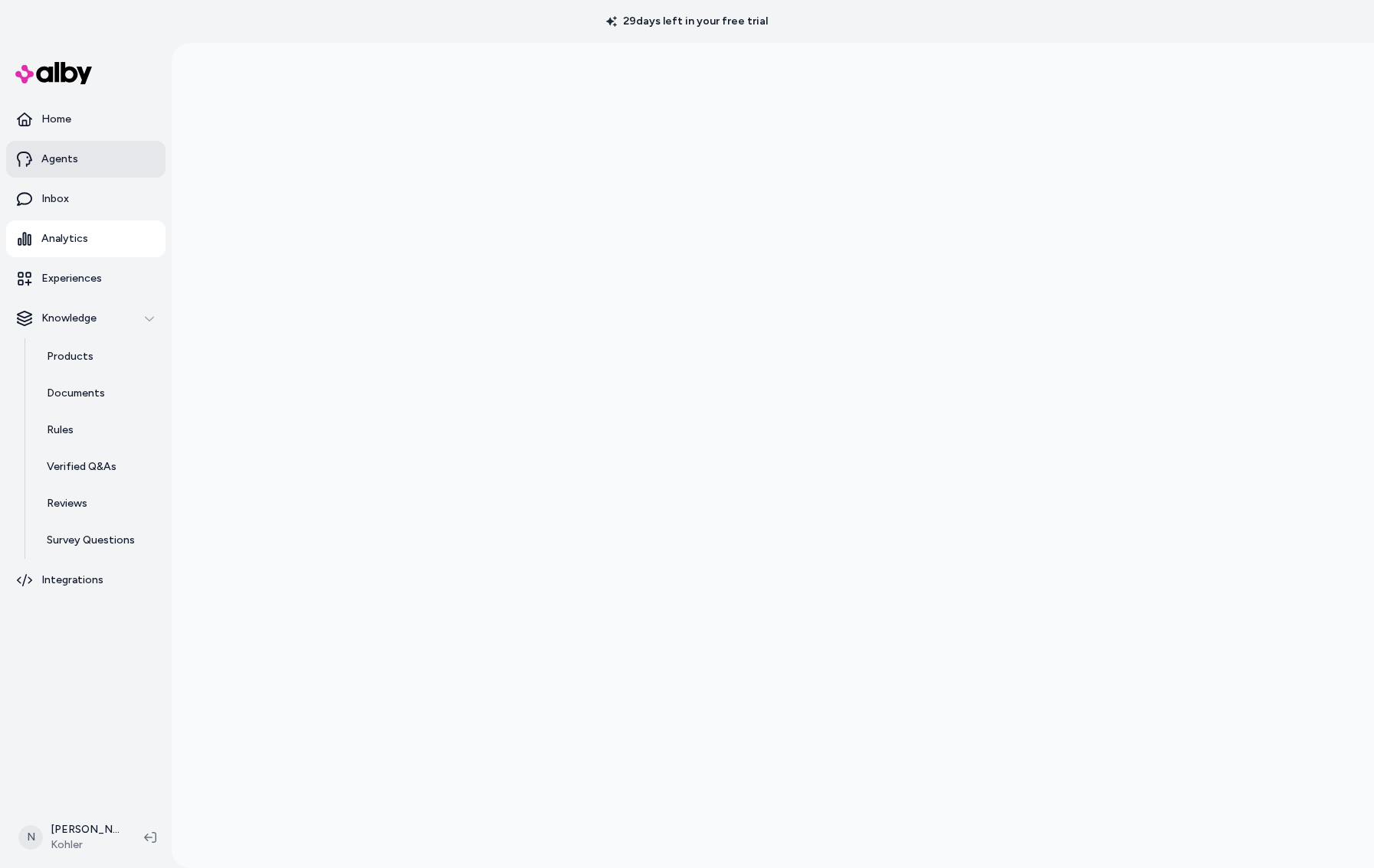
click at [59, 149] on link "Agents" at bounding box center [86, 159] width 159 height 36
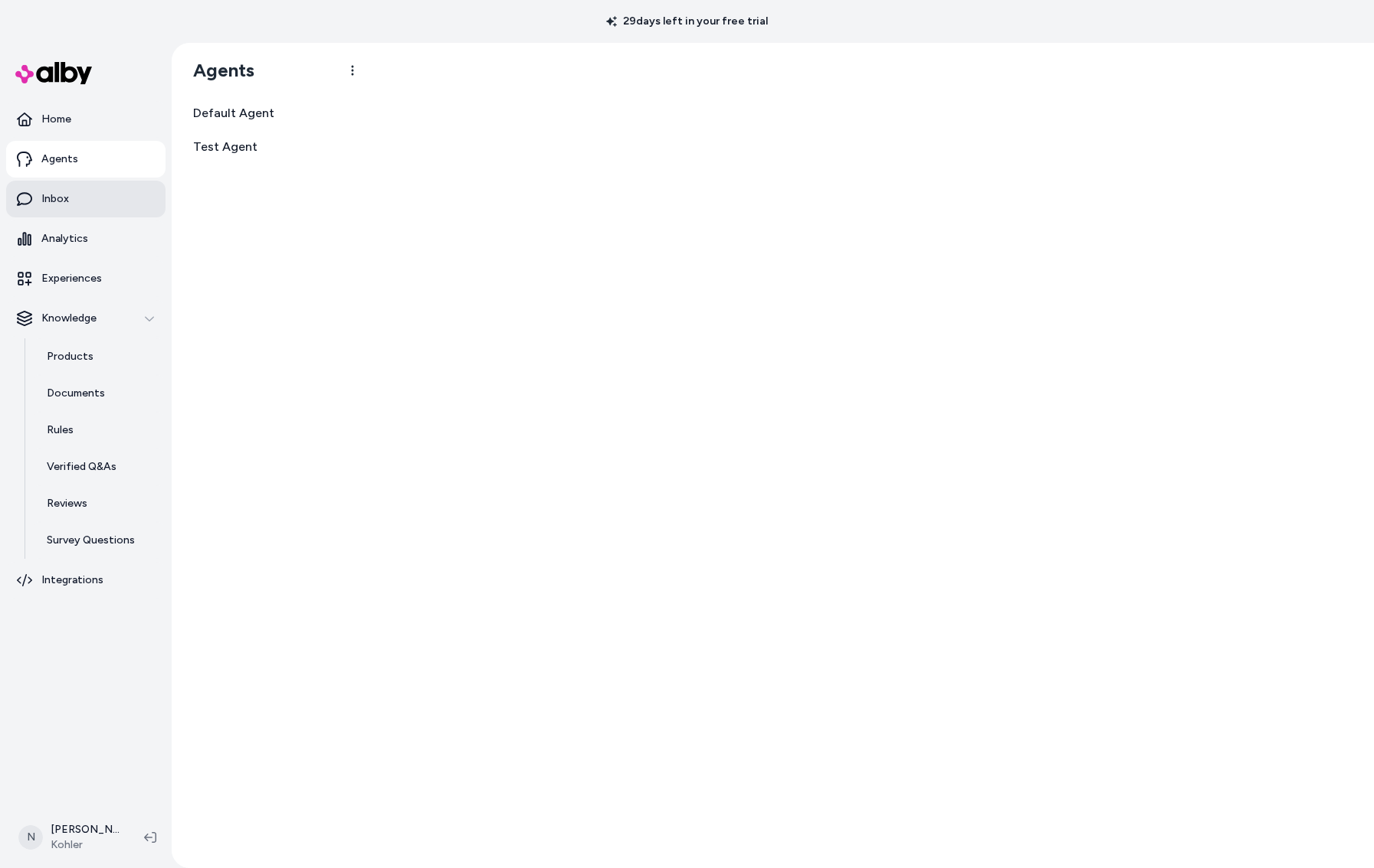
click at [62, 188] on link "Inbox" at bounding box center [86, 198] width 159 height 36
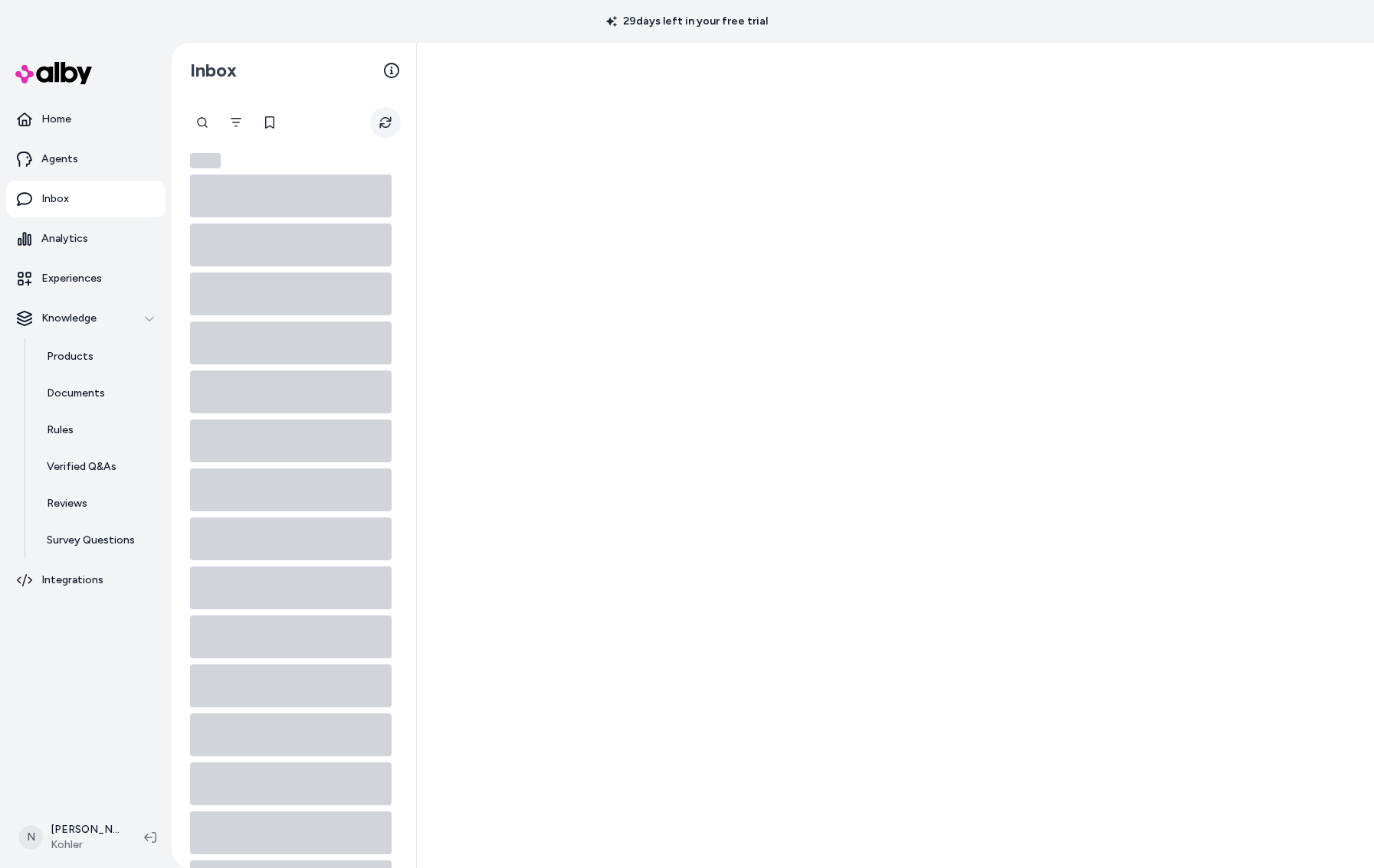
click at [380, 120] on icon "Refresh" at bounding box center [385, 122] width 11 height 11
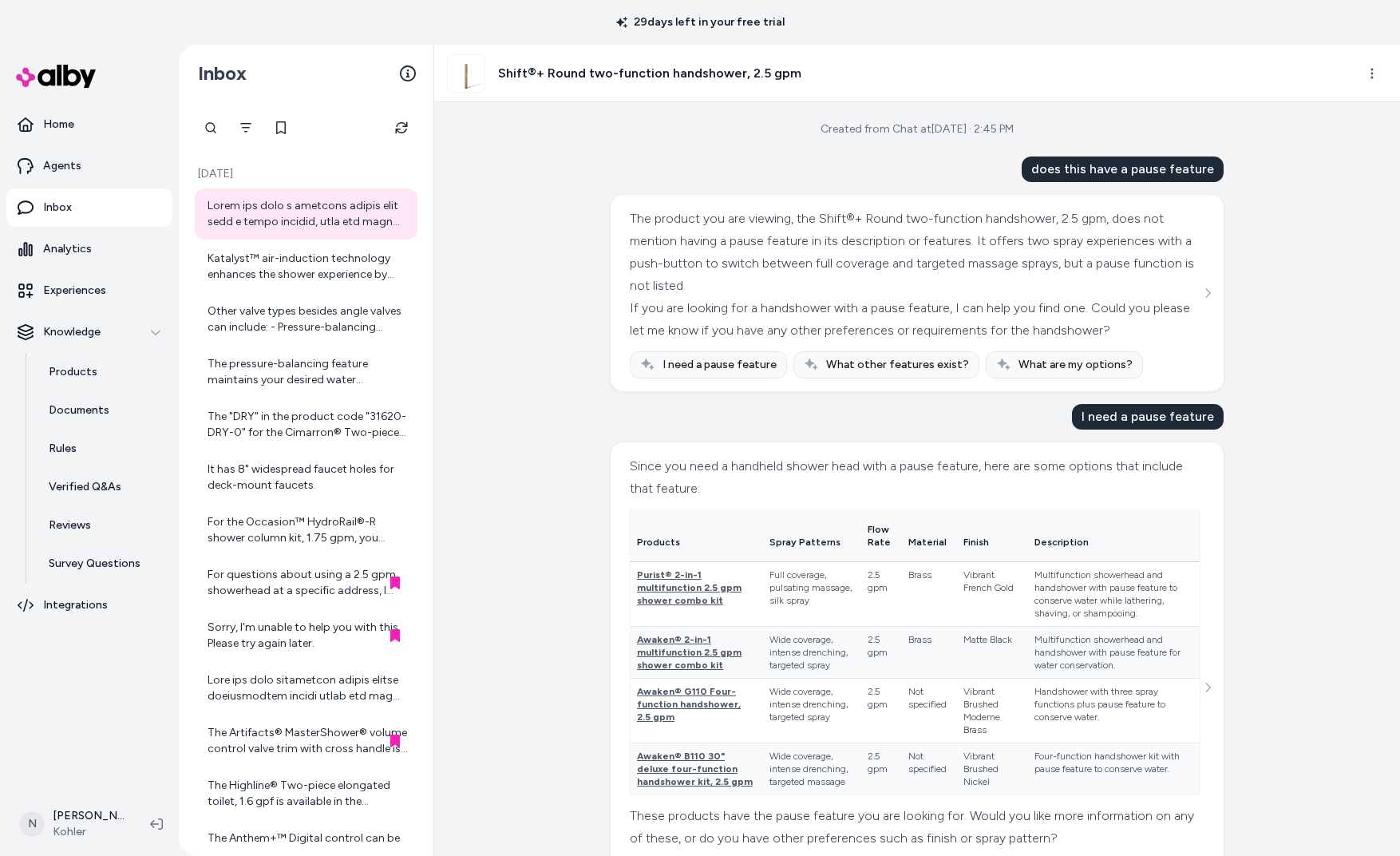
scroll to position [108, 0]
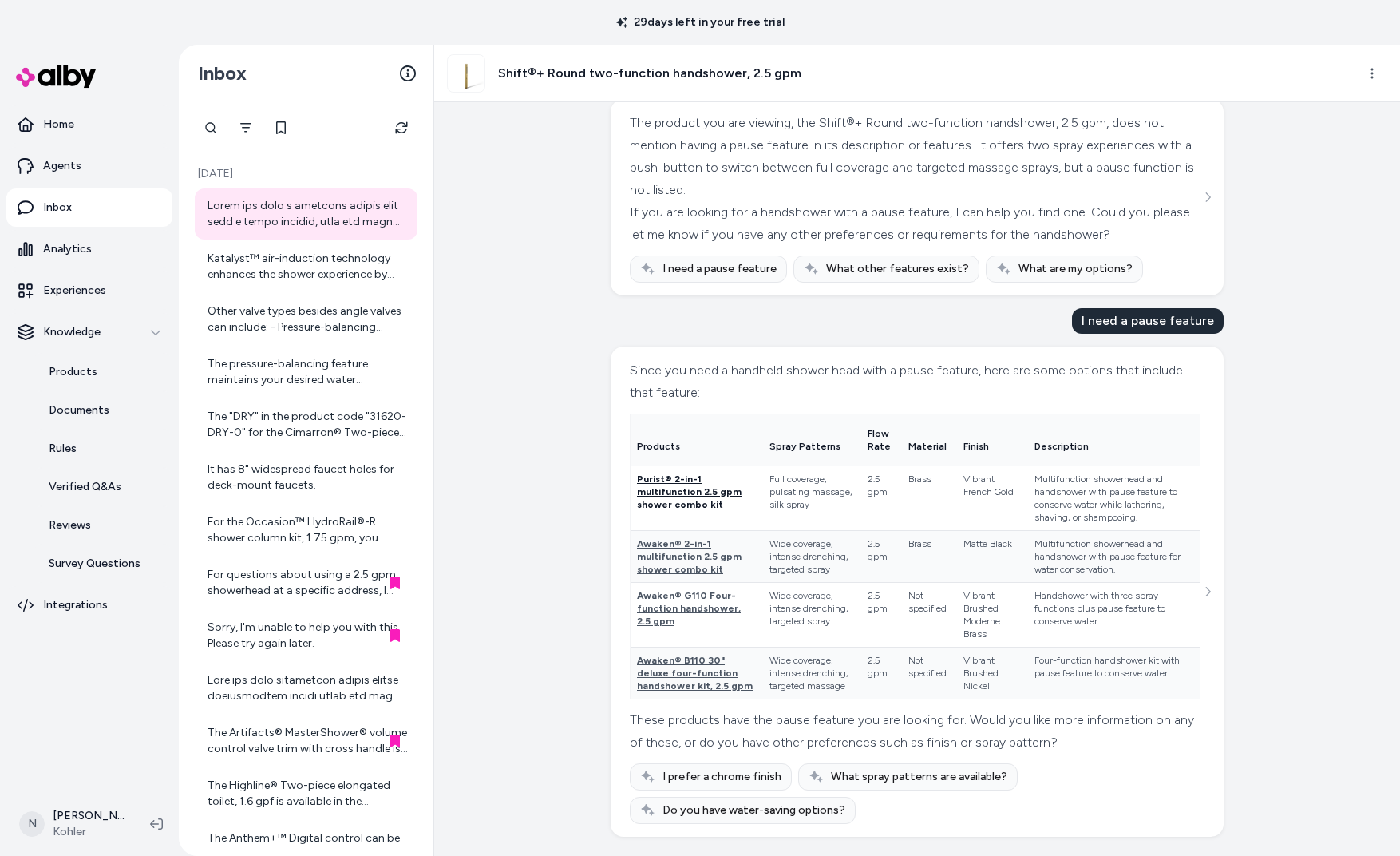
click at [679, 487] on span "Purist® 2-in-1 multifunction 2.5 gpm shower combo kit" at bounding box center [688, 492] width 104 height 37
click at [667, 540] on span "Awaken® 2-in-1 multifunction 2.5 gpm shower combo kit" at bounding box center [688, 556] width 104 height 37
click at [284, 285] on div "Katalyst™ air-induction technology enhances the shower experience by mixing air…" at bounding box center [306, 267] width 223 height 51
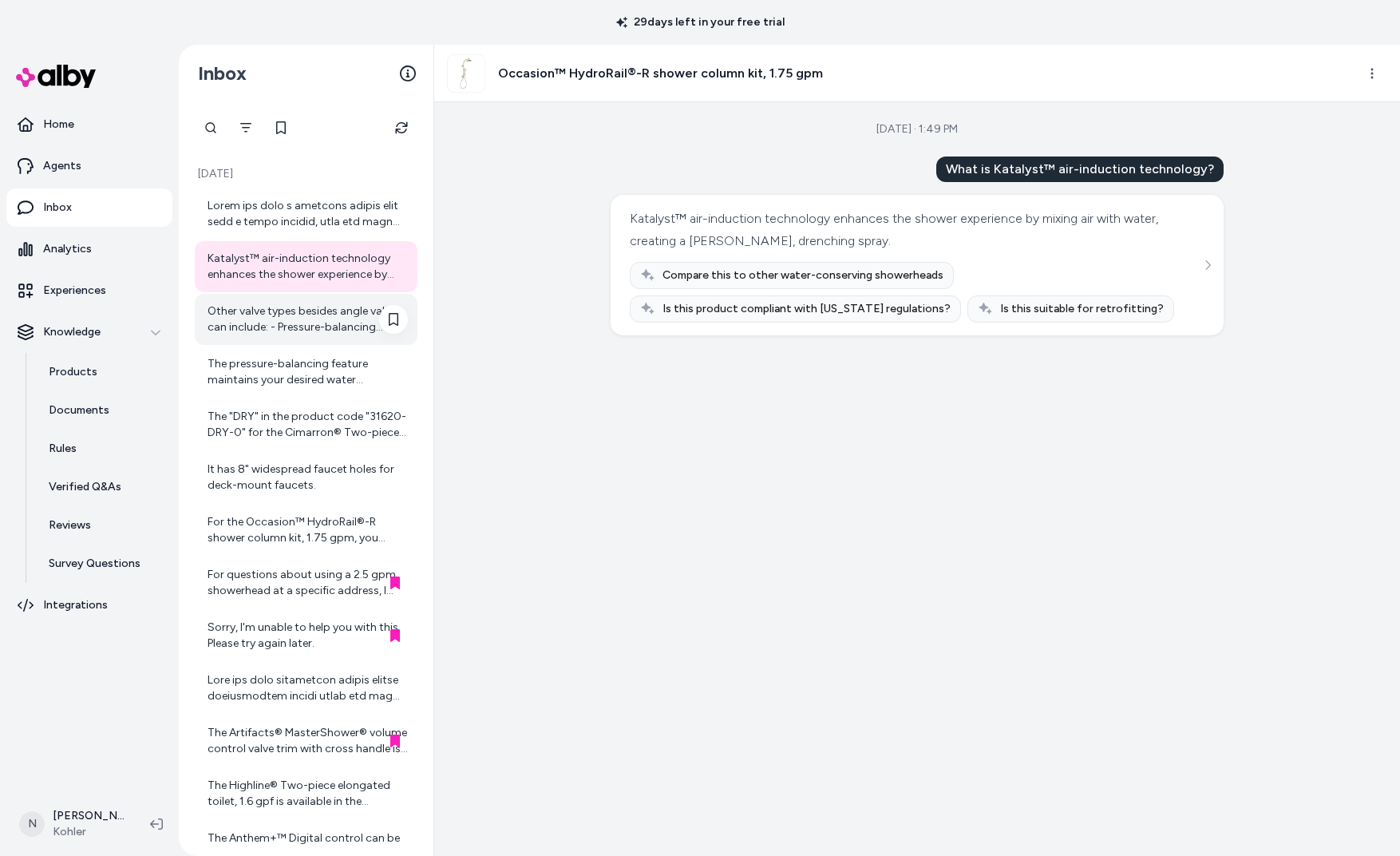
click at [279, 323] on div "Other valve types besides angle valves can include: - Pressure-balancing valves…" at bounding box center [308, 318] width 201 height 32
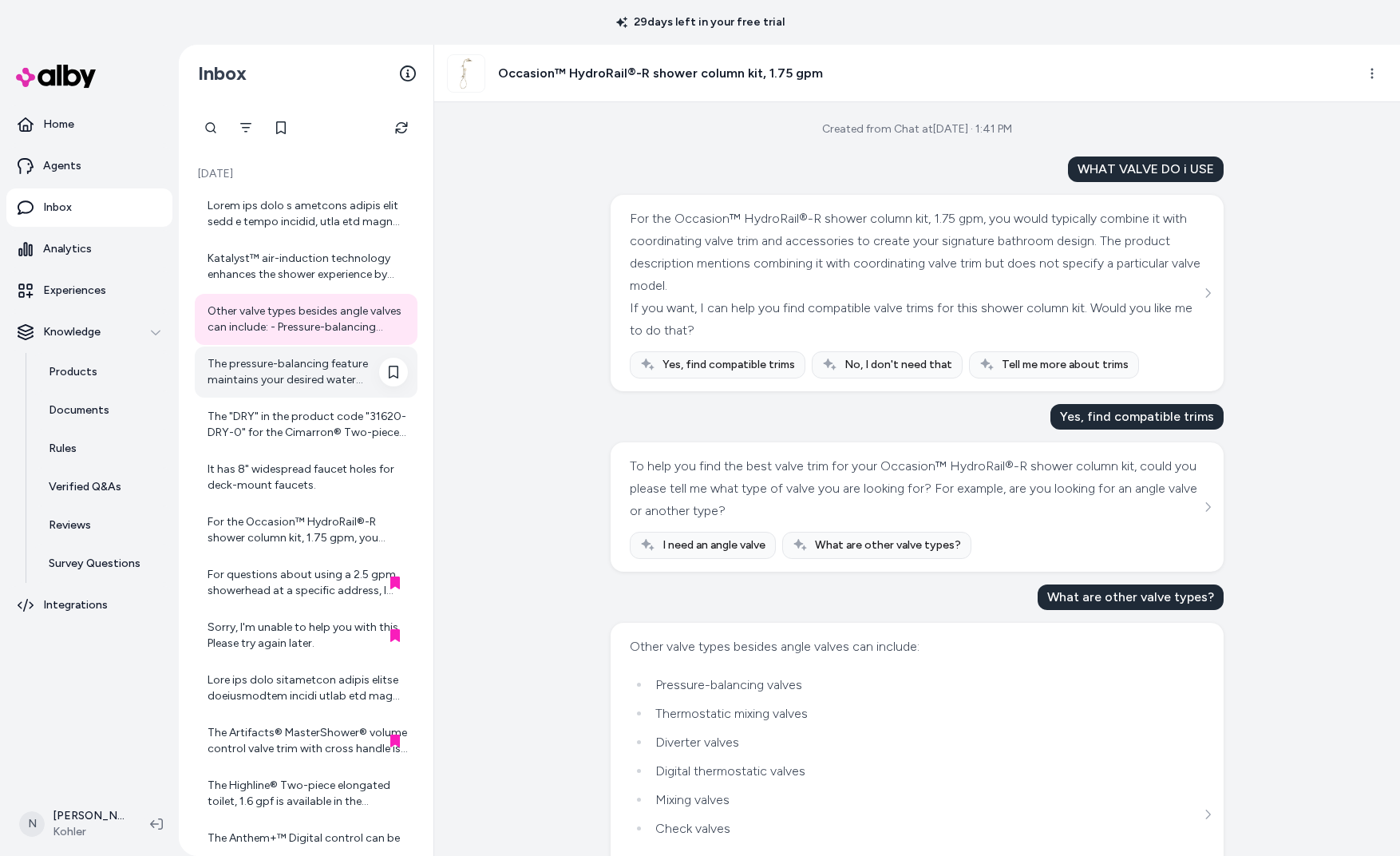
click at [282, 354] on div "The pressure-balancing feature maintains your desired water temperature during …" at bounding box center [306, 372] width 223 height 51
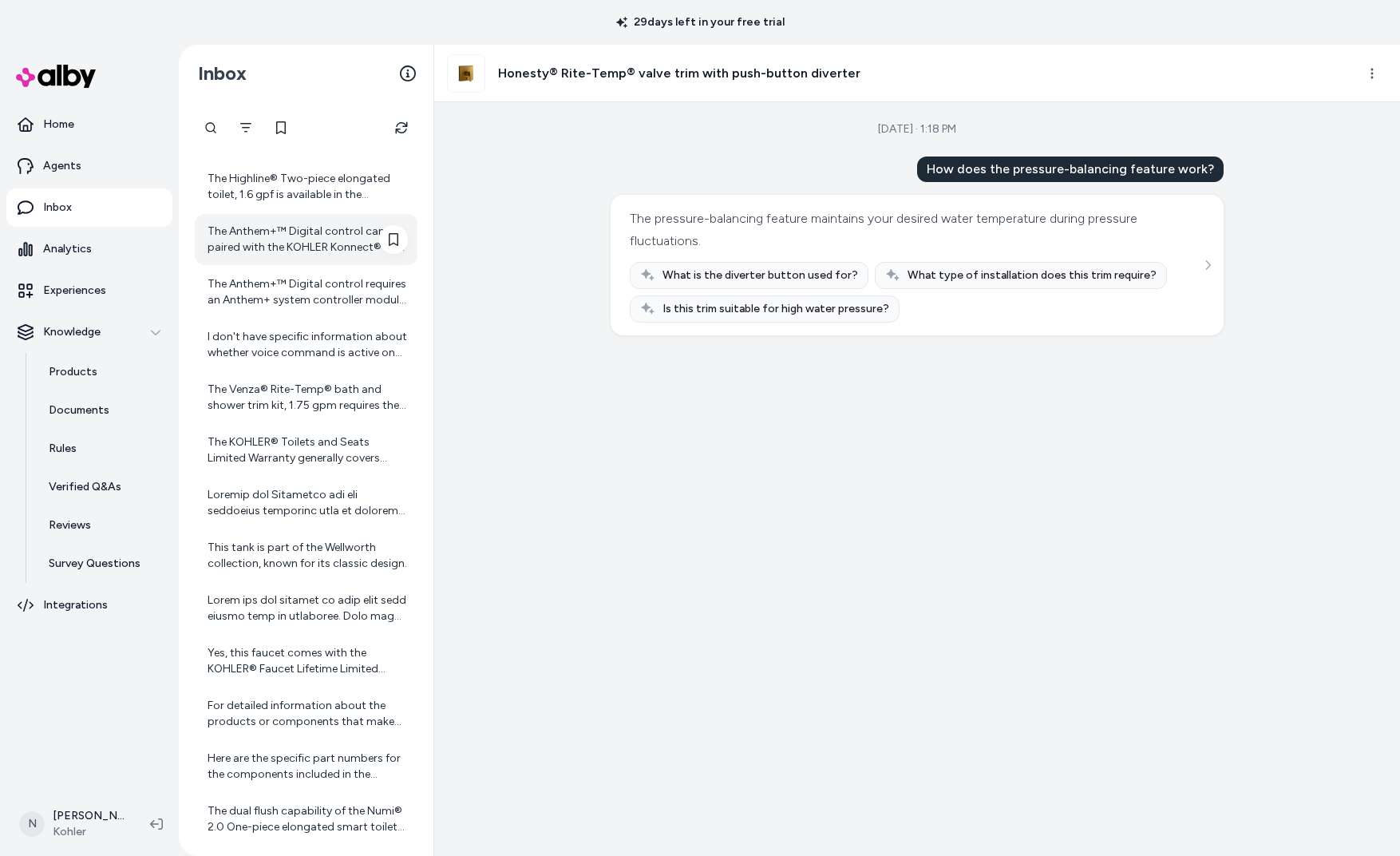
scroll to position [576, 0]
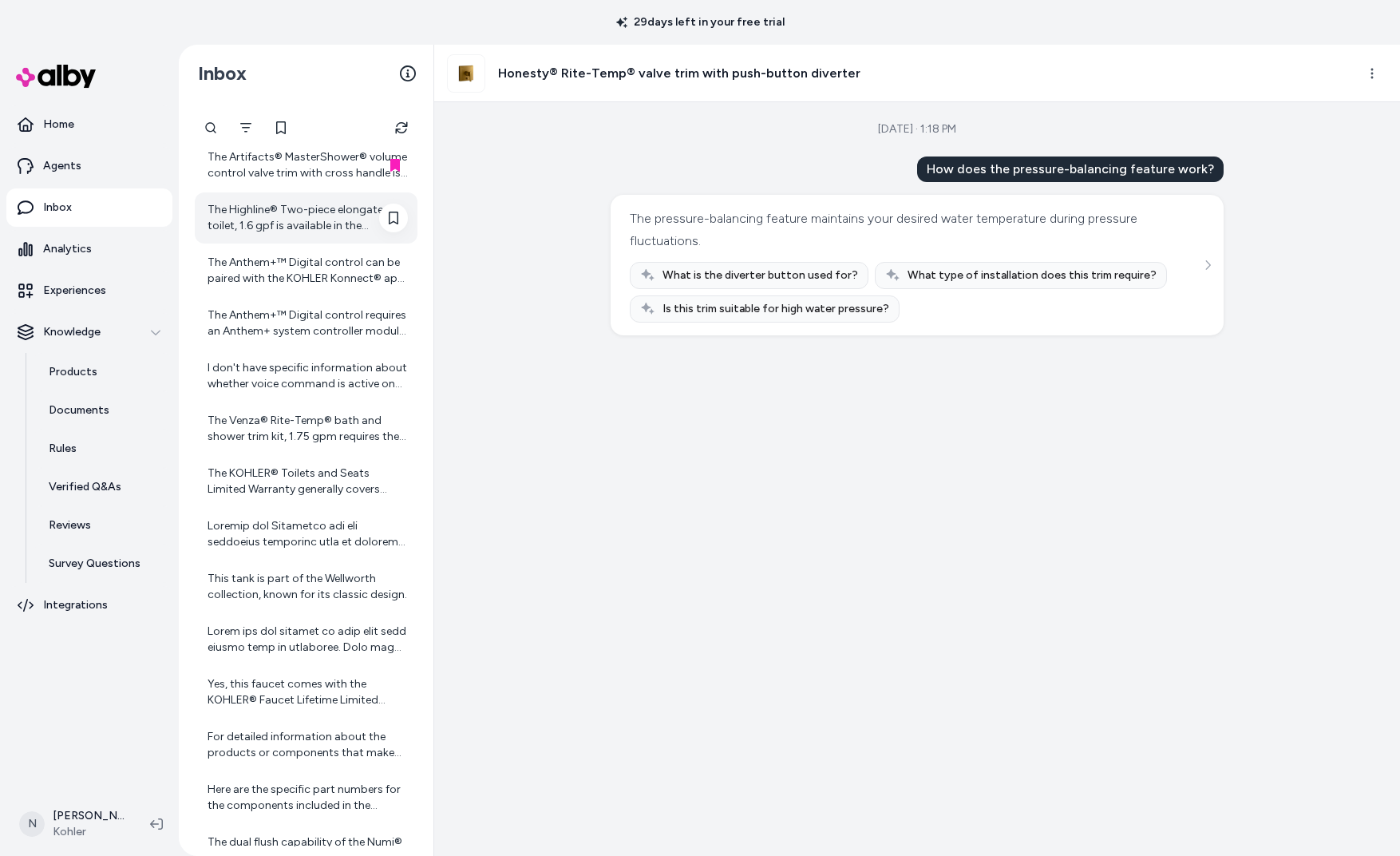
click at [265, 210] on div "The Highline® Two-piece elongated toilet, 1.6 gpf is available in the following…" at bounding box center [308, 217] width 201 height 32
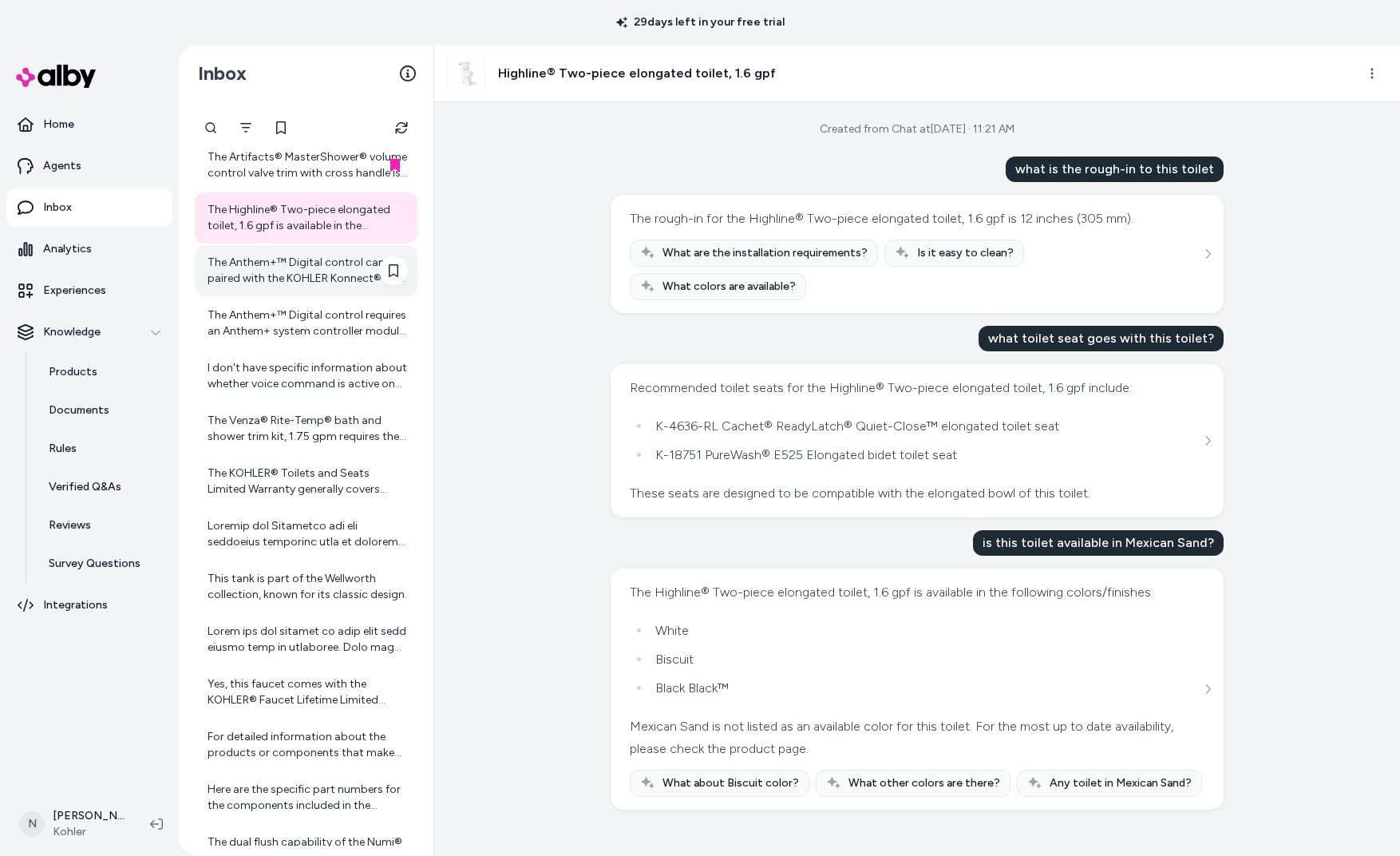
click at [294, 285] on div "The Anthem+™ Digital control can be paired with the KOHLER Konnect® app for add…" at bounding box center [308, 270] width 201 height 32
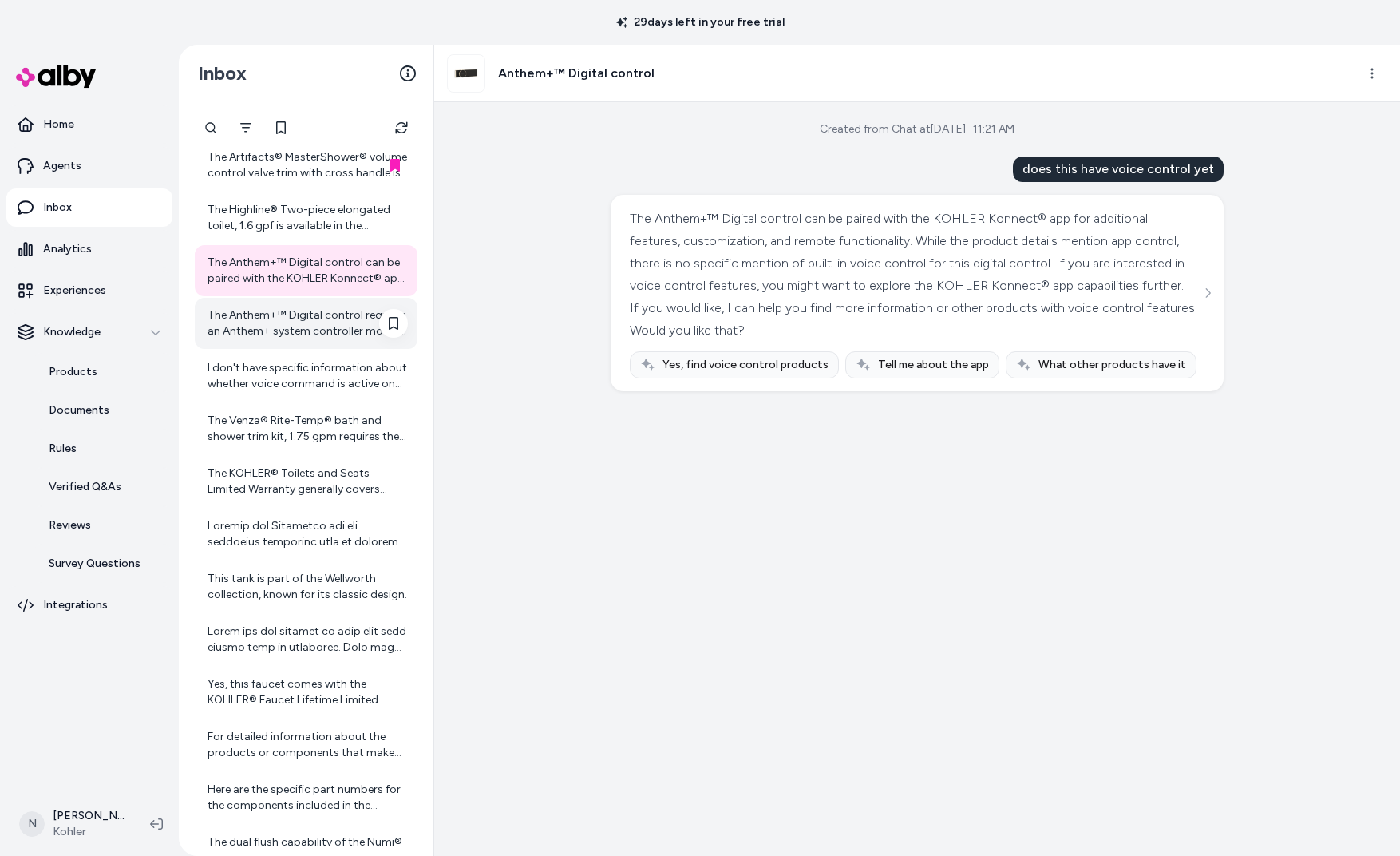
click at [296, 335] on div "The Anthem+™ Digital control requires an Anthem+ system controller module and a…" at bounding box center [308, 323] width 201 height 32
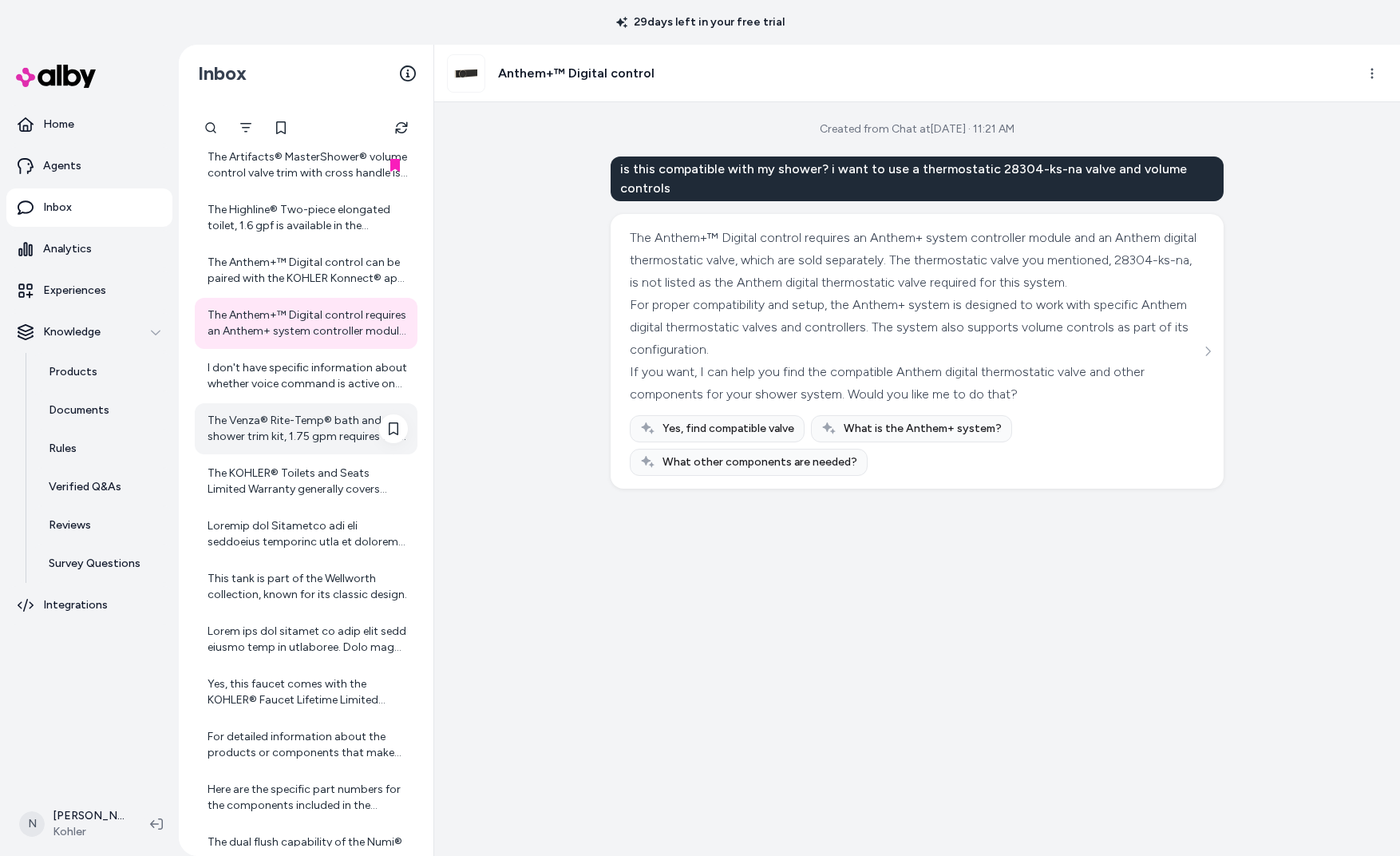
click at [293, 419] on div "The Venza® Rite-Temp® bath and shower trim kit, 1.75 gpm requires the Rite-Temp…" at bounding box center [308, 428] width 201 height 32
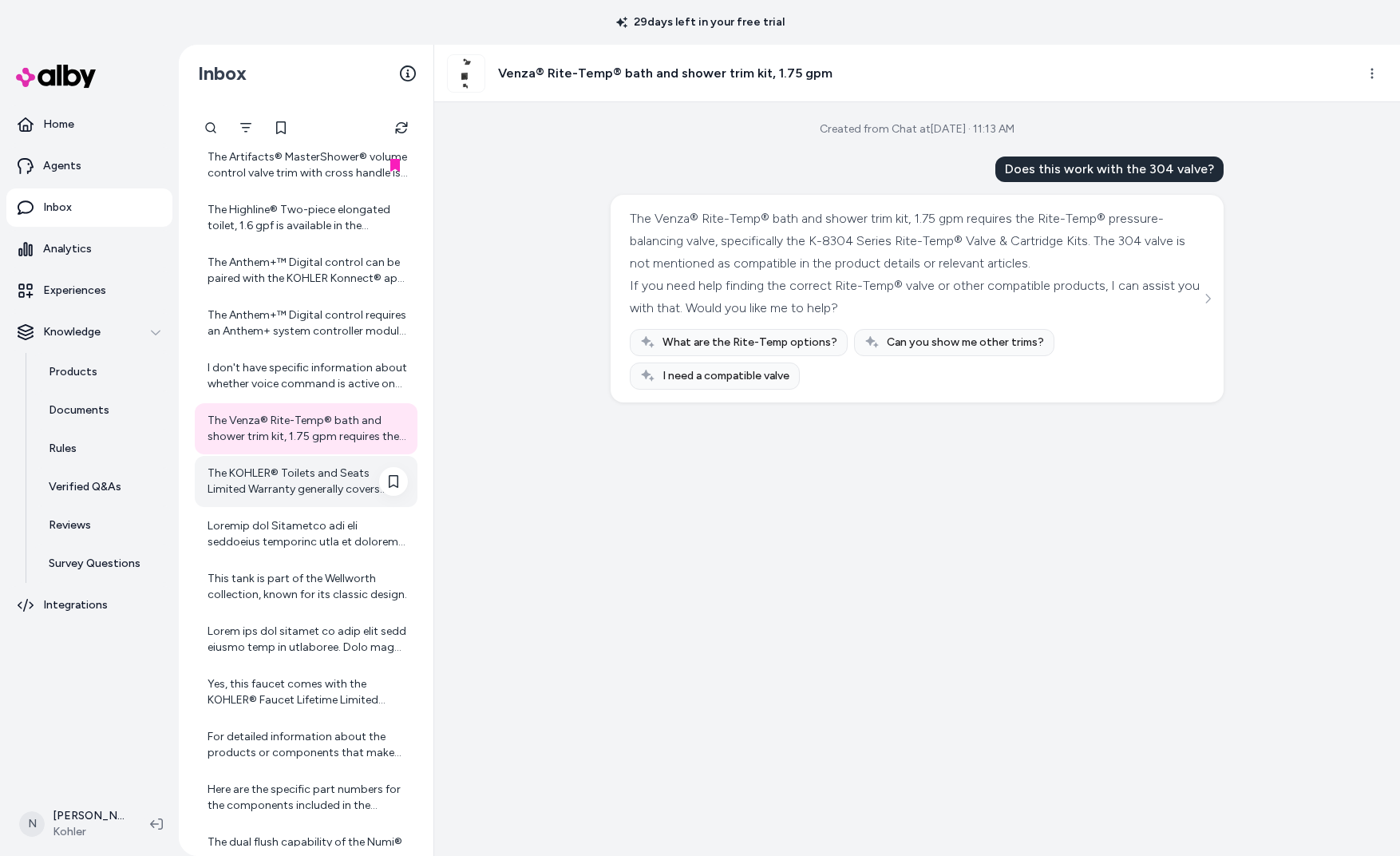
click at [303, 468] on div "The KOHLER® Toilets and Seats Limited Warranty generally covers defects in mate…" at bounding box center [308, 481] width 201 height 32
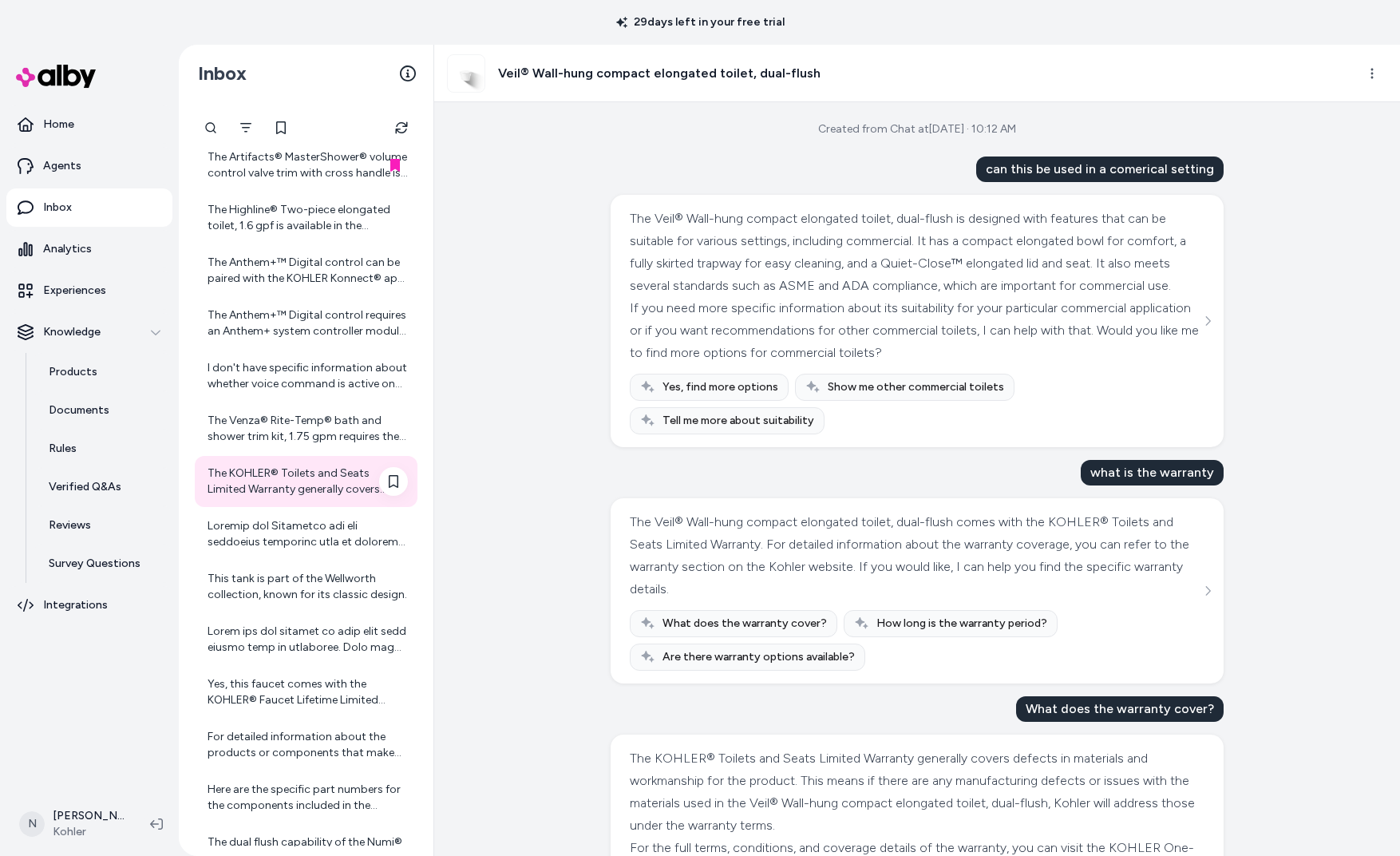
scroll to position [782, 0]
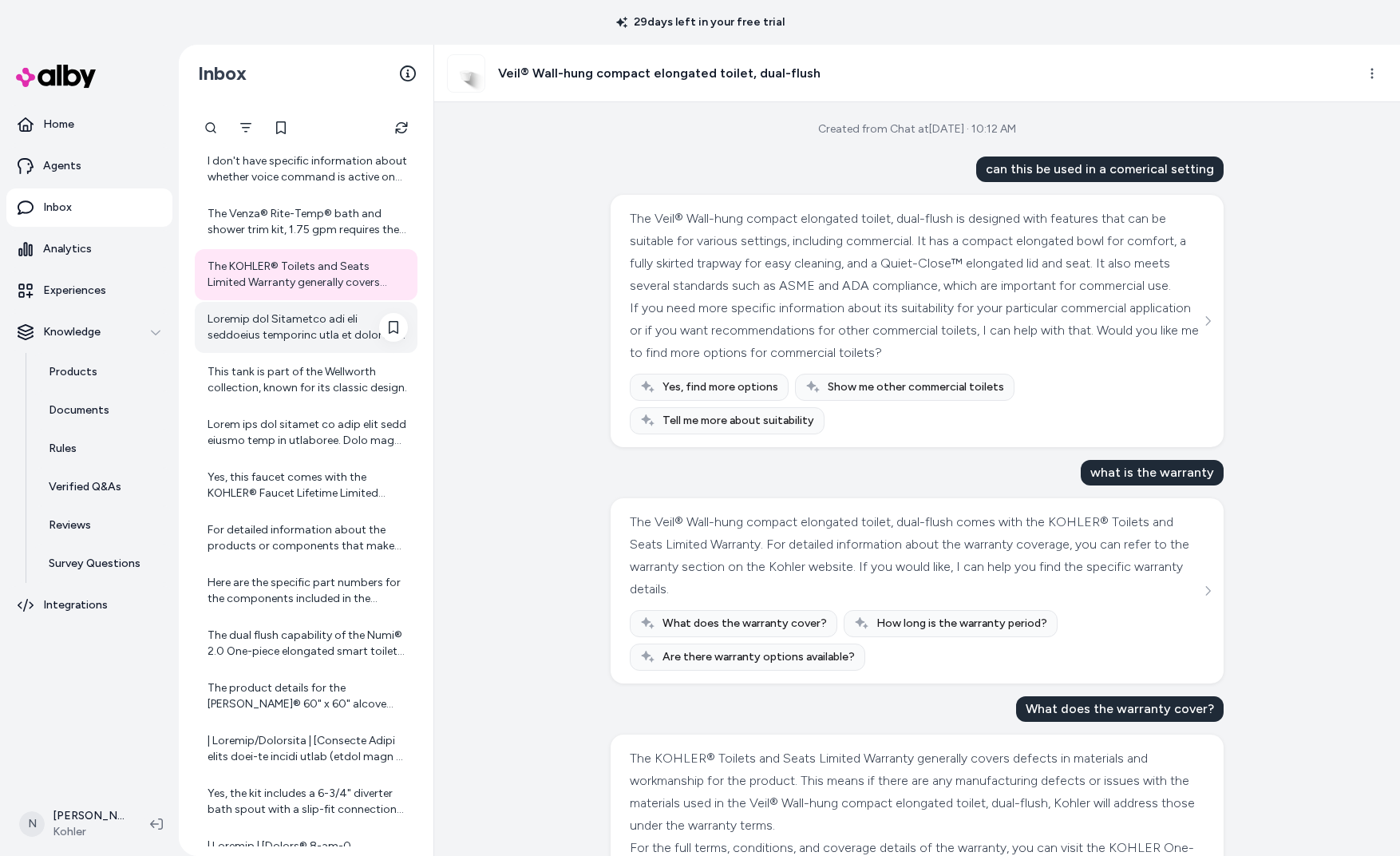
click at [278, 320] on div at bounding box center [308, 327] width 201 height 32
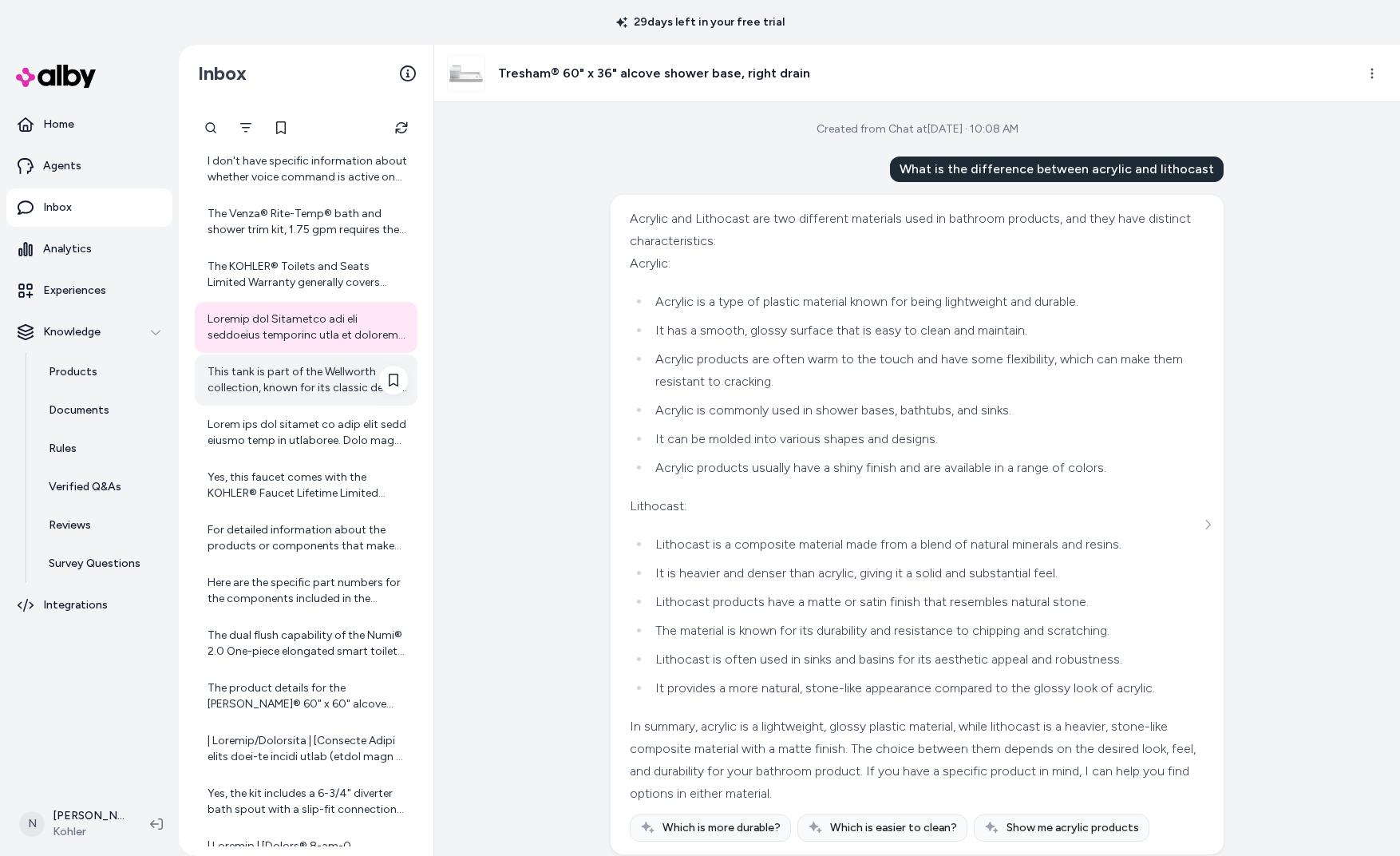
click at [276, 385] on div "This tank is part of the Wellworth collection, known for its classic design." at bounding box center [308, 380] width 201 height 32
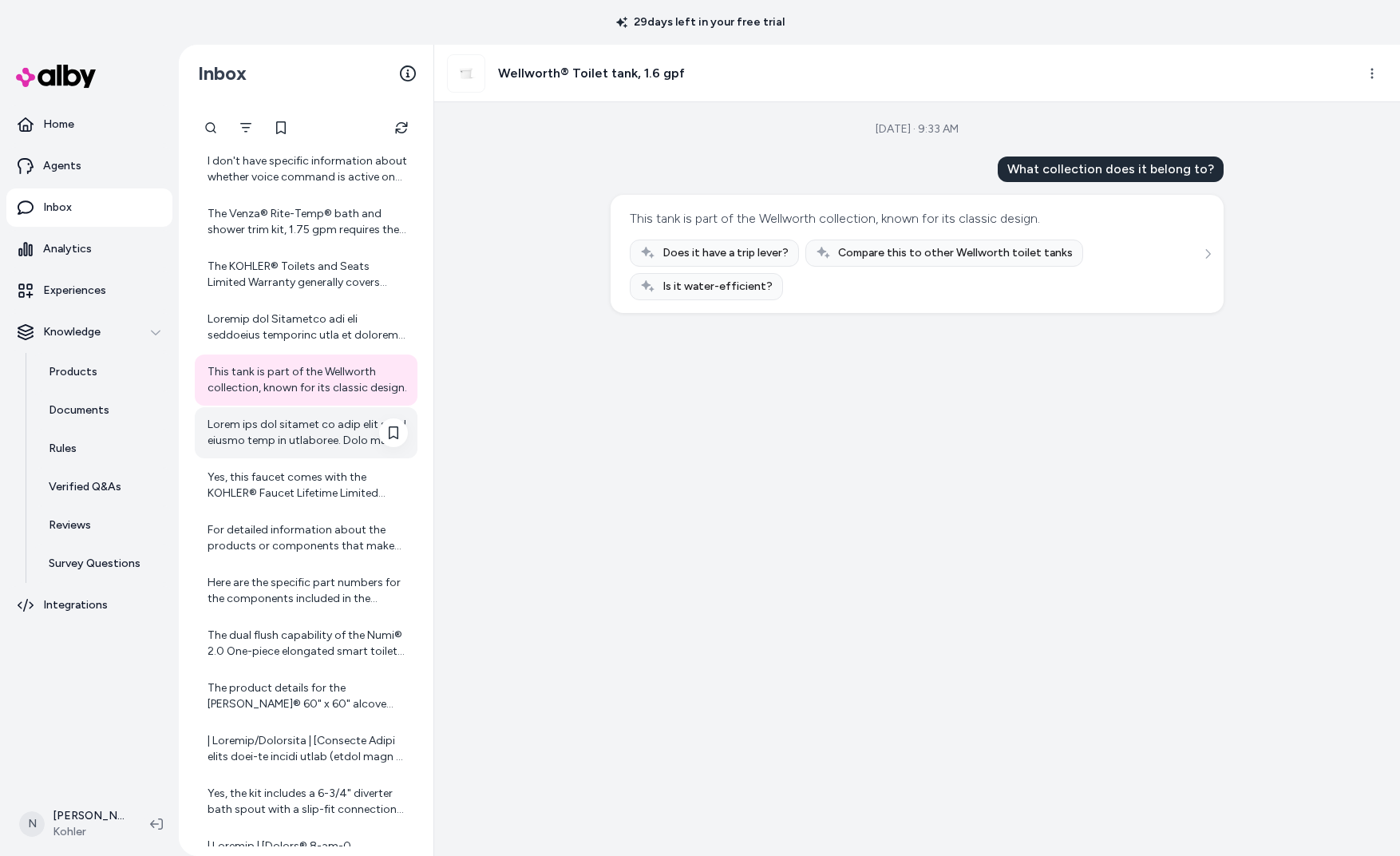
click at [283, 429] on div at bounding box center [308, 432] width 201 height 32
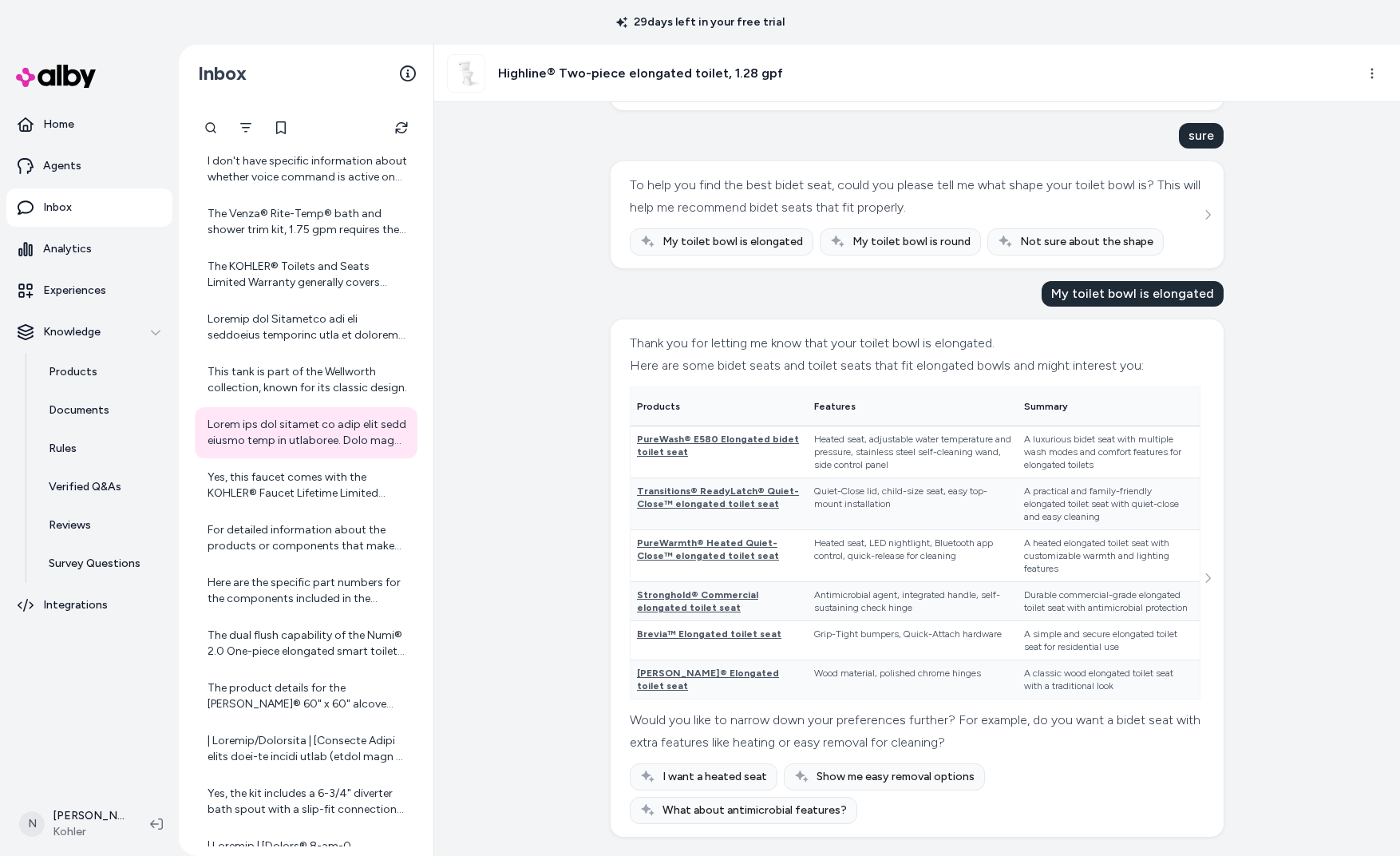
scroll to position [235, 0]
click at [254, 480] on div "Yes, this faucet comes with the KOHLER® Faucet Lifetime Limited Warranty, which…" at bounding box center [308, 485] width 201 height 32
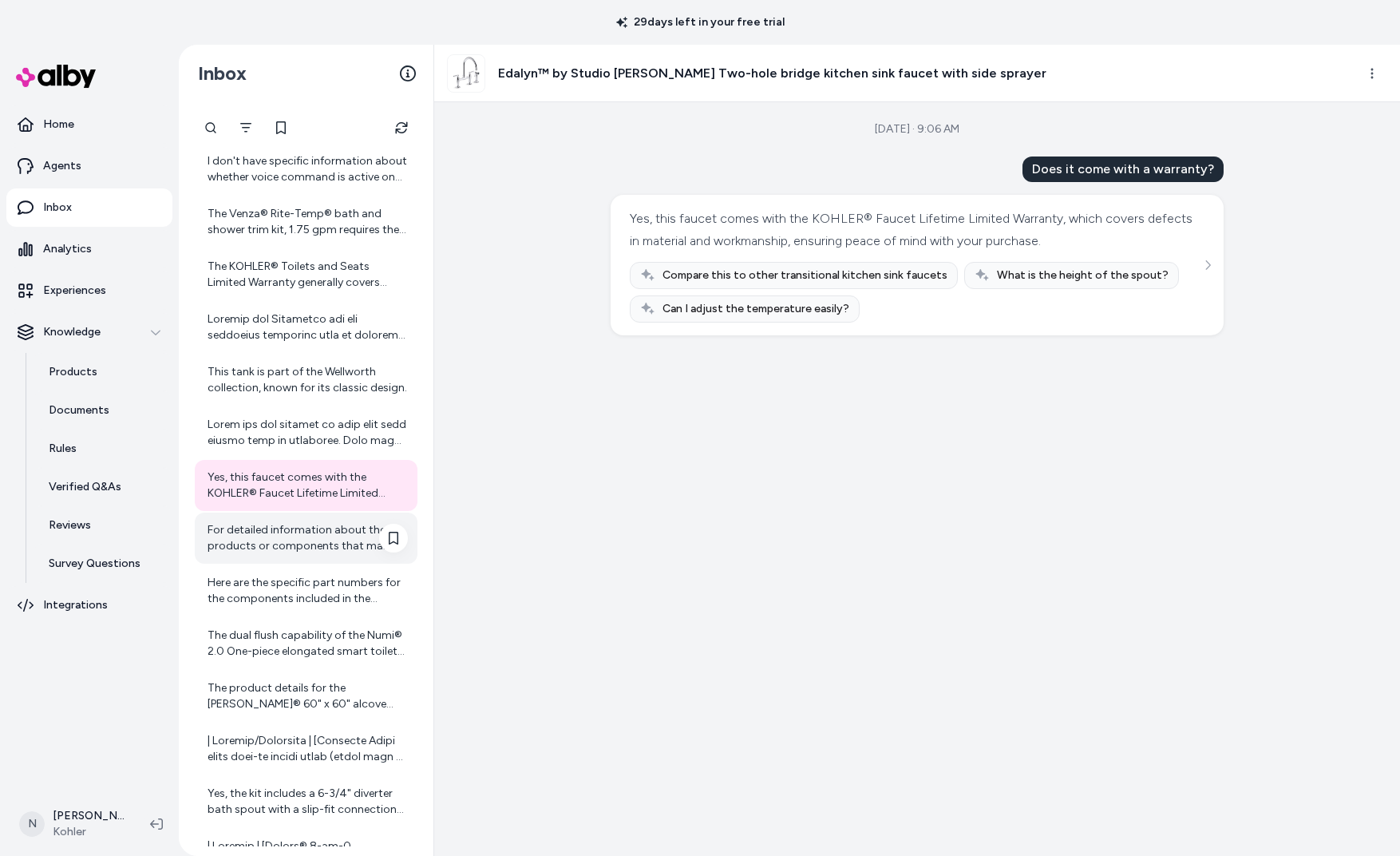
click at [305, 527] on div "For detailed information about the products or components that make up the mode…" at bounding box center [308, 538] width 201 height 32
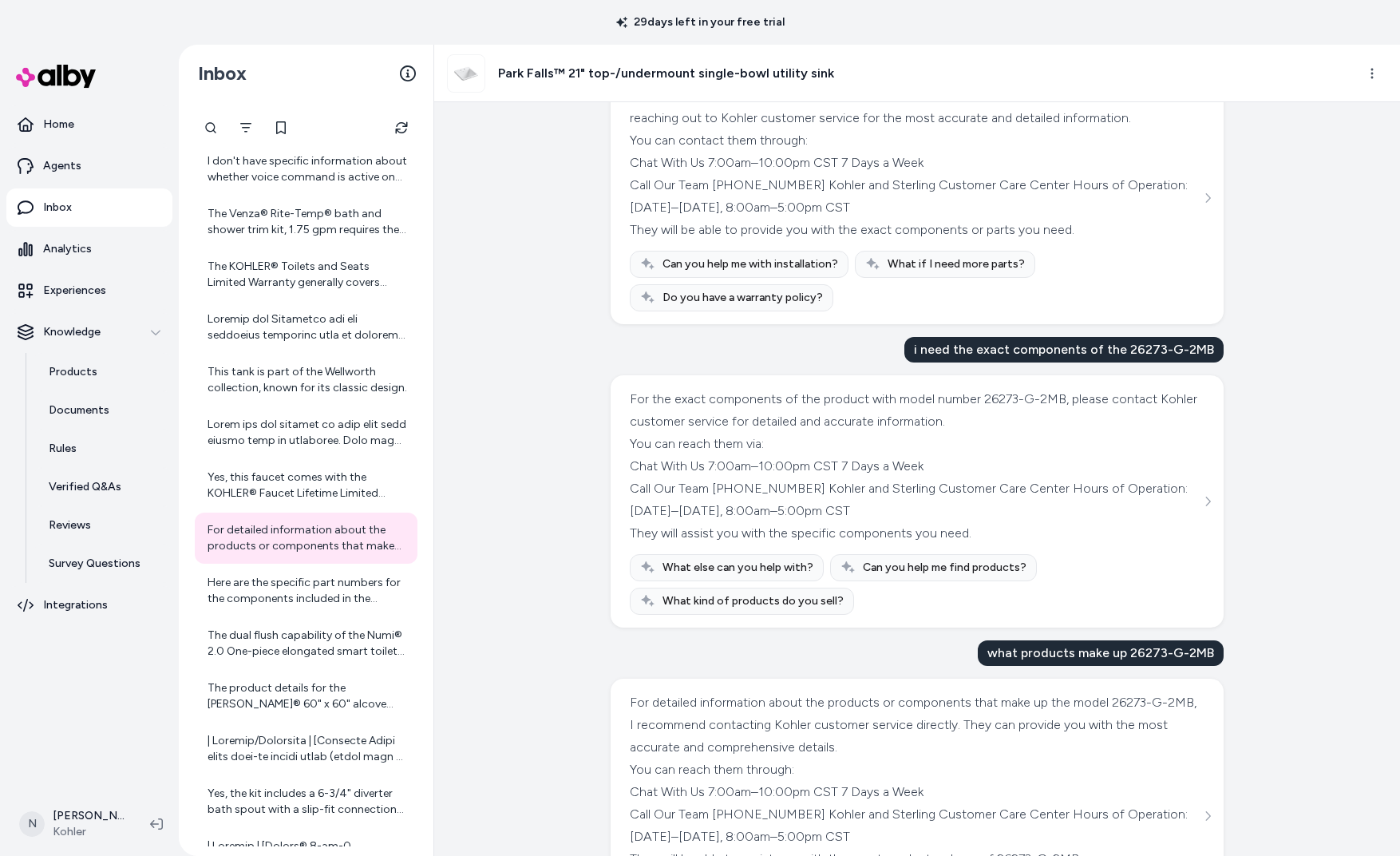
scroll to position [262, 0]
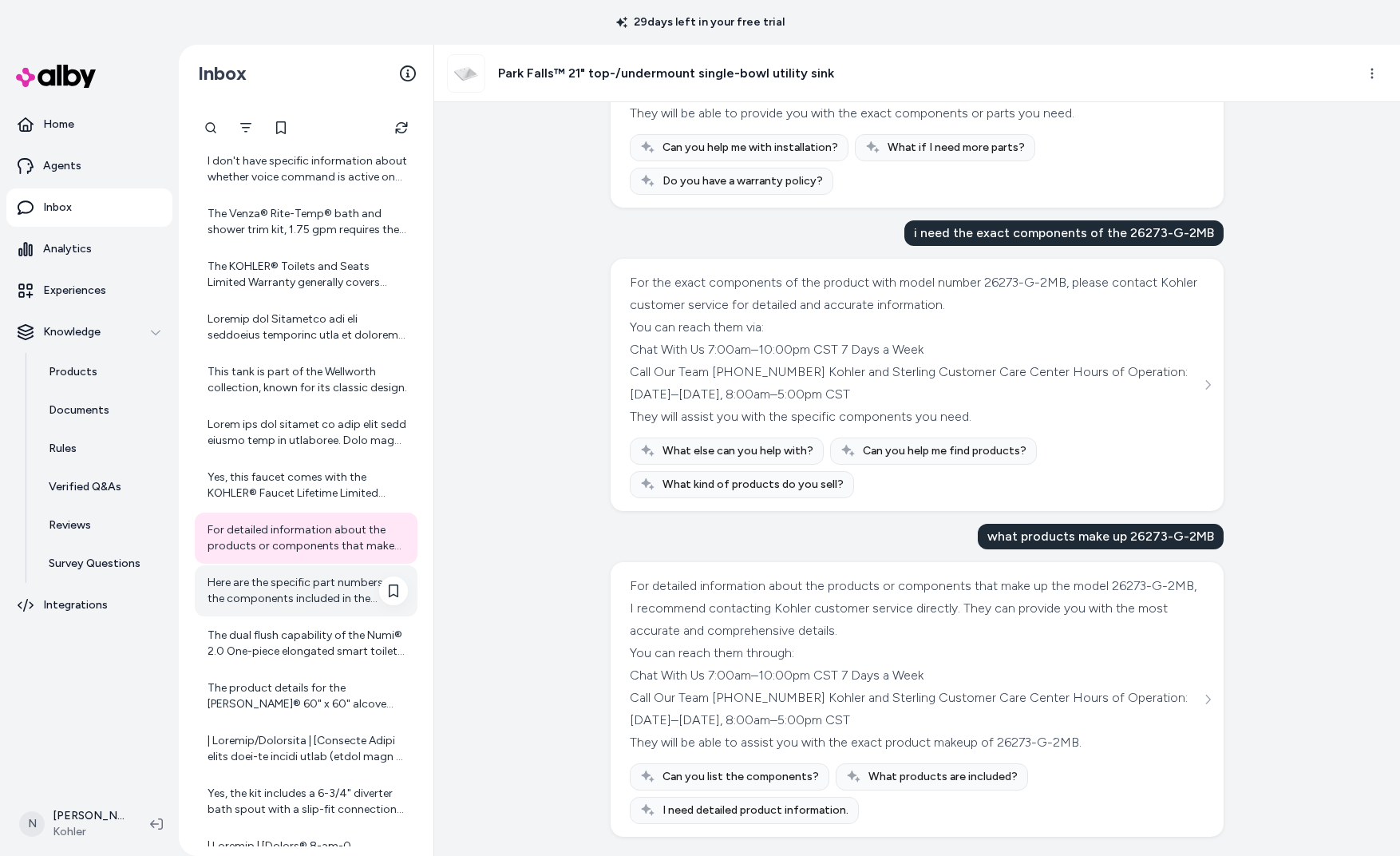
click at [295, 589] on div "Here are the specific part numbers for the components included in the Honesty® …" at bounding box center [308, 590] width 201 height 32
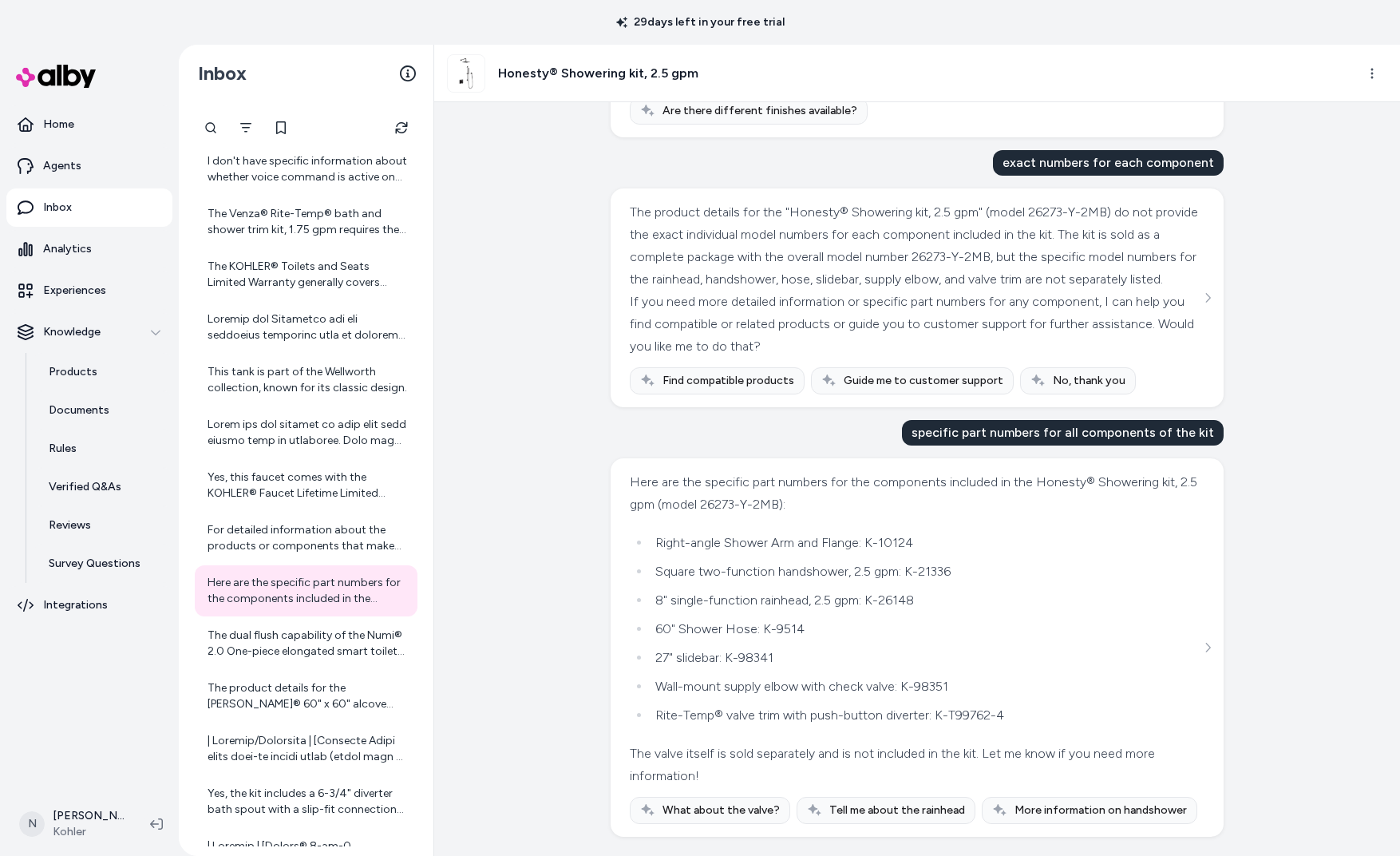
scroll to position [565, 0]
click at [316, 627] on div "The dual flush capability of the Numi® 2.0 One-piece elongated smart toilet off…" at bounding box center [308, 643] width 201 height 32
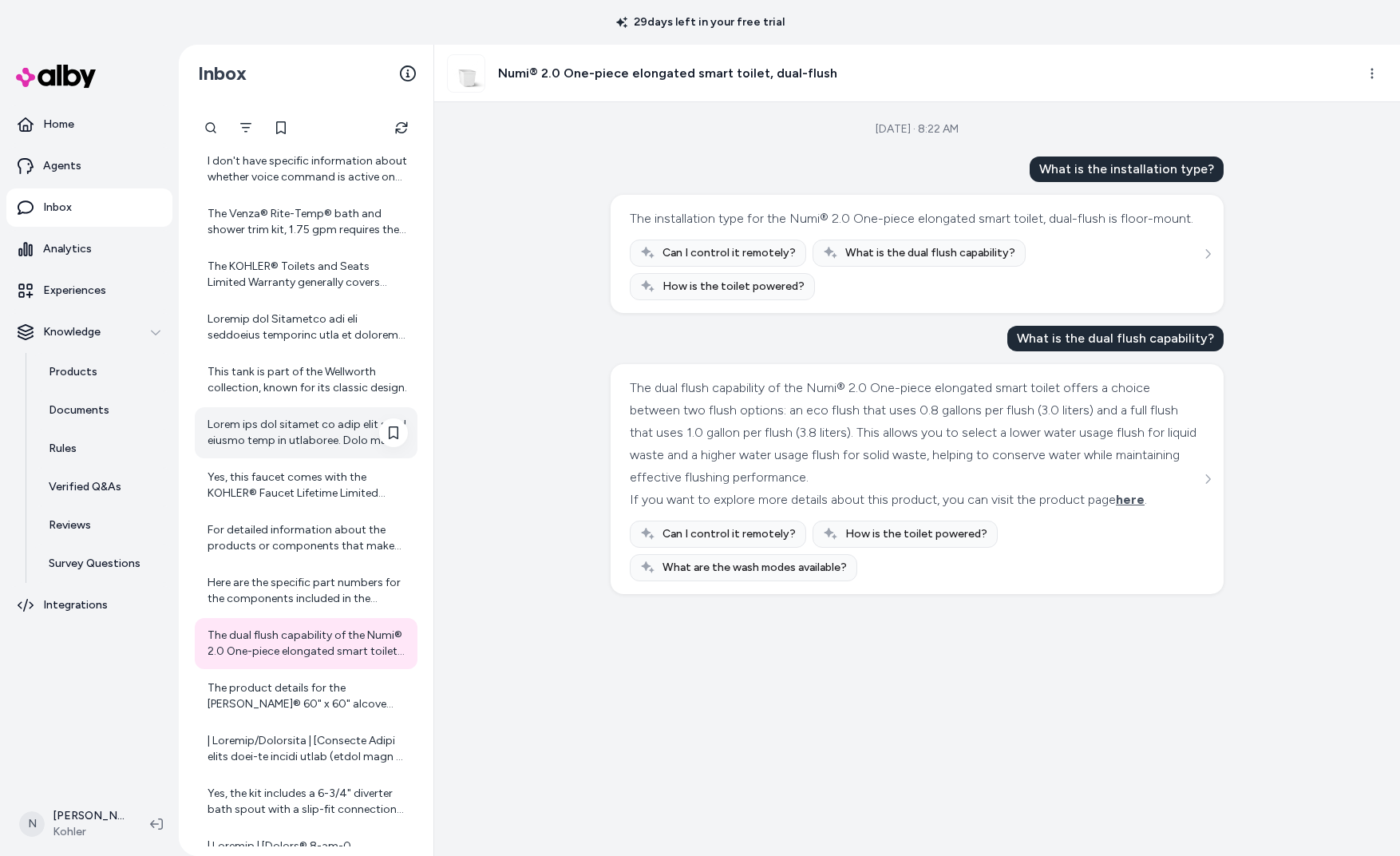
scroll to position [881, 0]
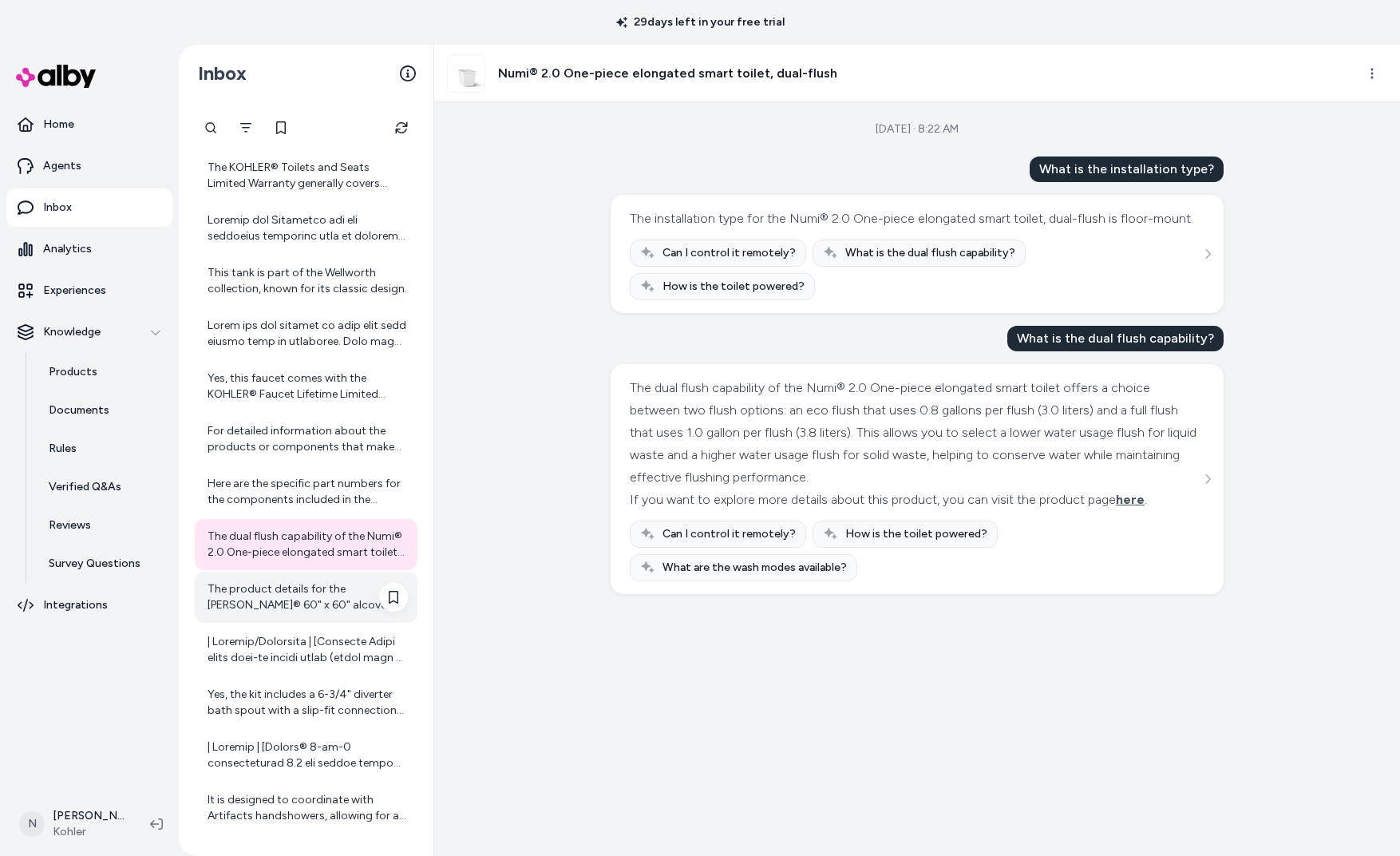
click at [316, 592] on div "The product details for the [PERSON_NAME]® 60" x 60" alcove shower base, center…" at bounding box center [308, 597] width 201 height 32
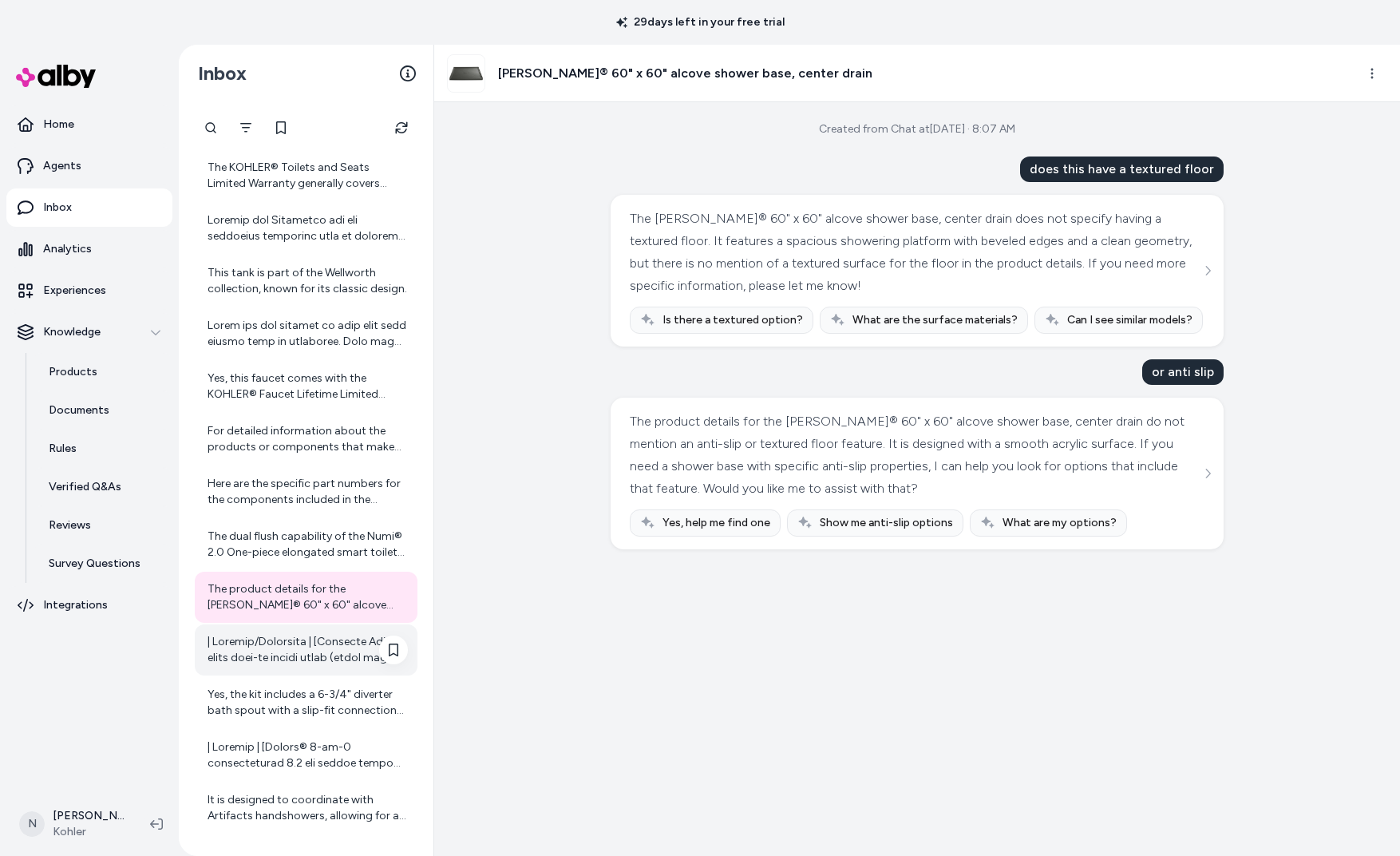
click at [313, 634] on div at bounding box center [308, 650] width 201 height 32
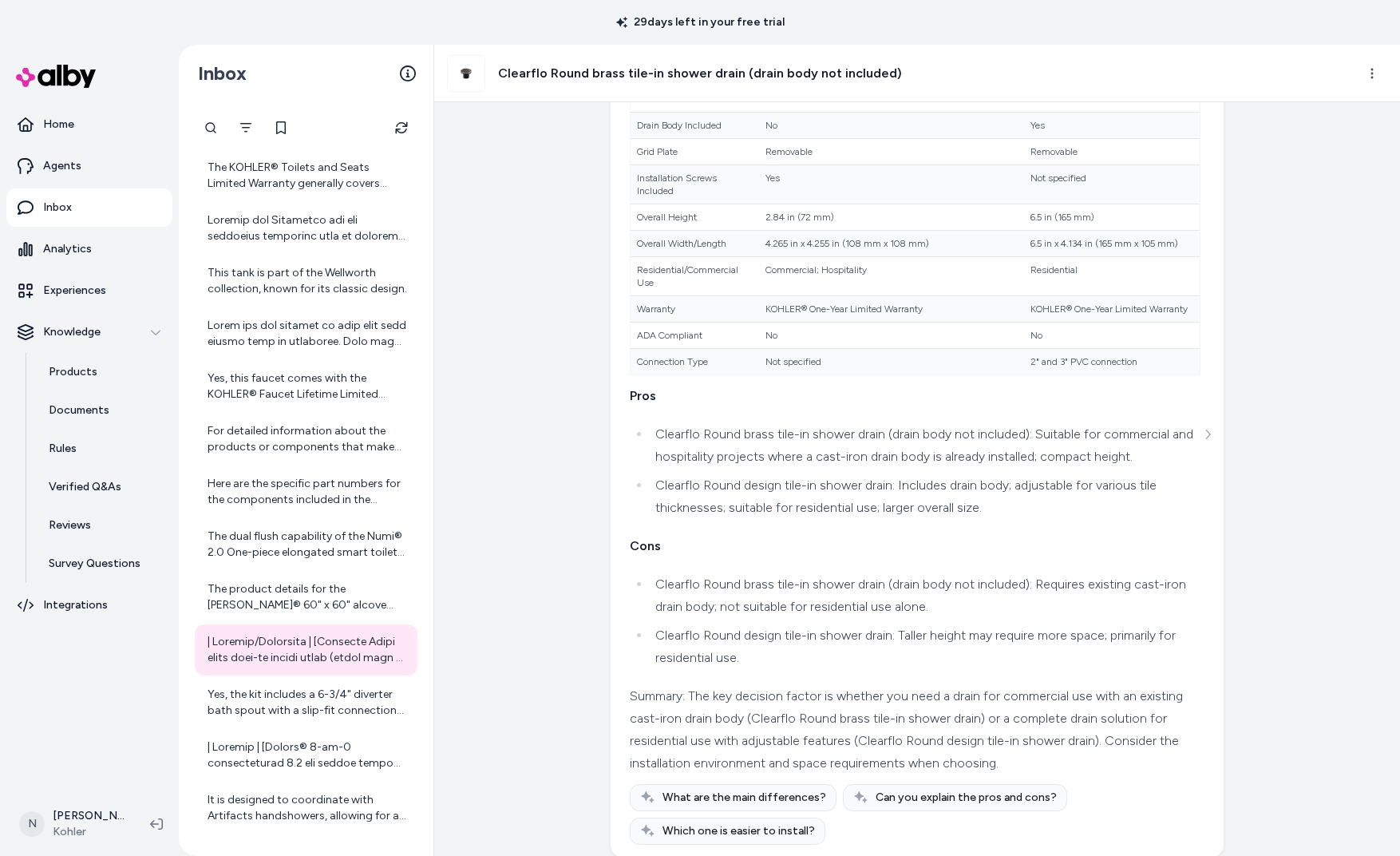
scroll to position [252, 0]
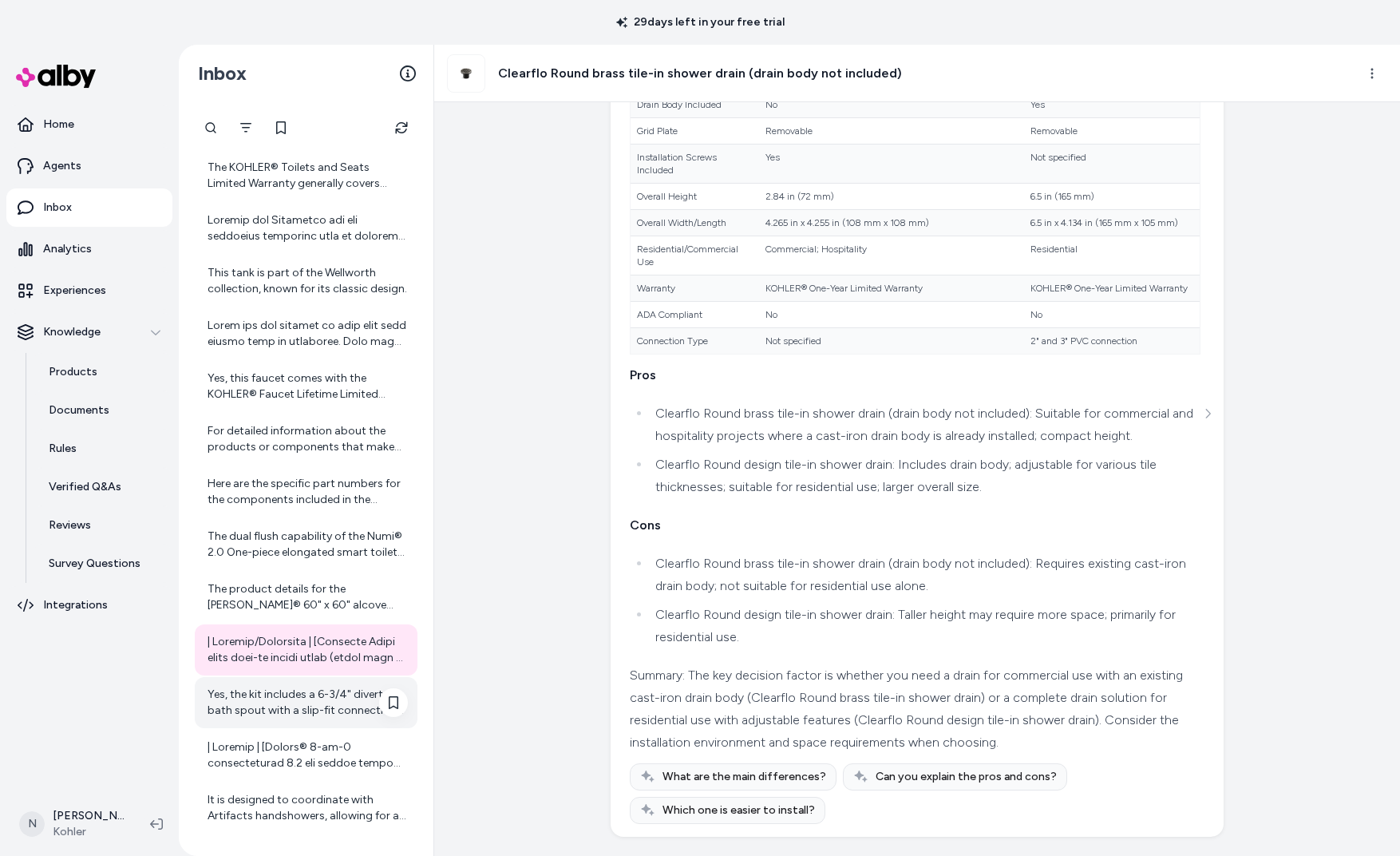
click at [299, 694] on div "Yes, the kit includes a 6-3/4" diverter bath spout with a slip-fit connection f…" at bounding box center [308, 702] width 201 height 32
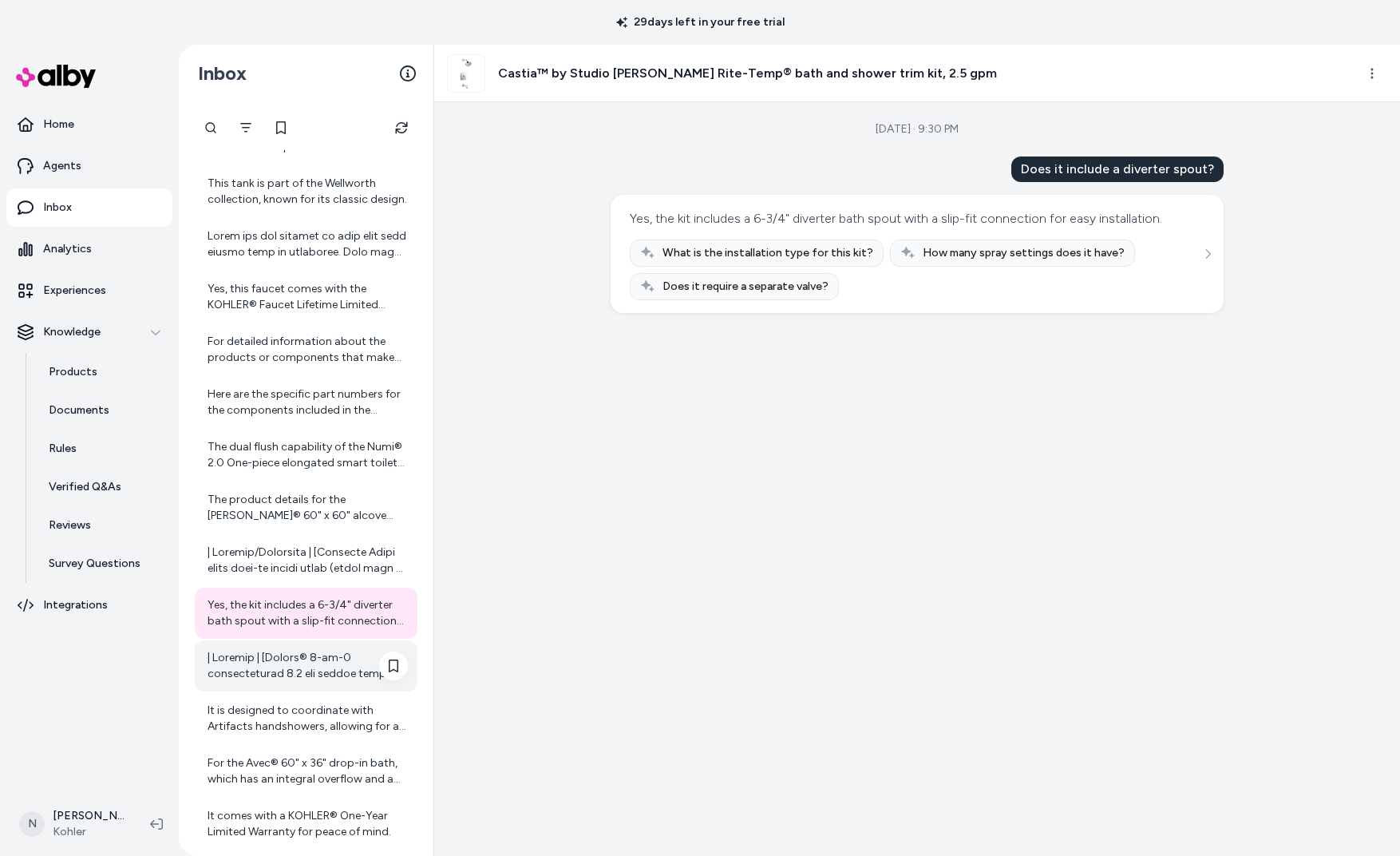
click at [277, 662] on div at bounding box center [308, 665] width 201 height 32
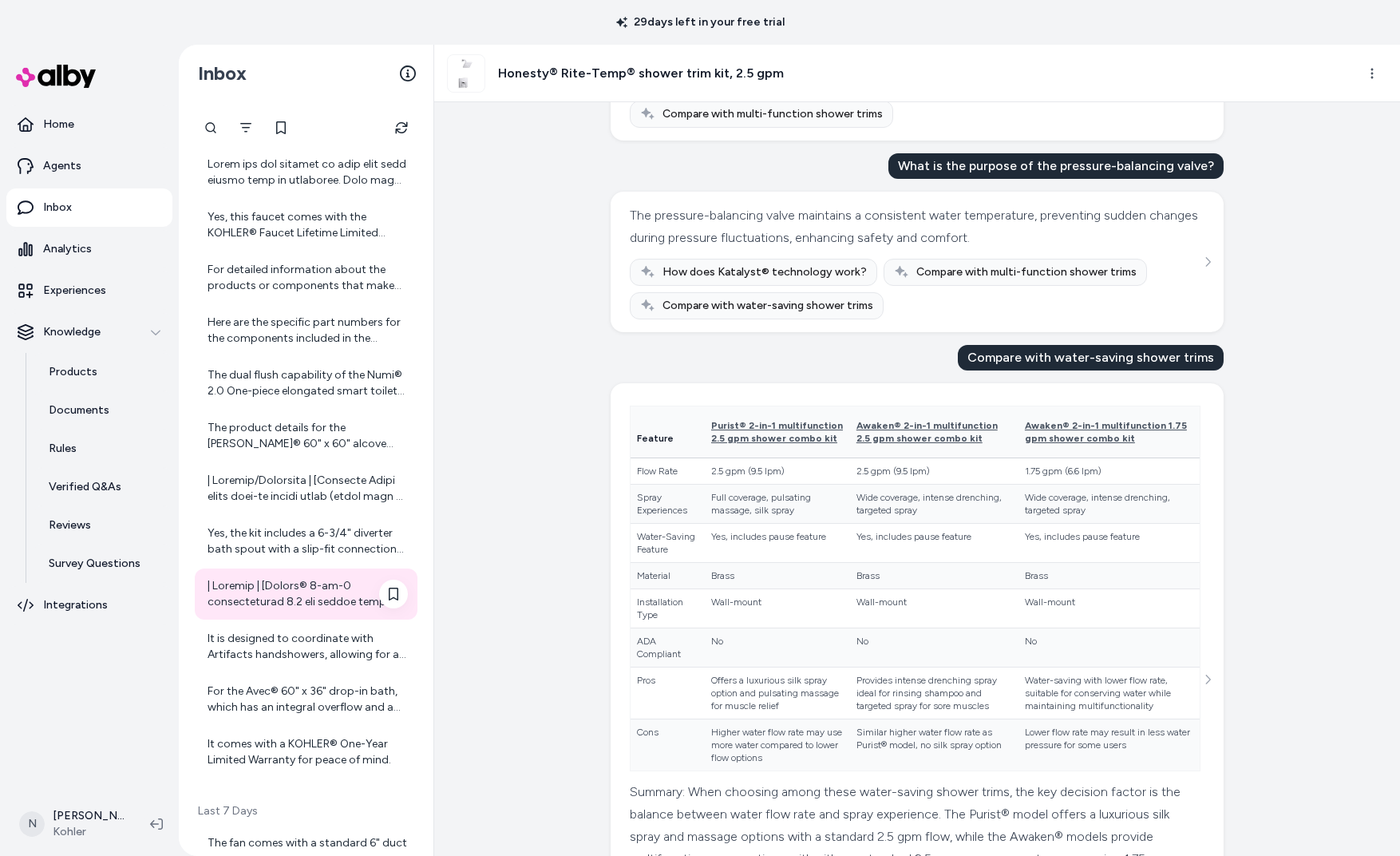
scroll to position [1052, 0]
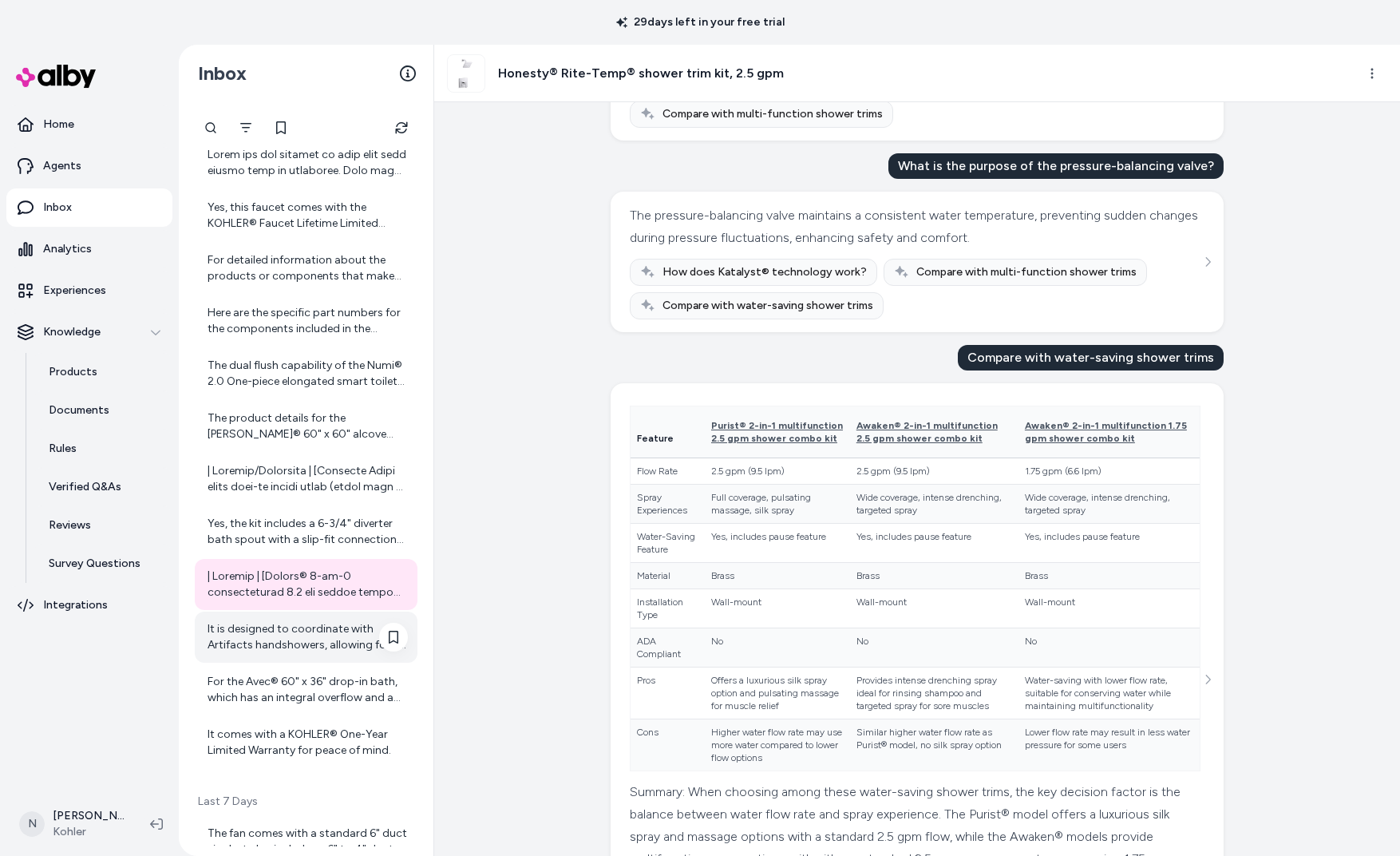
click at [276, 647] on div "It is designed to coordinate with Artifacts handshowers, allowing for a cohesiv…" at bounding box center [308, 637] width 201 height 32
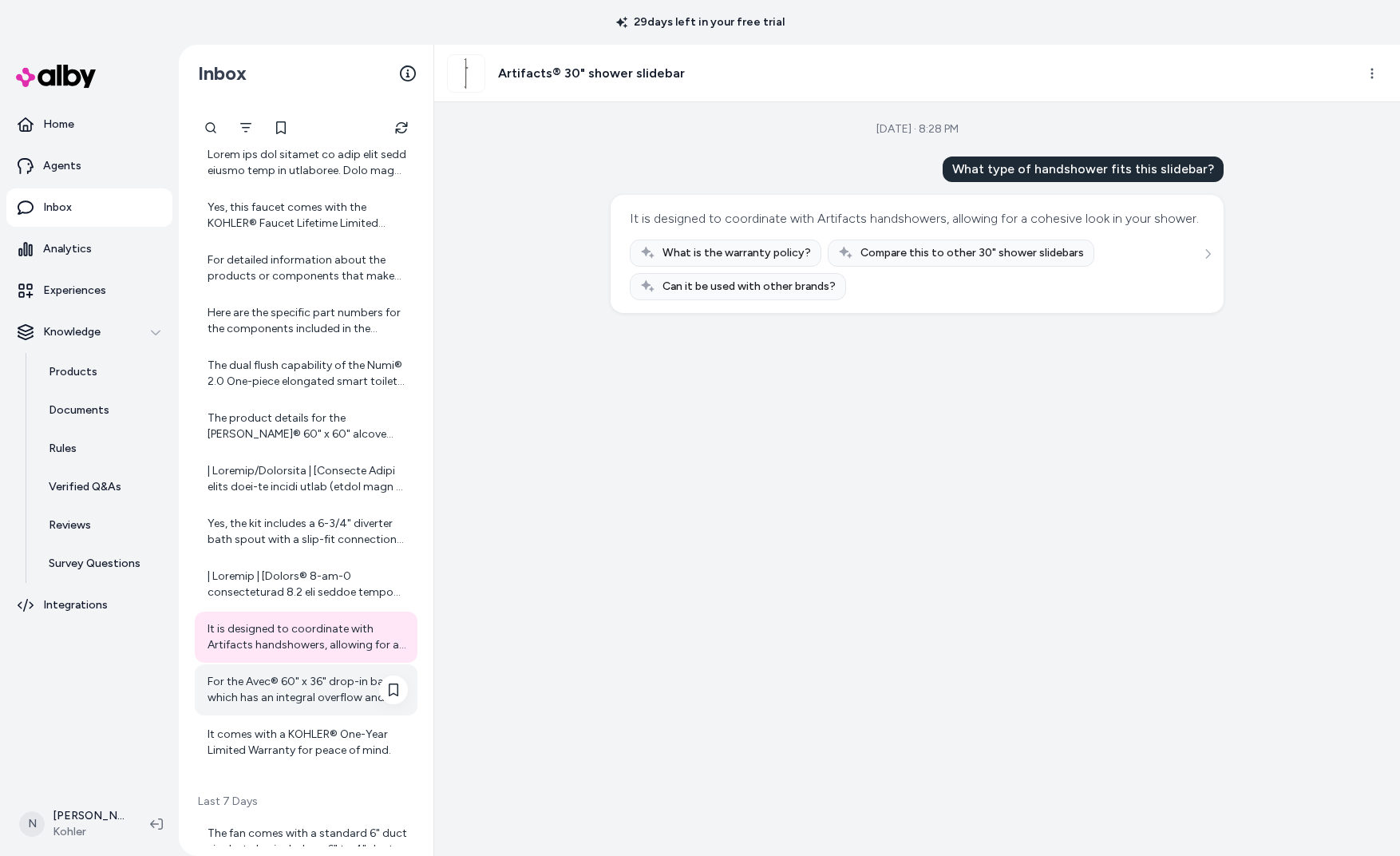
click at [279, 688] on div "For the Avec® 60" x 36" drop-in bath, which has an integral overflow and a prei…" at bounding box center [308, 689] width 201 height 32
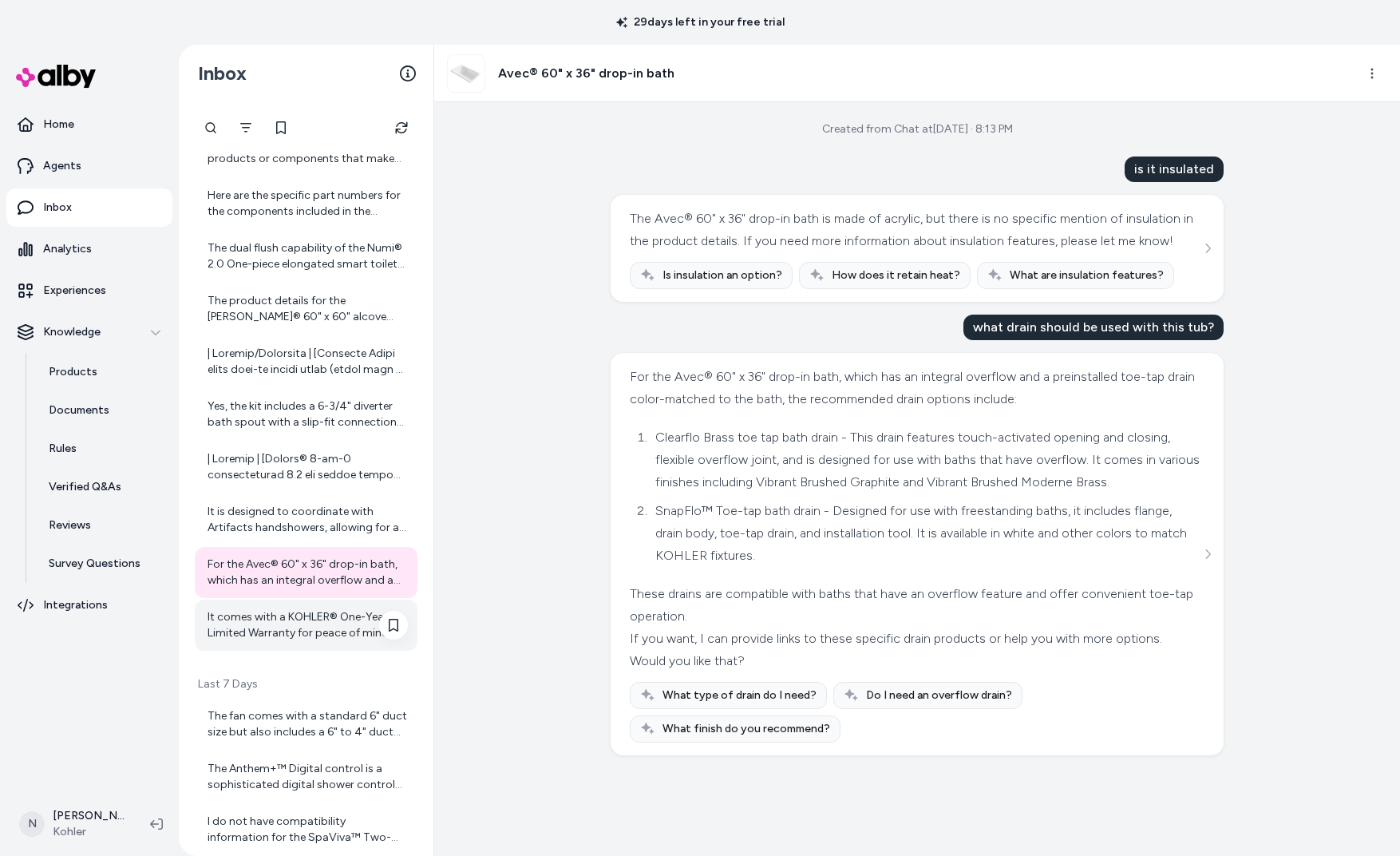
scroll to position [1177, 0]
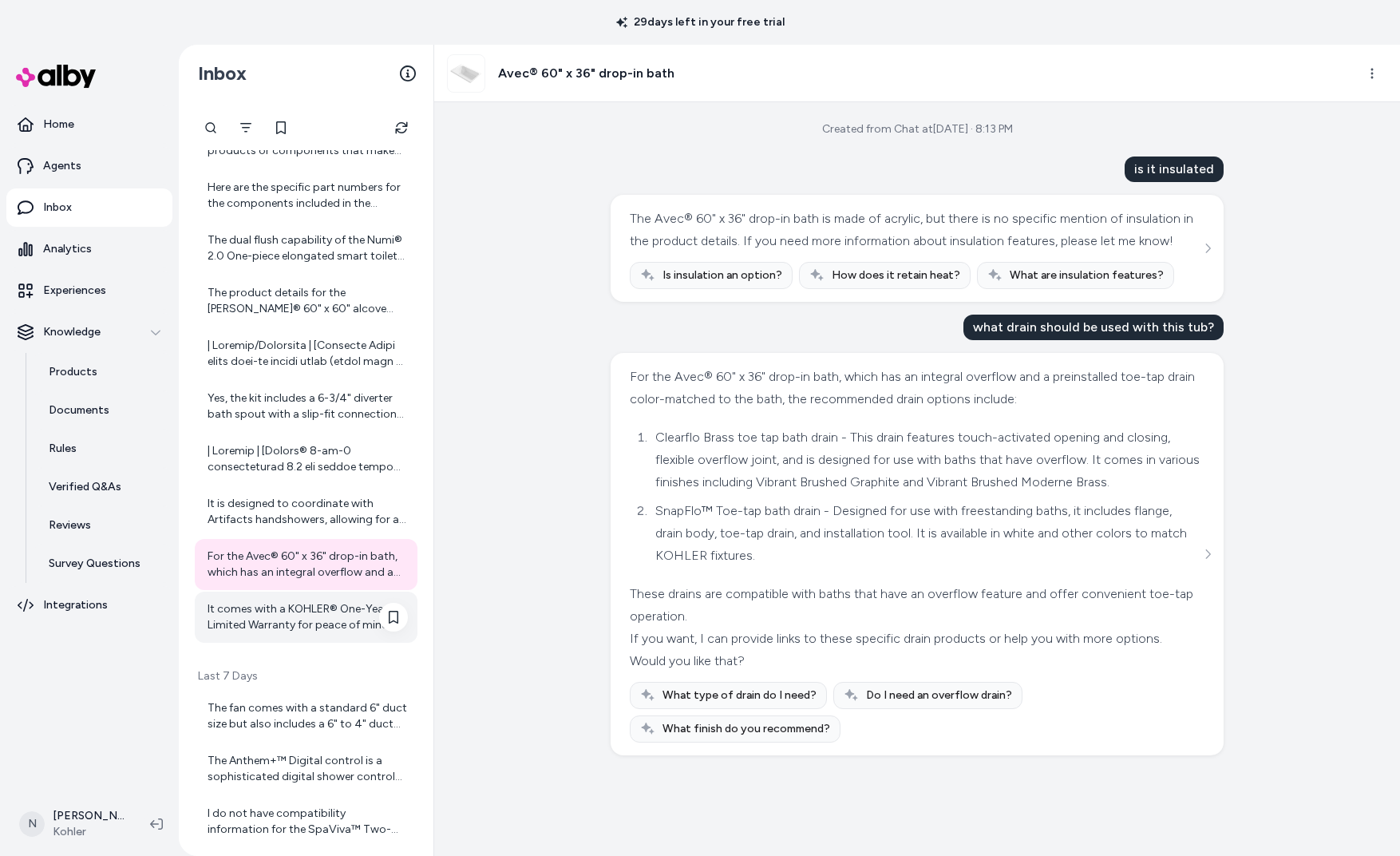
click at [273, 606] on div "It comes with a KOHLER® One-Year Limited Warranty for peace of mind." at bounding box center [308, 616] width 201 height 32
